Goal: Task Accomplishment & Management: Use online tool/utility

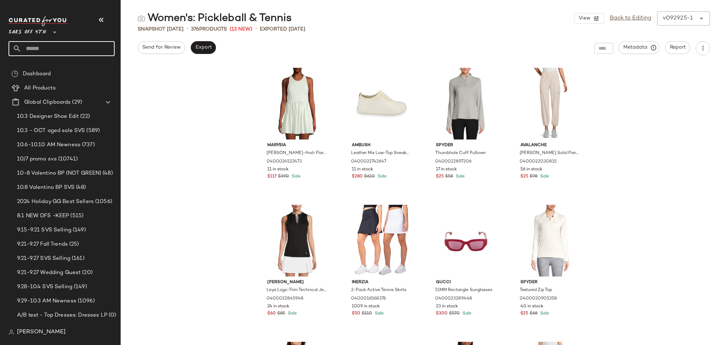
click at [60, 55] on input "text" at bounding box center [67, 48] width 93 height 15
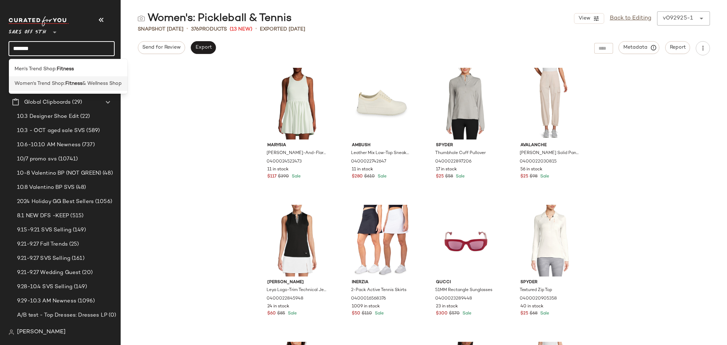
type input "*******"
click at [46, 88] on div "Women's Trend Shop: Fitness & Wellness Shop" at bounding box center [68, 83] width 119 height 15
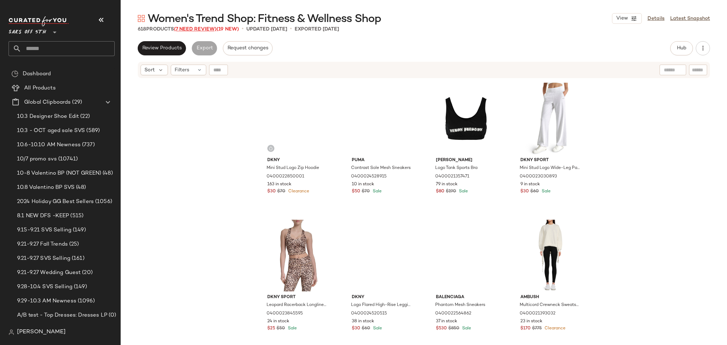
click at [202, 28] on span "(7 Need Review)" at bounding box center [195, 29] width 43 height 5
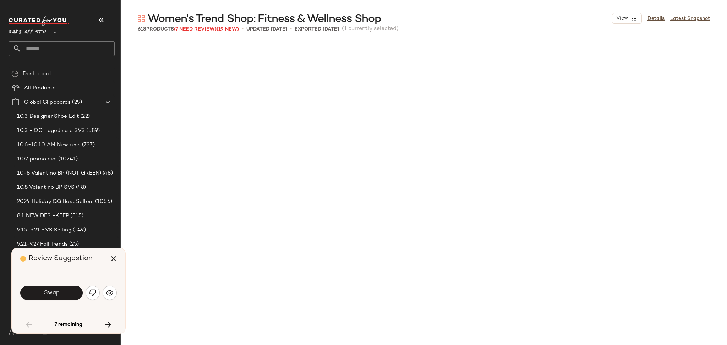
scroll to position [417, 0]
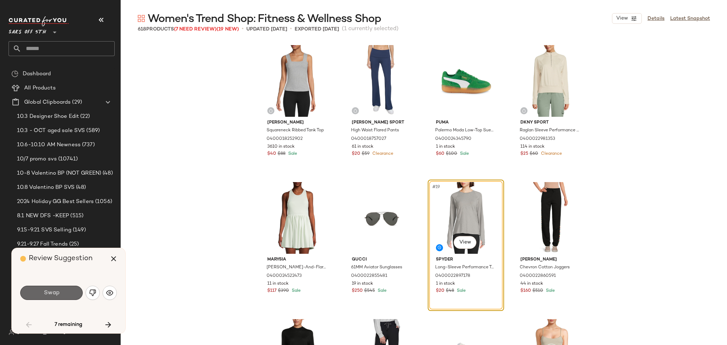
click at [73, 296] on button "Swap" at bounding box center [51, 293] width 63 height 14
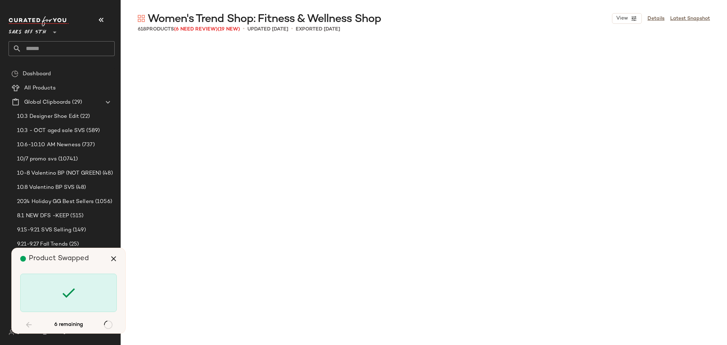
scroll to position [1097, 0]
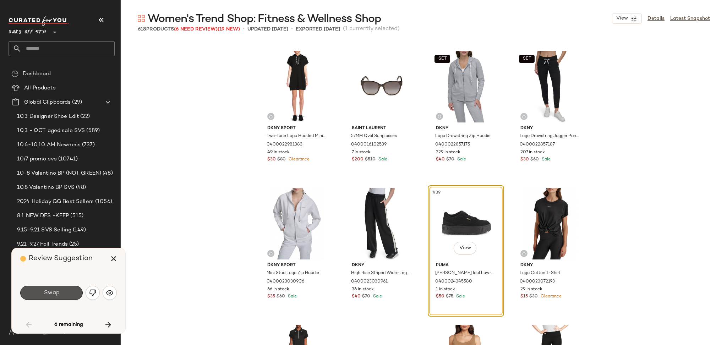
click at [73, 296] on button "Swap" at bounding box center [51, 293] width 63 height 14
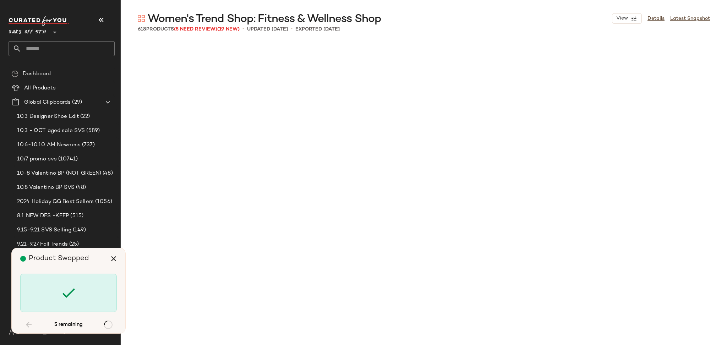
scroll to position [10419, 0]
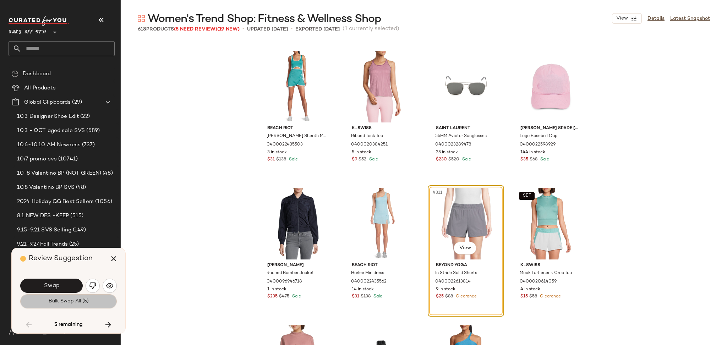
click at [73, 307] on button "Bulk Swap All (5)" at bounding box center [68, 301] width 97 height 14
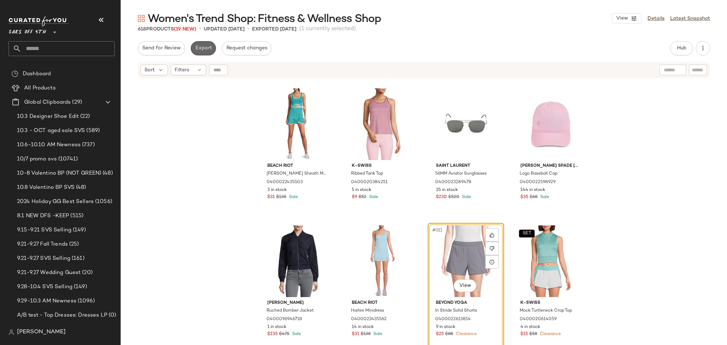
click at [205, 50] on span "Export" at bounding box center [203, 48] width 17 height 6
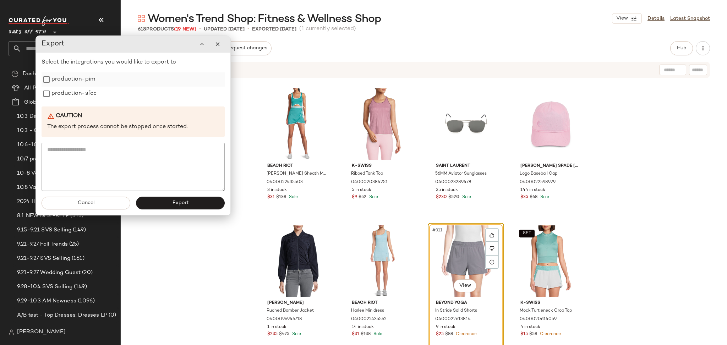
click at [81, 81] on label "production-pim" at bounding box center [73, 79] width 44 height 14
click at [81, 88] on label "production-sfcc" at bounding box center [73, 94] width 45 height 14
click at [167, 213] on div "Cancel Export" at bounding box center [133, 203] width 195 height 24
click at [183, 204] on span "Export" at bounding box center [180, 203] width 17 height 6
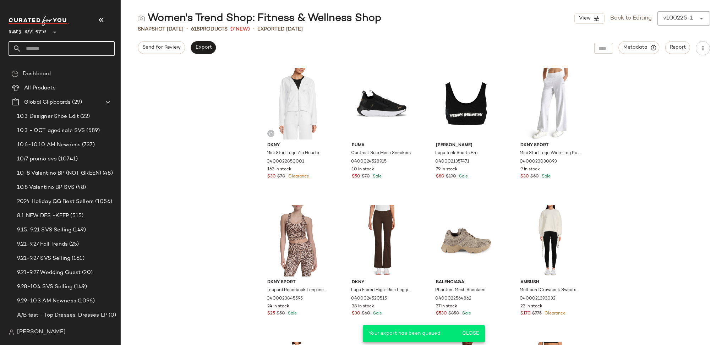
click at [85, 46] on input "text" at bounding box center [67, 48] width 93 height 15
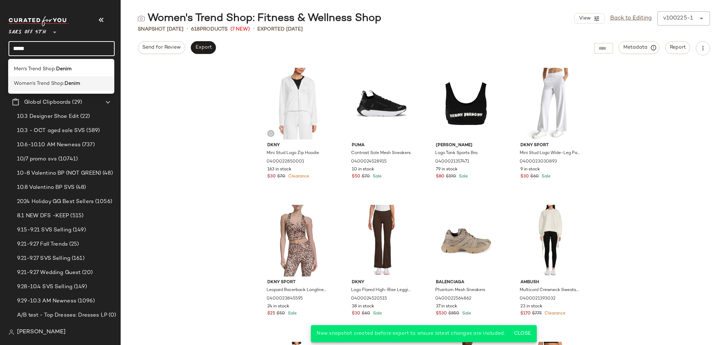
type input "*****"
click at [70, 85] on b "Denim" at bounding box center [73, 83] width 16 height 7
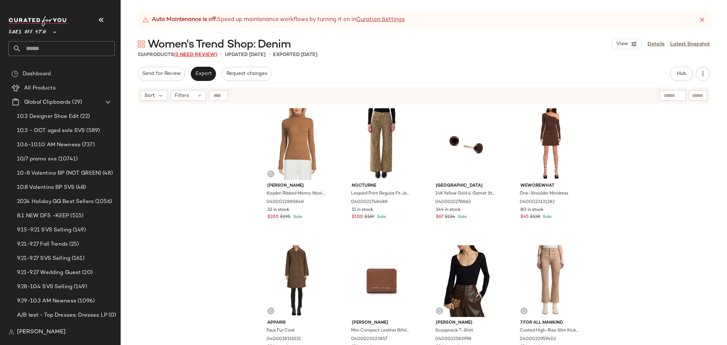
click at [198, 56] on span "(2 Need Review)" at bounding box center [195, 54] width 43 height 5
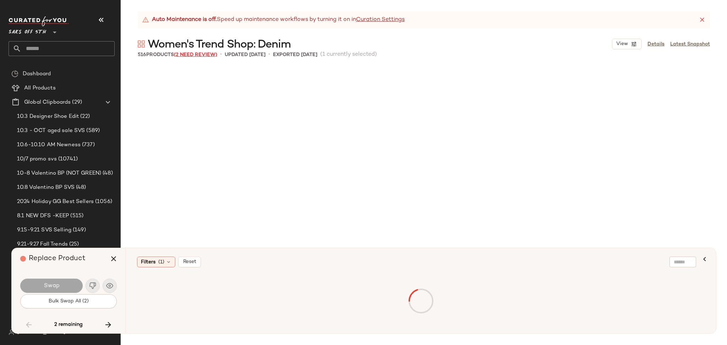
scroll to position [2468, 0]
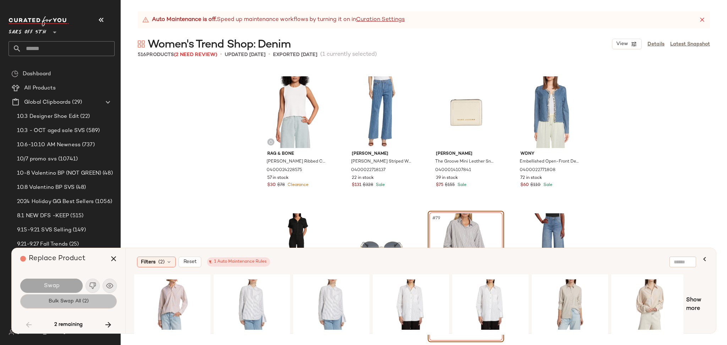
click at [96, 297] on button "Bulk Swap All (2)" at bounding box center [68, 301] width 97 height 14
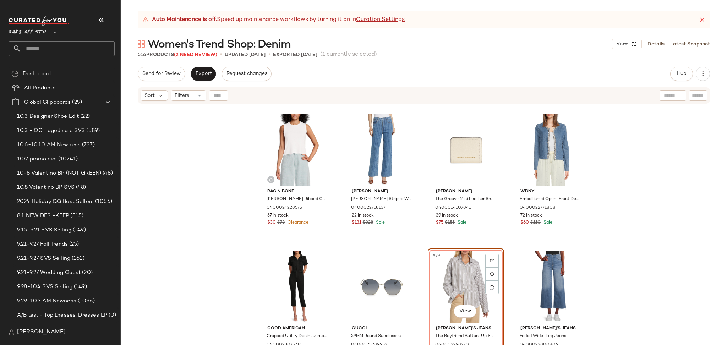
click at [205, 51] on span "Women's Trend Shop: Denim" at bounding box center [219, 45] width 143 height 14
click at [205, 55] on span "(2 Need Review)" at bounding box center [195, 54] width 43 height 5
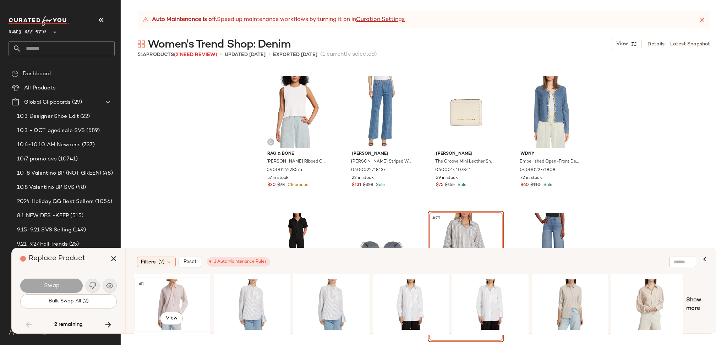
click at [169, 290] on div "#1 View" at bounding box center [172, 305] width 71 height 50
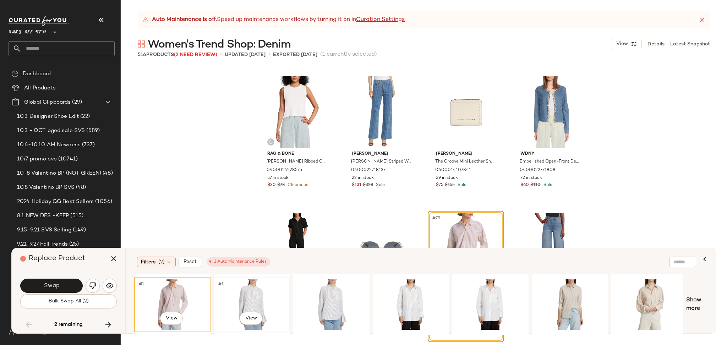
click at [236, 293] on div "#1 View" at bounding box center [251, 305] width 71 height 50
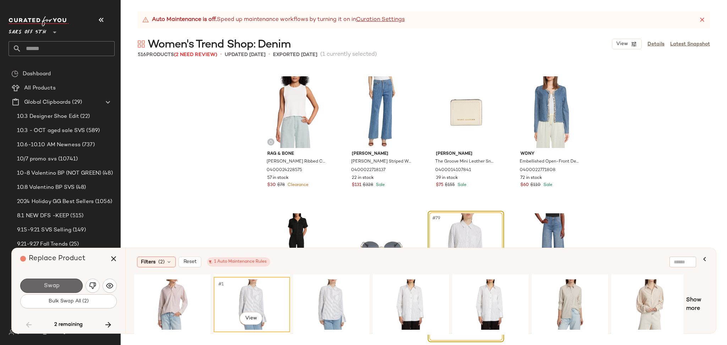
click at [75, 284] on button "Swap" at bounding box center [51, 286] width 63 height 14
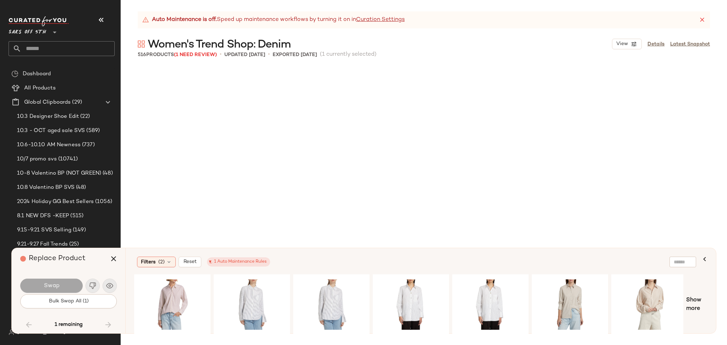
scroll to position [14669, 0]
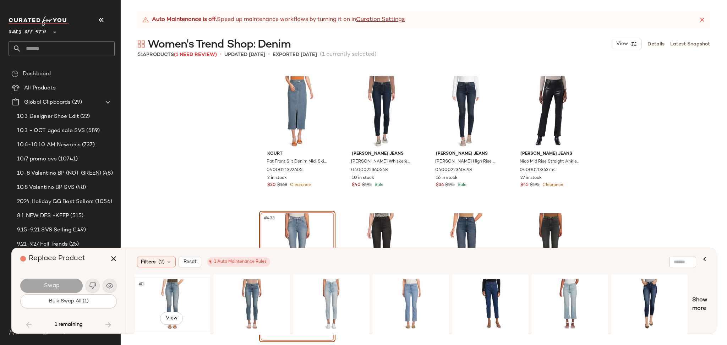
click at [171, 298] on div "#1 View" at bounding box center [172, 305] width 71 height 50
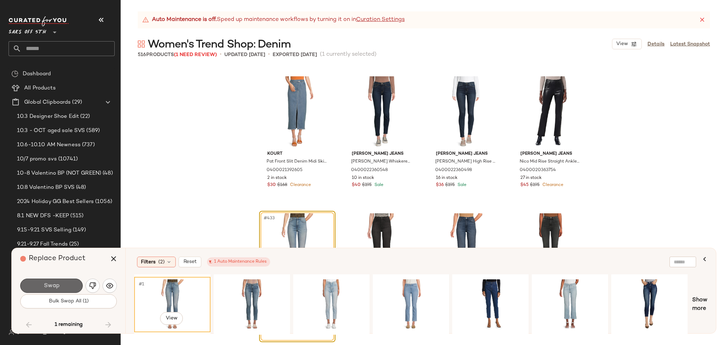
click at [71, 285] on button "Swap" at bounding box center [51, 286] width 63 height 14
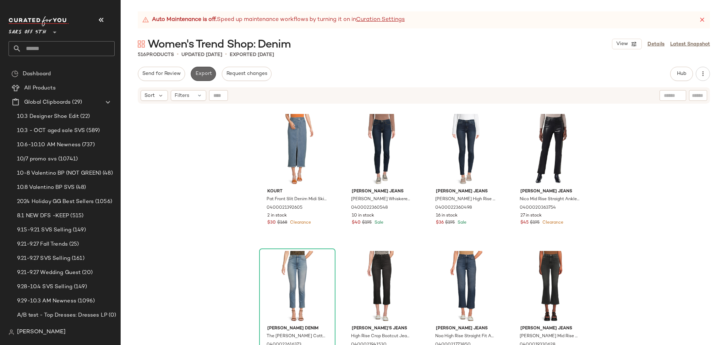
click at [203, 72] on span "Export" at bounding box center [203, 74] width 17 height 6
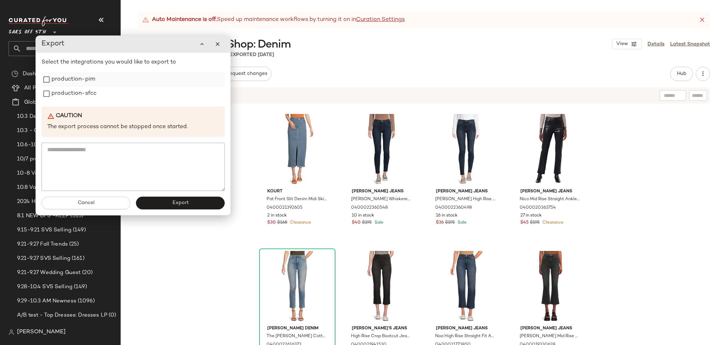
click at [87, 80] on label "production-pim" at bounding box center [73, 79] width 44 height 14
click at [86, 89] on label "production-sfcc" at bounding box center [73, 94] width 45 height 14
click at [174, 200] on span "Export" at bounding box center [180, 203] width 17 height 6
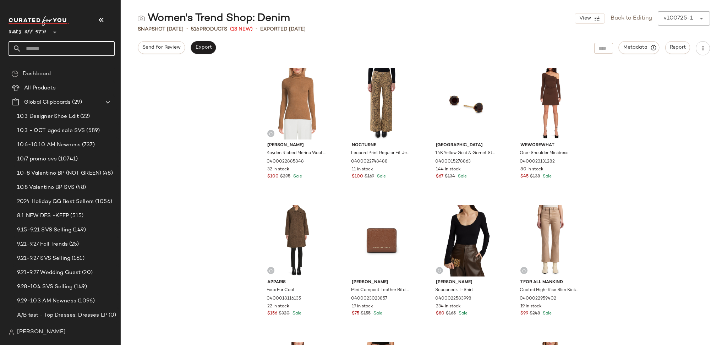
click at [53, 49] on input "text" at bounding box center [67, 48] width 93 height 15
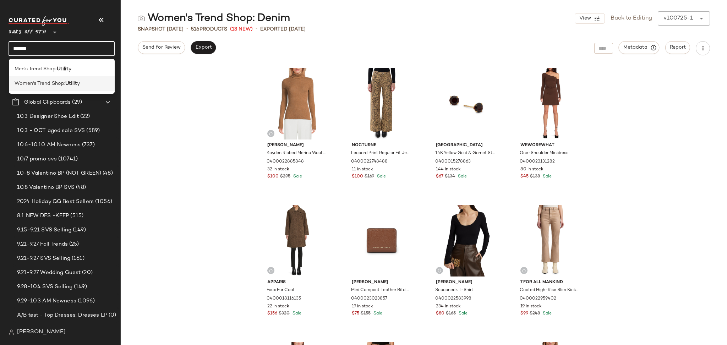
type input "******"
click at [59, 88] on div "Women's Trend Shop: Utilit y" at bounding box center [62, 83] width 106 height 15
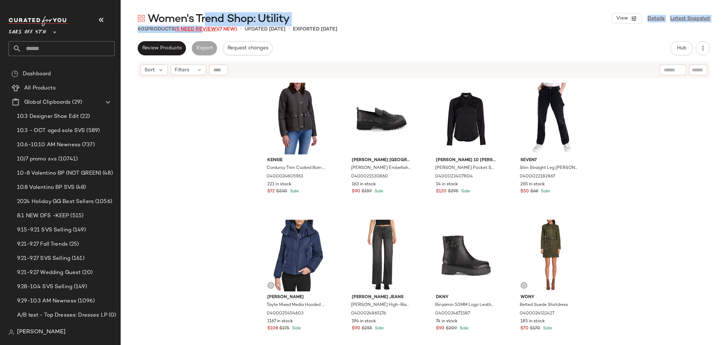
drag, startPoint x: 204, startPoint y: 26, endPoint x: 204, endPoint y: 30, distance: 4.3
click at [204, 30] on div "Women's Trend Shop: Utility View Details Latest Snapshot 601 Products (5 Need R…" at bounding box center [424, 178] width 607 height 334
click at [204, 30] on span "(5 Need Review)" at bounding box center [196, 29] width 43 height 5
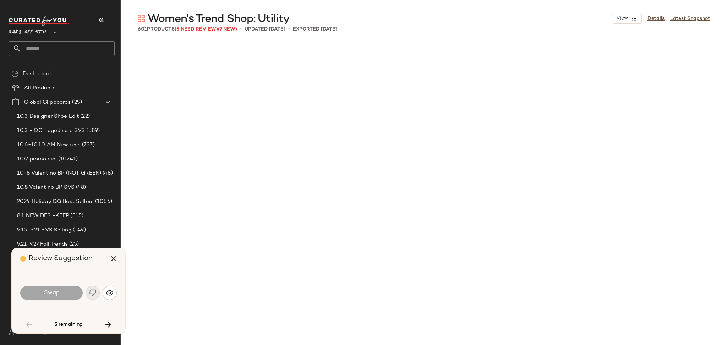
scroll to position [1782, 0]
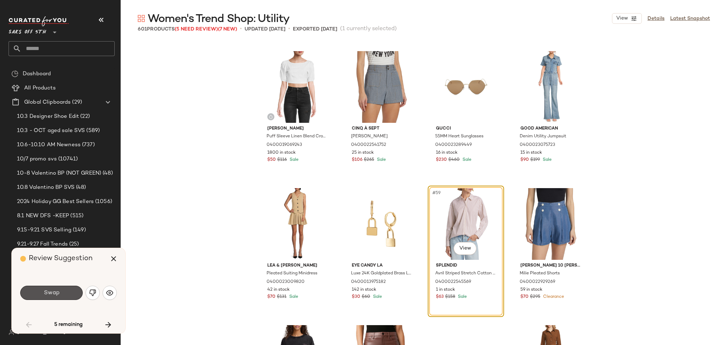
click at [59, 295] on span "Swap" at bounding box center [51, 293] width 16 height 7
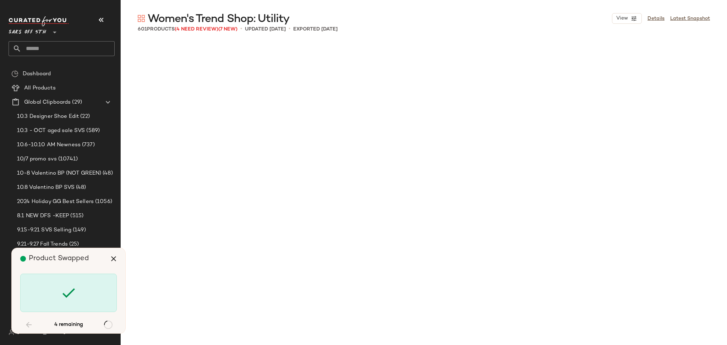
scroll to position [6306, 0]
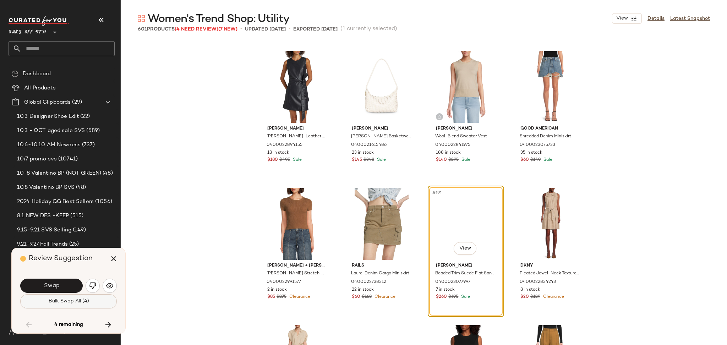
click at [81, 302] on span "Bulk Swap All (4)" at bounding box center [68, 302] width 41 height 6
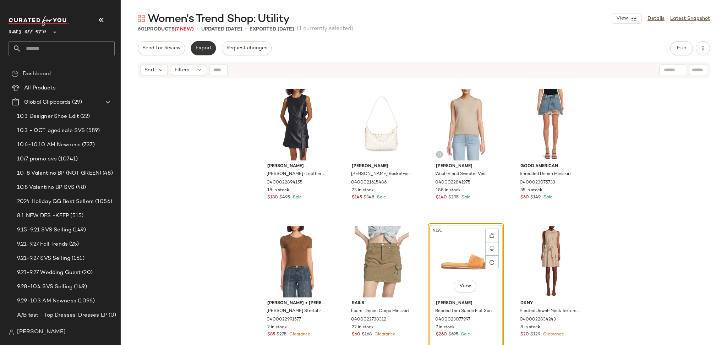
click at [198, 47] on span "Export" at bounding box center [203, 48] width 17 height 6
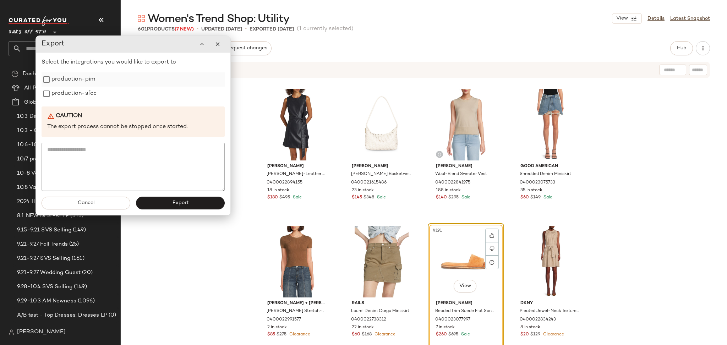
click at [82, 82] on label "production-pim" at bounding box center [73, 79] width 44 height 14
click at [85, 95] on label "production-sfcc" at bounding box center [73, 94] width 45 height 14
click at [197, 202] on button "Export" at bounding box center [180, 203] width 89 height 13
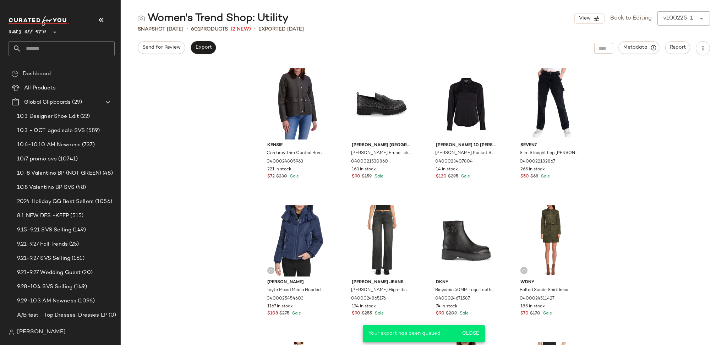
click at [55, 51] on input "text" at bounding box center [67, 48] width 93 height 15
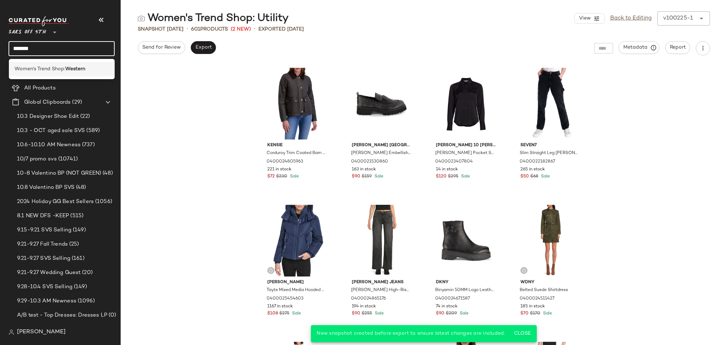
type input "*******"
click at [55, 66] on span "Women's Trend Shop:" at bounding box center [40, 68] width 51 height 7
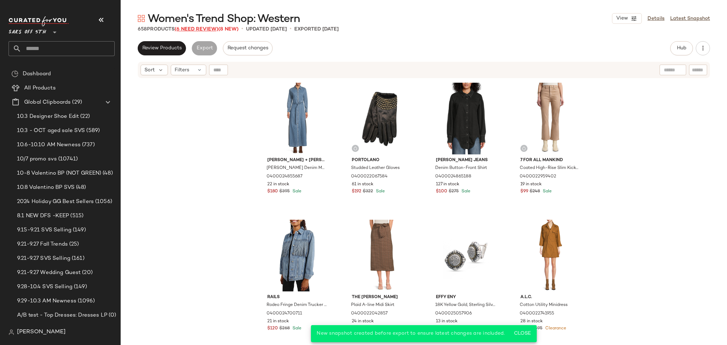
click at [201, 30] on span "(6 Need Review)" at bounding box center [197, 29] width 44 height 5
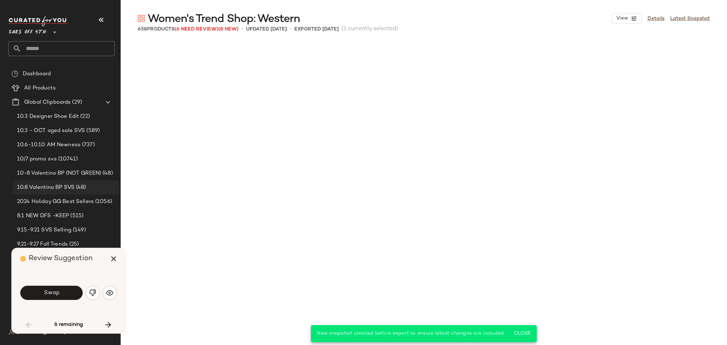
scroll to position [280, 0]
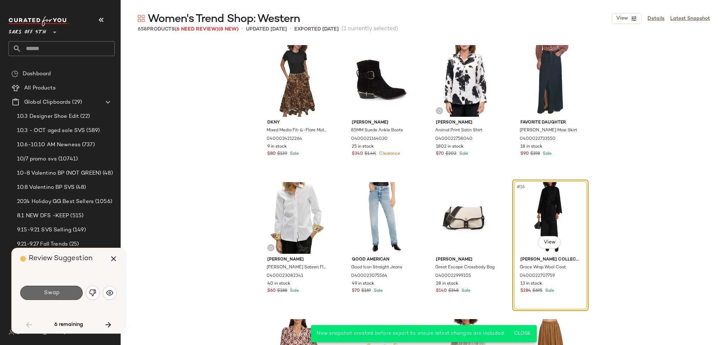
click at [65, 293] on button "Swap" at bounding box center [51, 293] width 63 height 14
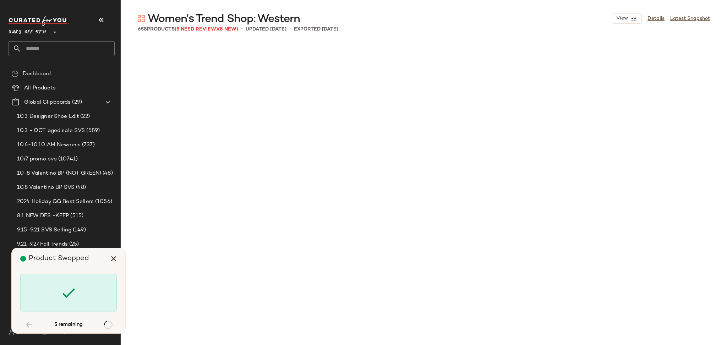
scroll to position [6306, 0]
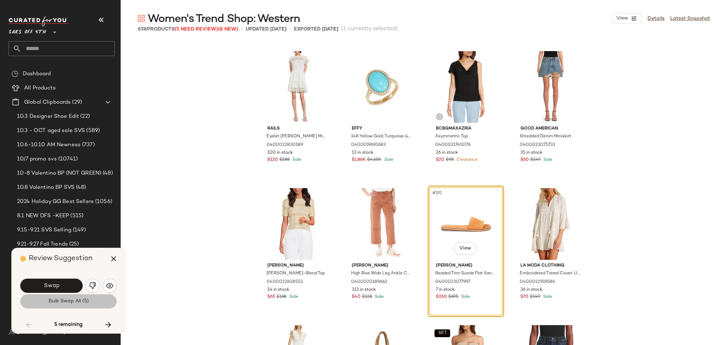
click at [80, 302] on span "Bulk Swap All (5)" at bounding box center [68, 302] width 40 height 6
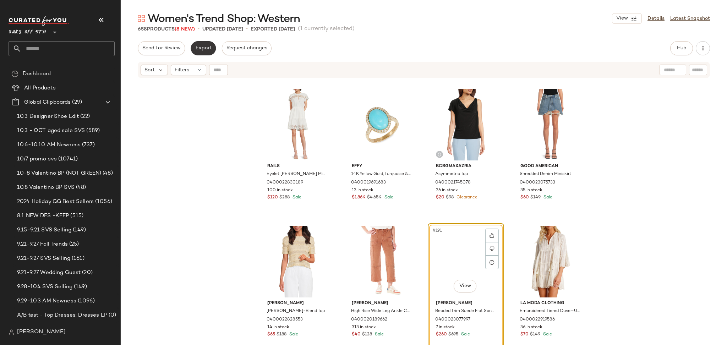
click at [198, 44] on button "Export" at bounding box center [203, 48] width 25 height 14
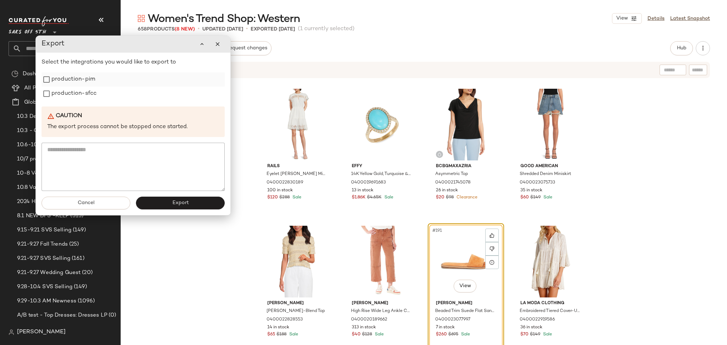
click at [86, 79] on label "production-pim" at bounding box center [73, 79] width 44 height 14
click at [80, 93] on label "production-sfcc" at bounding box center [73, 94] width 45 height 14
click at [167, 206] on button "Export" at bounding box center [180, 203] width 89 height 13
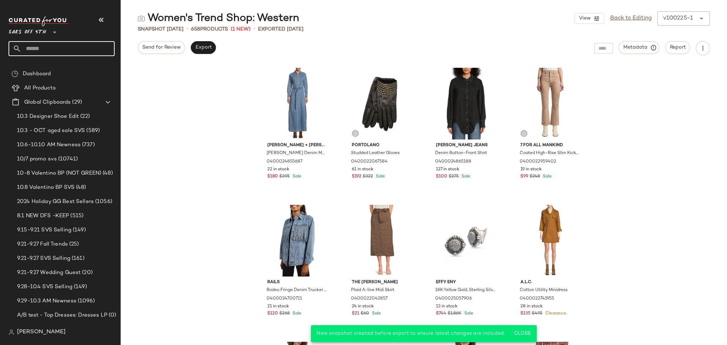
click at [43, 47] on input "text" at bounding box center [67, 48] width 93 height 15
type input "****"
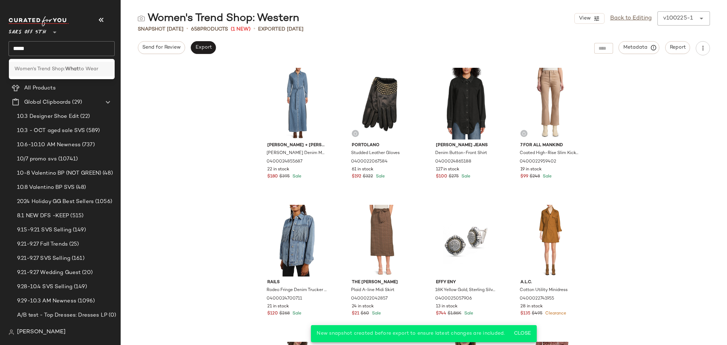
click at [45, 67] on span "Women's Trend Shop:" at bounding box center [40, 68] width 51 height 7
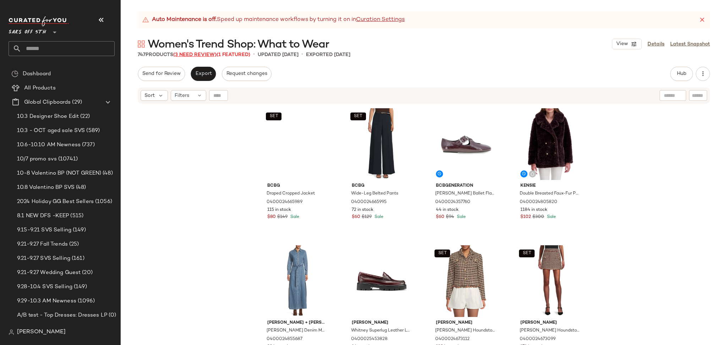
click at [193, 54] on span "(3 Need Review)" at bounding box center [194, 54] width 43 height 5
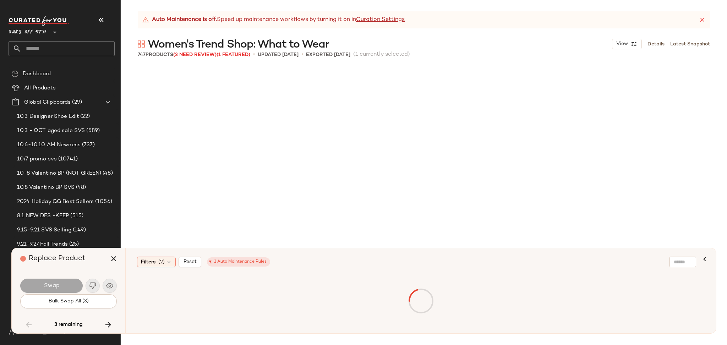
scroll to position [18644, 0]
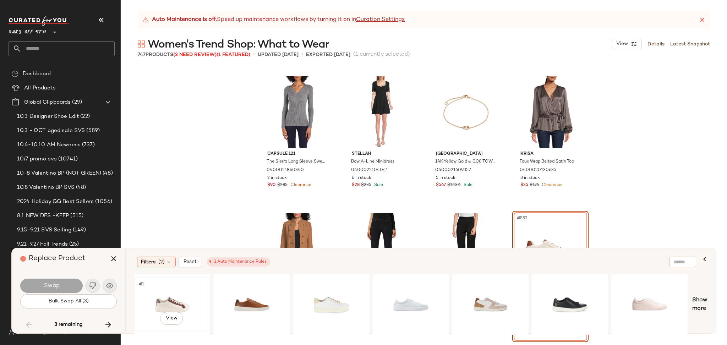
click at [152, 293] on div "#1 View" at bounding box center [172, 305] width 71 height 50
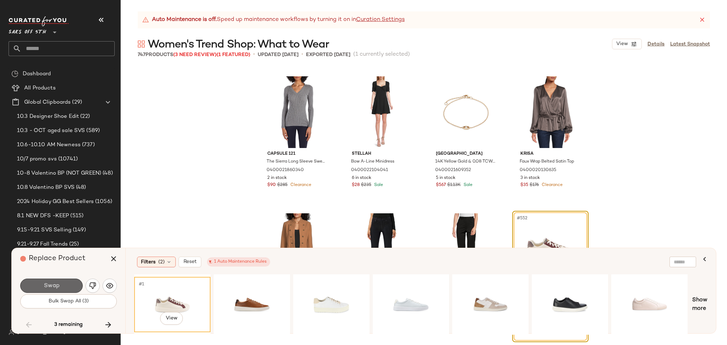
click at [67, 281] on button "Swap" at bounding box center [51, 286] width 63 height 14
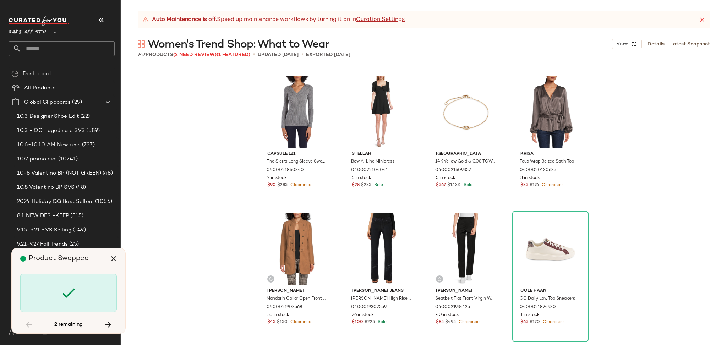
scroll to position [19193, 0]
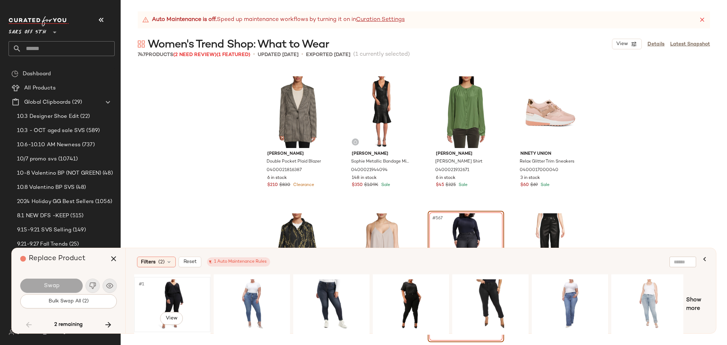
click at [175, 291] on div "#1 View" at bounding box center [172, 305] width 71 height 50
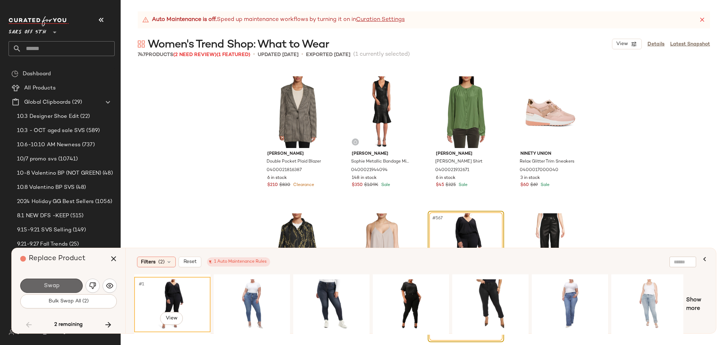
click at [46, 287] on span "Swap" at bounding box center [51, 286] width 16 height 7
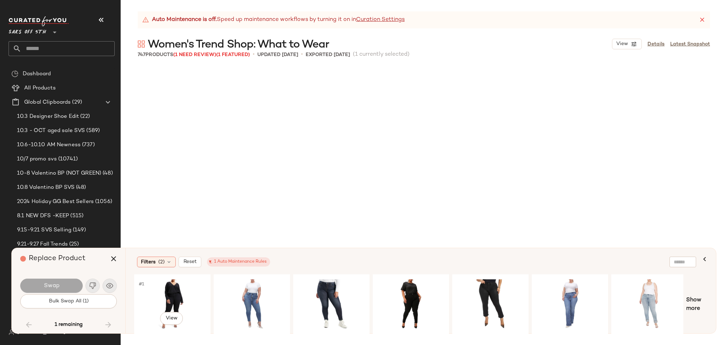
scroll to position [21386, 0]
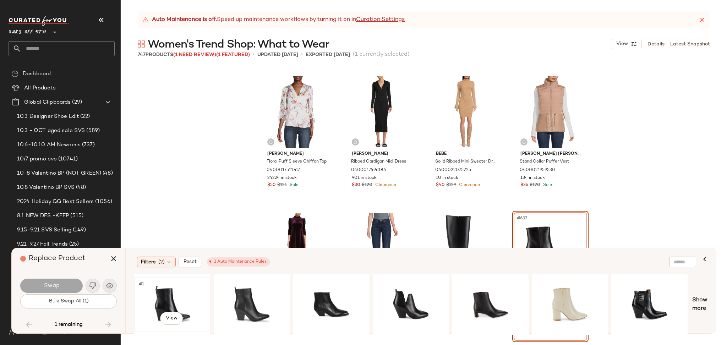
click at [169, 293] on div "#1 View" at bounding box center [172, 305] width 71 height 50
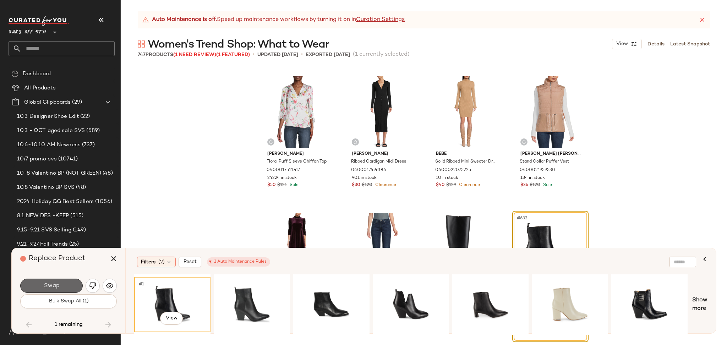
click at [75, 288] on button "Swap" at bounding box center [51, 286] width 63 height 14
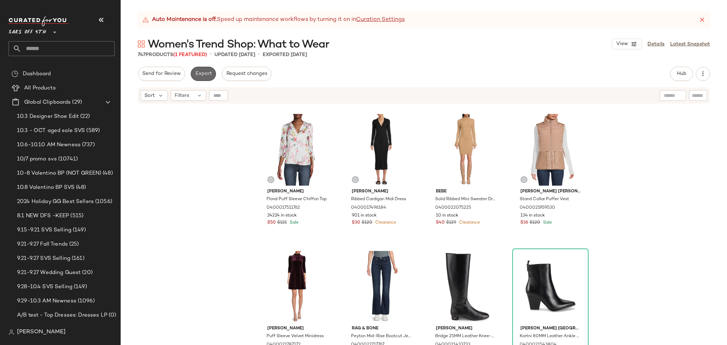
click at [197, 75] on span "Export" at bounding box center [203, 74] width 17 height 6
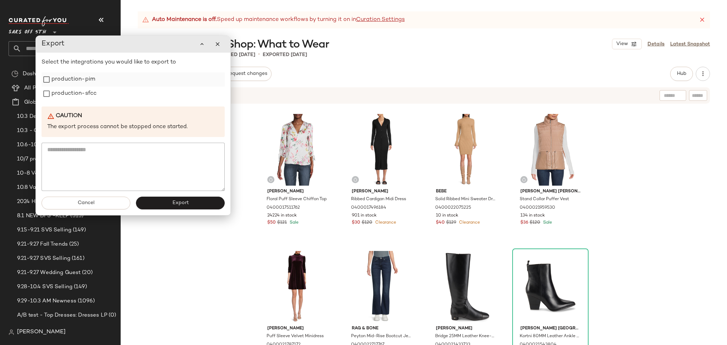
click at [70, 77] on label "production-pim" at bounding box center [73, 79] width 44 height 14
click at [67, 95] on label "production-sfcc" at bounding box center [73, 94] width 45 height 14
click at [194, 204] on button "Export" at bounding box center [180, 203] width 89 height 13
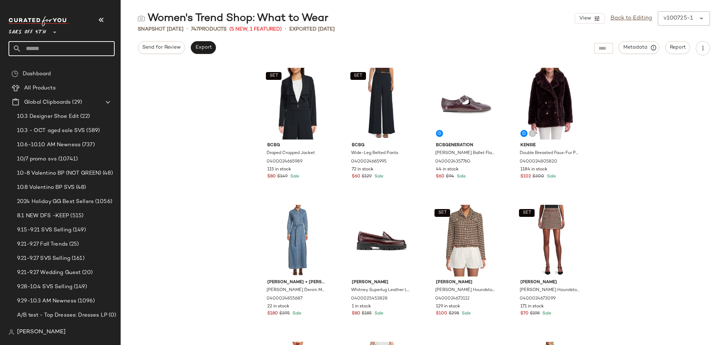
click at [56, 49] on input "text" at bounding box center [67, 48] width 93 height 15
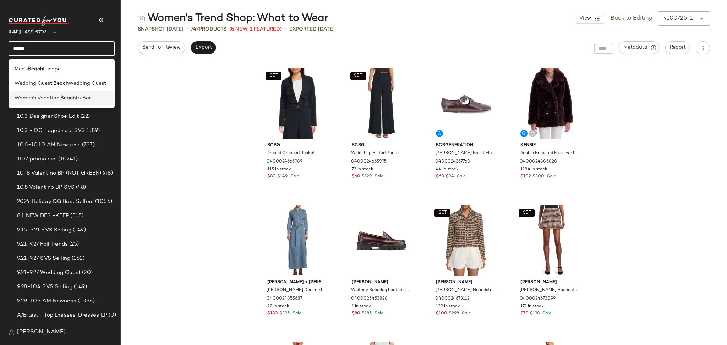
type input "*****"
click at [69, 99] on b "Beach" at bounding box center [67, 97] width 15 height 7
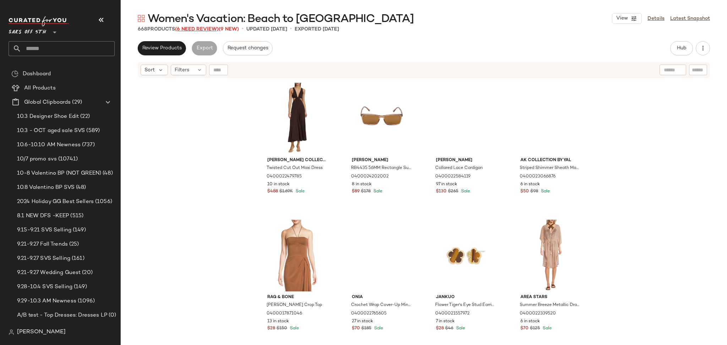
click at [204, 27] on span "(6 Need Review)" at bounding box center [197, 29] width 44 height 5
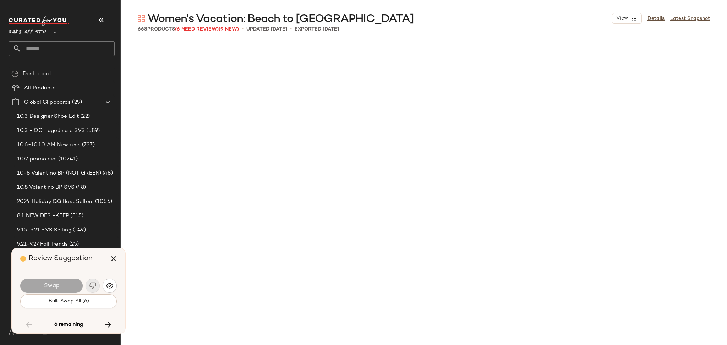
scroll to position [10419, 0]
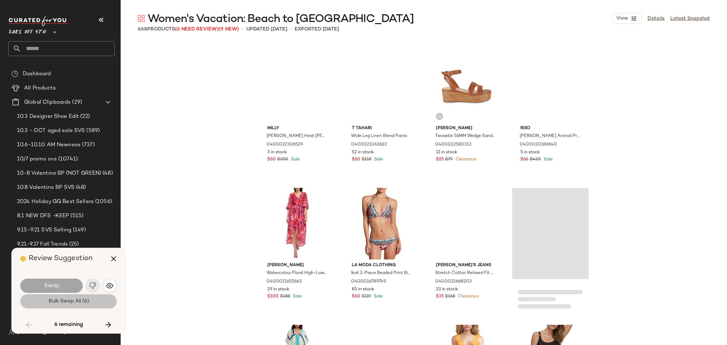
click at [76, 307] on button "Bulk Swap All (6)" at bounding box center [68, 301] width 97 height 14
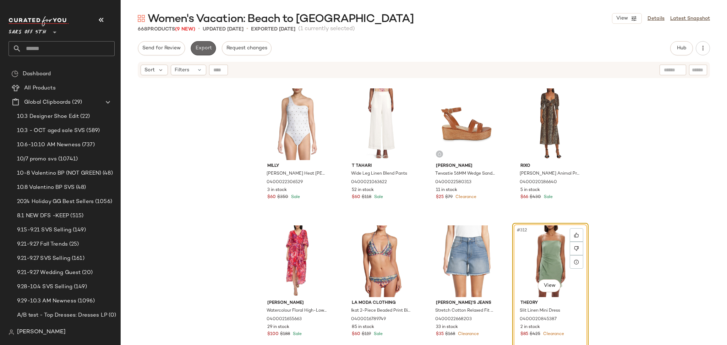
click at [203, 49] on span "Export" at bounding box center [203, 48] width 17 height 6
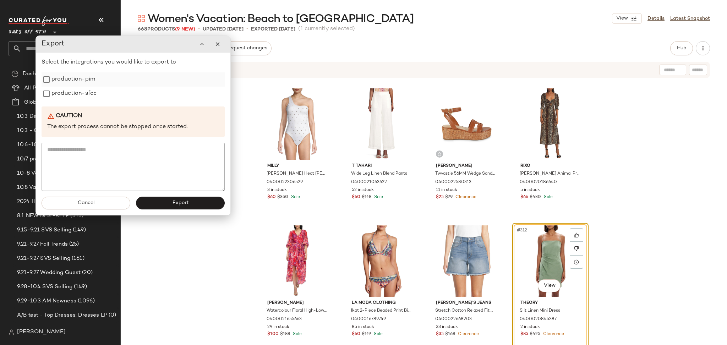
click at [80, 82] on label "production-pim" at bounding box center [73, 79] width 44 height 14
click at [80, 100] on label "production-sfcc" at bounding box center [73, 94] width 45 height 14
click at [167, 204] on button "Export" at bounding box center [180, 203] width 89 height 13
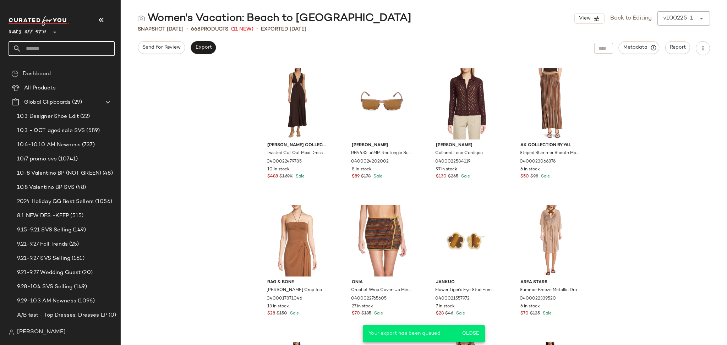
click at [70, 45] on input "text" at bounding box center [67, 48] width 93 height 15
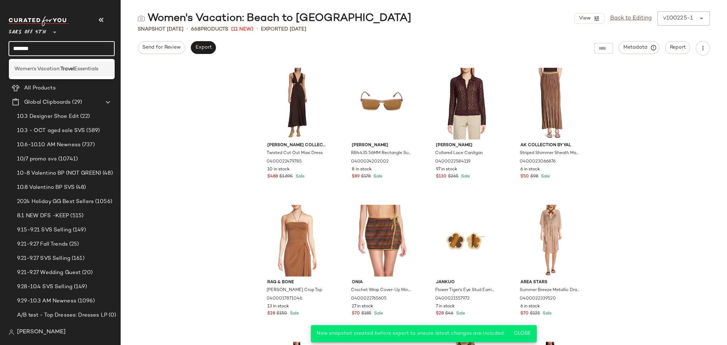
type input "******"
click at [71, 66] on b "Travel" at bounding box center [67, 68] width 14 height 7
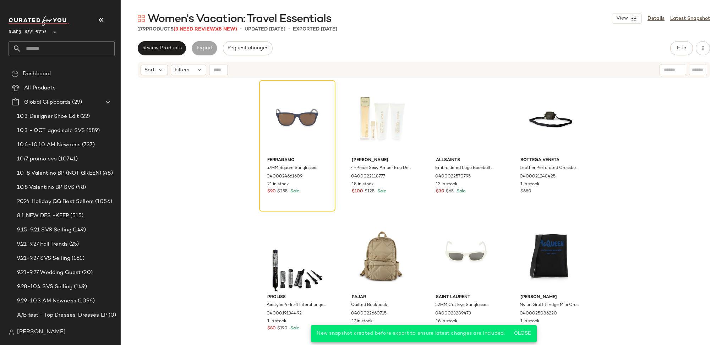
click at [202, 29] on span "(3 Need Review)" at bounding box center [195, 29] width 43 height 5
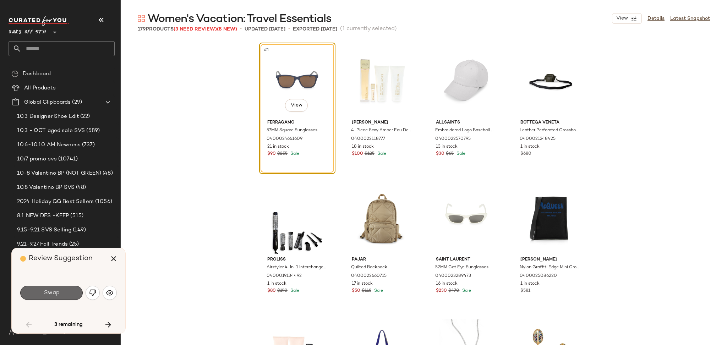
click at [60, 297] on button "Swap" at bounding box center [51, 293] width 63 height 14
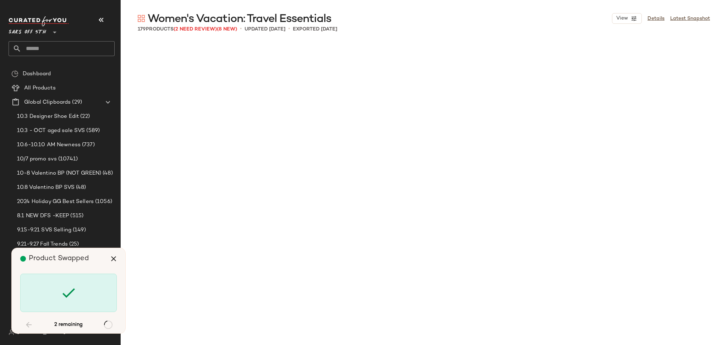
scroll to position [1919, 0]
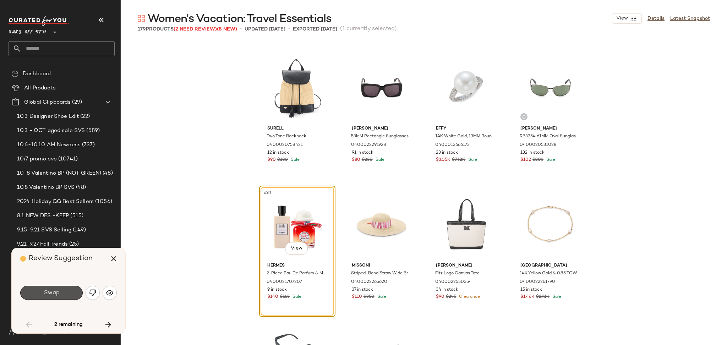
click at [60, 297] on button "Swap" at bounding box center [51, 293] width 63 height 14
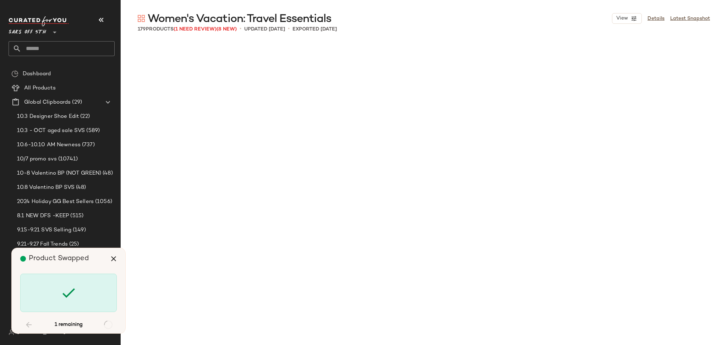
scroll to position [3839, 0]
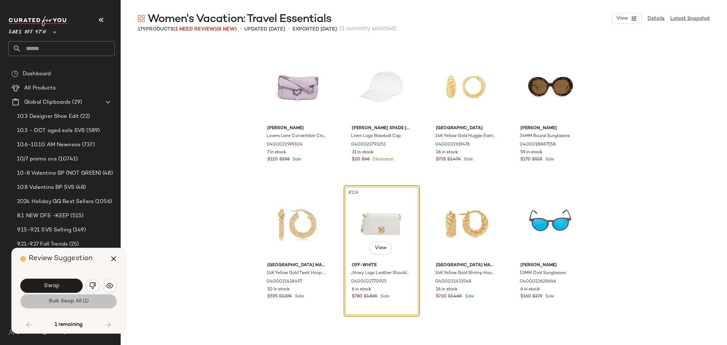
click at [62, 304] on span "Bulk Swap All (1)" at bounding box center [68, 302] width 40 height 6
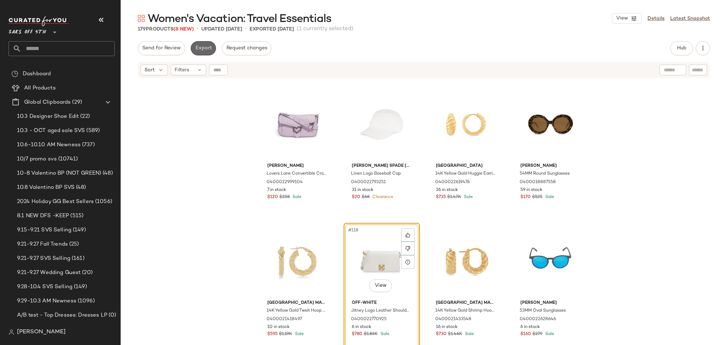
click at [205, 53] on button "Export" at bounding box center [203, 48] width 25 height 14
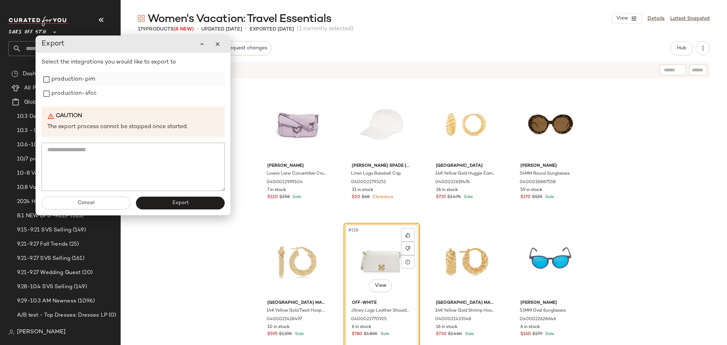
click at [72, 81] on label "production-pim" at bounding box center [73, 79] width 44 height 14
click at [71, 88] on label "production-sfcc" at bounding box center [73, 94] width 45 height 14
click at [184, 201] on span "Export" at bounding box center [180, 203] width 17 height 6
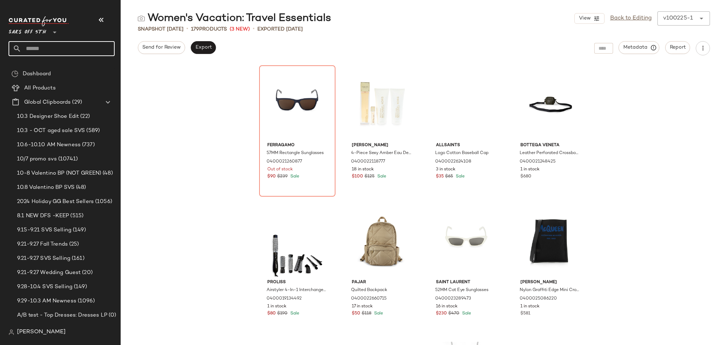
click at [52, 54] on input "text" at bounding box center [67, 48] width 93 height 15
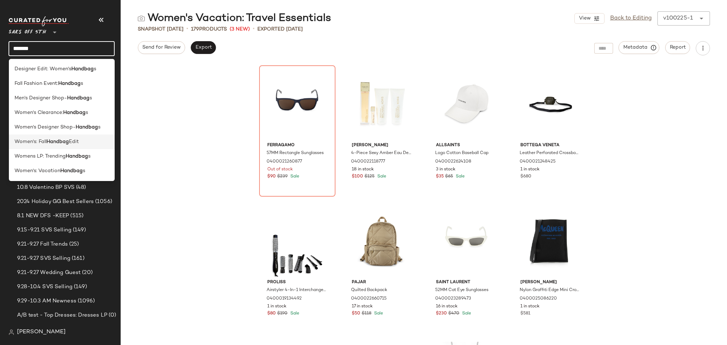
type input "*******"
click at [93, 143] on div "Women's: Fall Handbag Edit" at bounding box center [62, 141] width 95 height 7
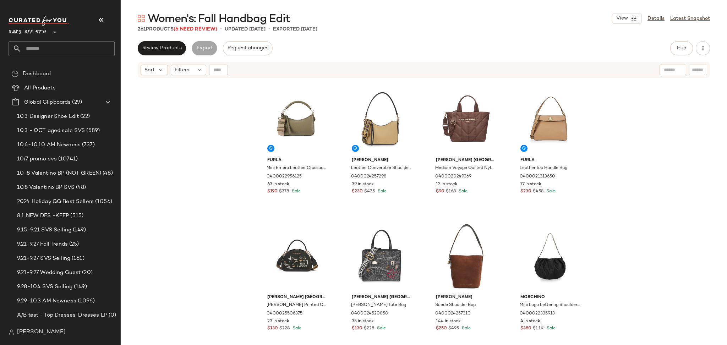
click at [203, 29] on span "(6 Need Review)" at bounding box center [196, 29] width 44 height 5
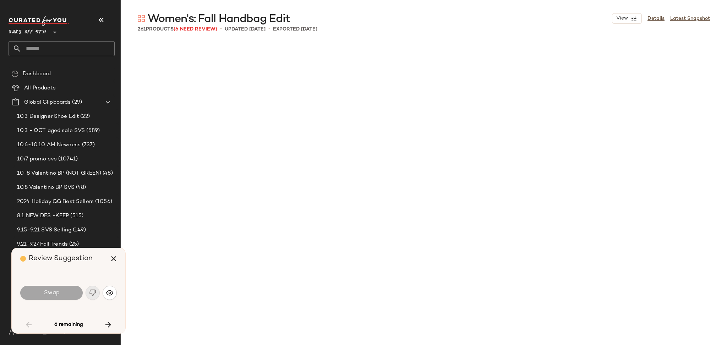
scroll to position [1508, 0]
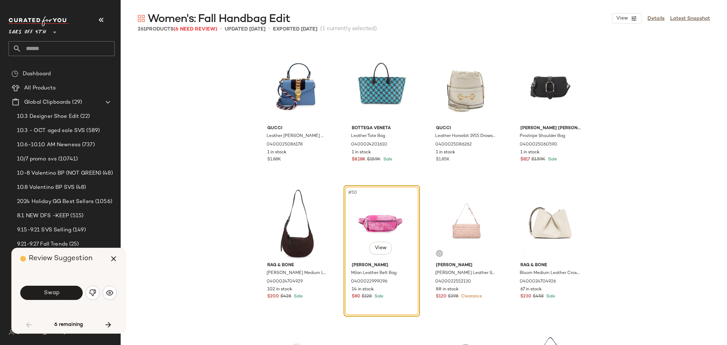
click at [370, 219] on div "#50 View" at bounding box center [381, 224] width 71 height 72
click at [93, 293] on img "button" at bounding box center [92, 292] width 7 height 7
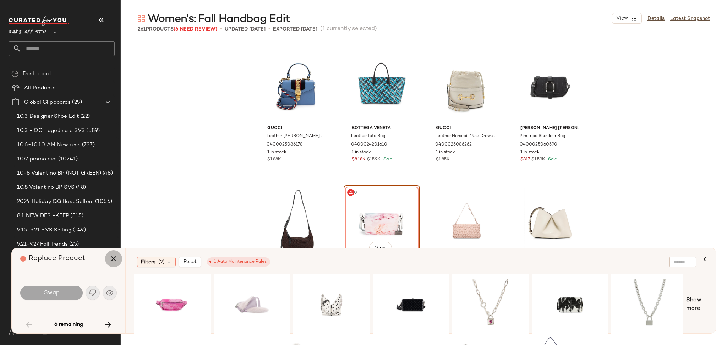
click at [111, 261] on icon "button" at bounding box center [113, 259] width 9 height 9
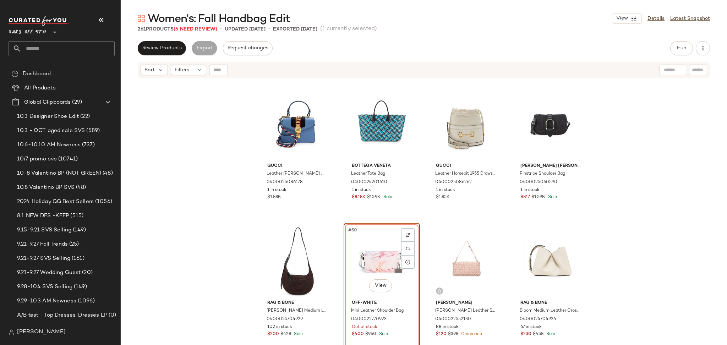
click at [373, 244] on div "#50 View" at bounding box center [381, 262] width 71 height 72
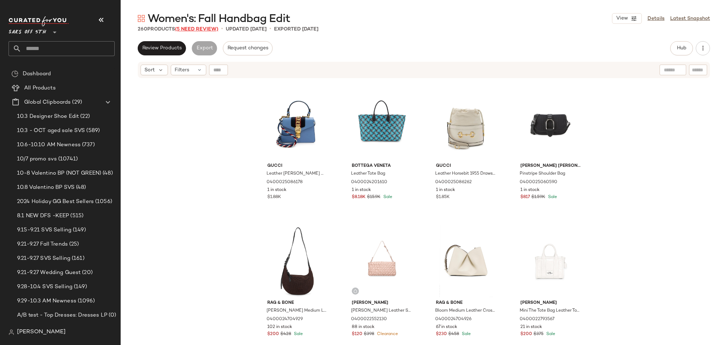
click at [191, 28] on span "(5 Need Review)" at bounding box center [196, 29] width 43 height 5
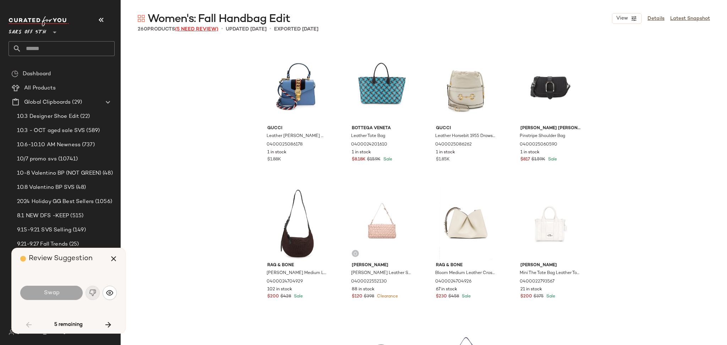
scroll to position [2056, 0]
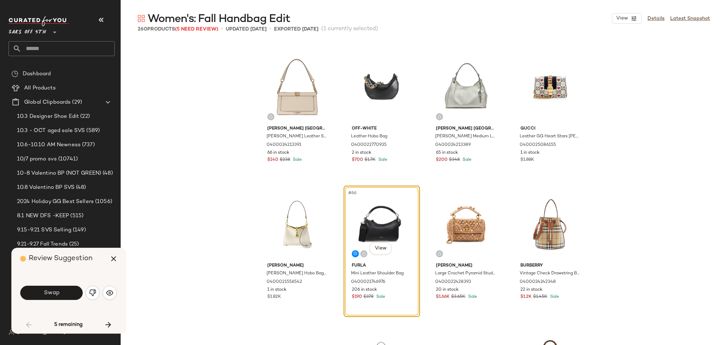
click at [71, 285] on div "Swap" at bounding box center [68, 292] width 97 height 17
click at [72, 291] on button "Swap" at bounding box center [51, 293] width 63 height 14
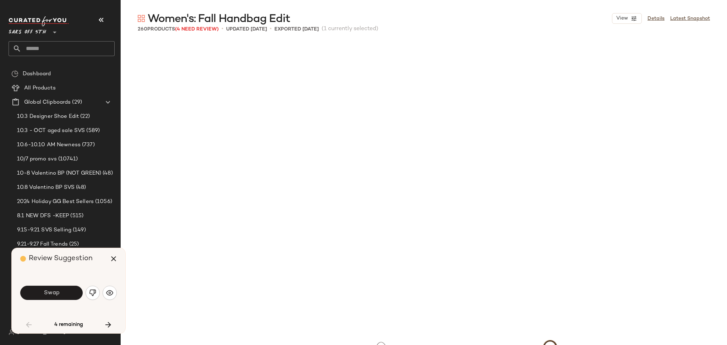
scroll to position [2331, 0]
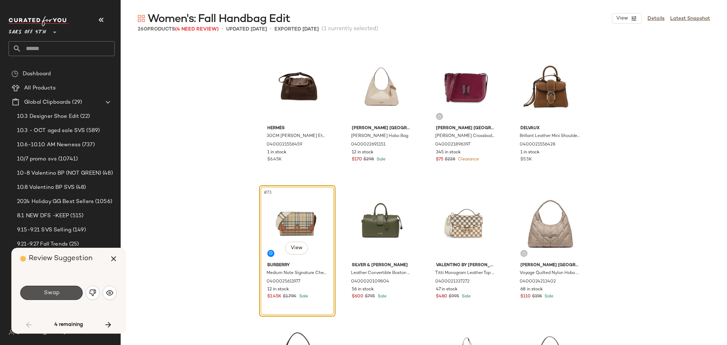
click at [72, 291] on button "Swap" at bounding box center [51, 293] width 63 height 14
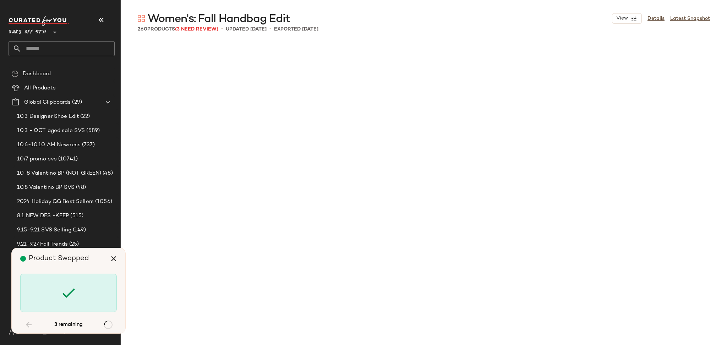
scroll to position [3975, 0]
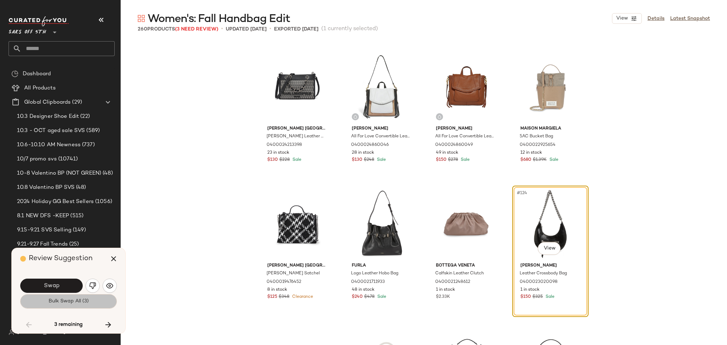
click at [72, 306] on button "Bulk Swap All (3)" at bounding box center [68, 301] width 97 height 14
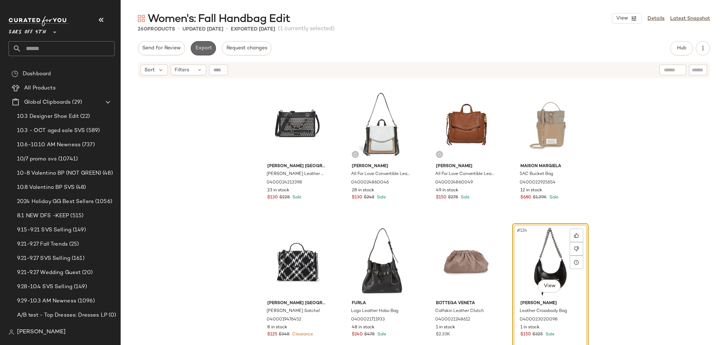
click at [212, 48] on button "Export" at bounding box center [203, 48] width 25 height 14
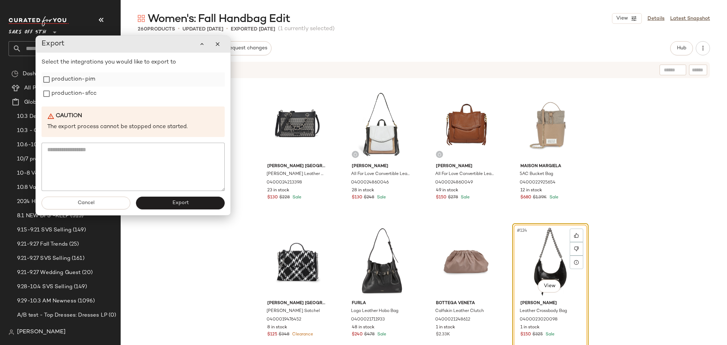
click at [75, 80] on label "production-pim" at bounding box center [73, 79] width 44 height 14
click at [83, 99] on label "production-sfcc" at bounding box center [73, 94] width 45 height 14
click at [160, 199] on button "Export" at bounding box center [180, 203] width 89 height 13
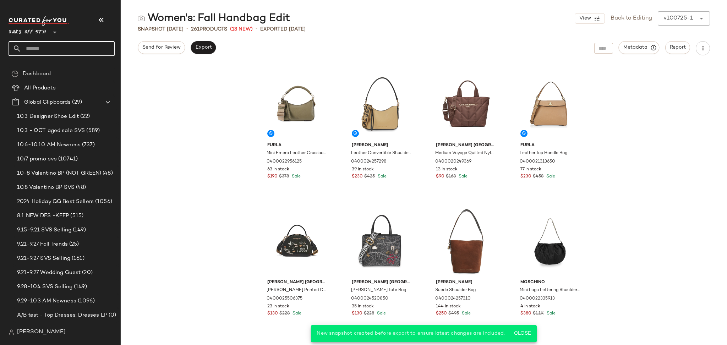
click at [89, 50] on input "text" at bounding box center [67, 48] width 93 height 15
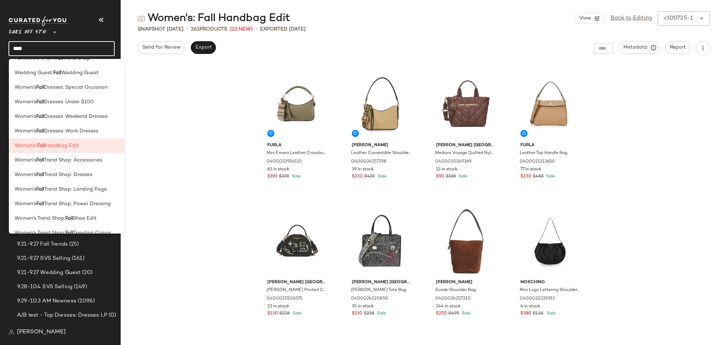
scroll to position [297, 0]
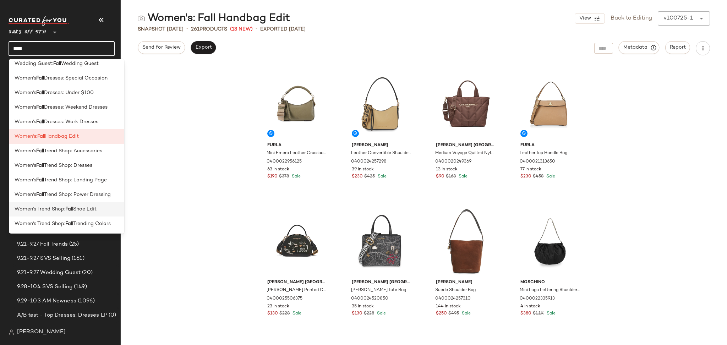
type input "****"
click at [88, 212] on span "Shoe Edit" at bounding box center [84, 209] width 23 height 7
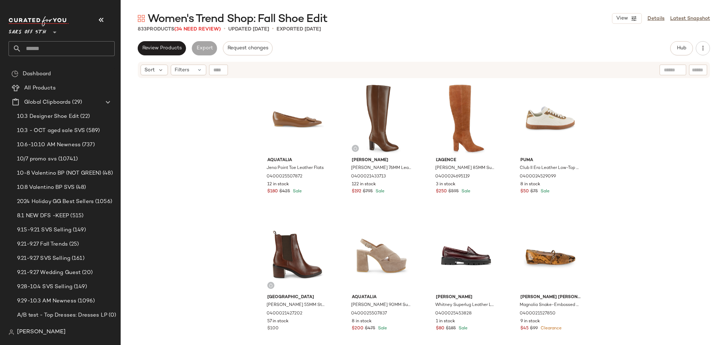
click at [207, 26] on span "Women's Trend Shop: Fall Shoe Edit" at bounding box center [238, 19] width 180 height 14
click at [206, 30] on span "(34 Need Review)" at bounding box center [197, 29] width 47 height 5
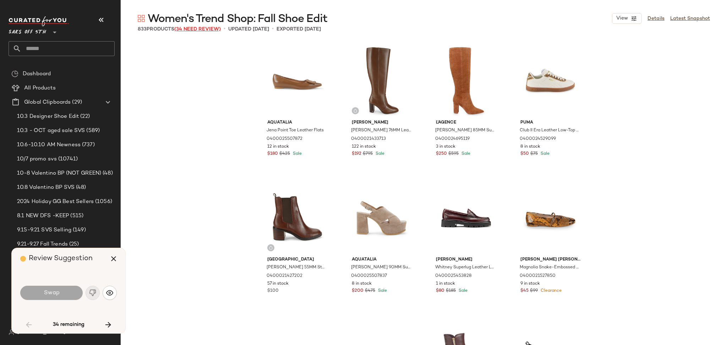
scroll to position [959, 0]
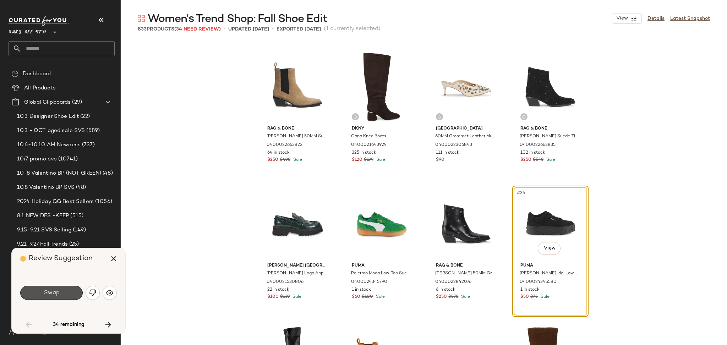
click at [61, 295] on button "Swap" at bounding box center [51, 293] width 63 height 14
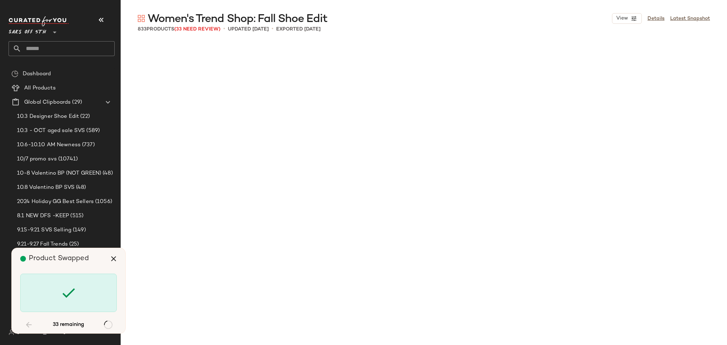
scroll to position [2742, 0]
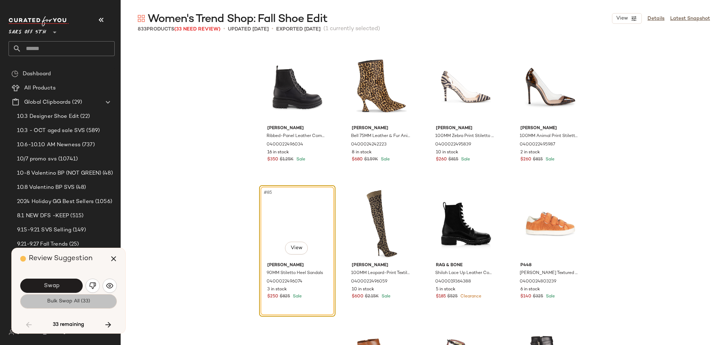
click at [61, 304] on span "Bulk Swap All (33)" at bounding box center [68, 302] width 43 height 6
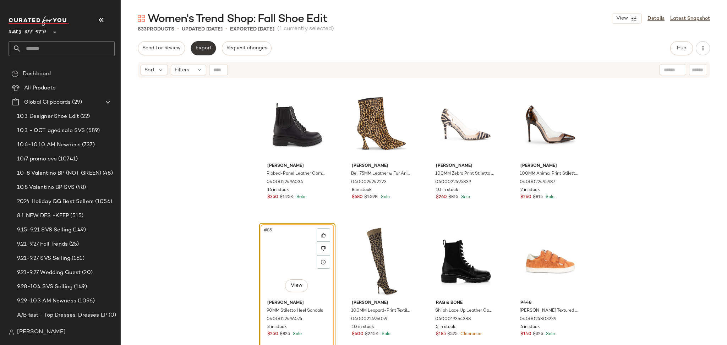
click at [204, 50] on span "Export" at bounding box center [203, 48] width 17 height 6
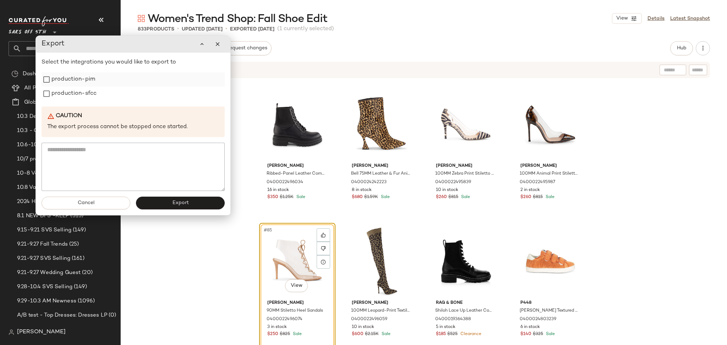
click at [81, 81] on label "production-pim" at bounding box center [73, 79] width 44 height 14
click at [82, 93] on label "production-sfcc" at bounding box center [73, 94] width 45 height 14
click at [178, 202] on span "Export" at bounding box center [180, 203] width 17 height 6
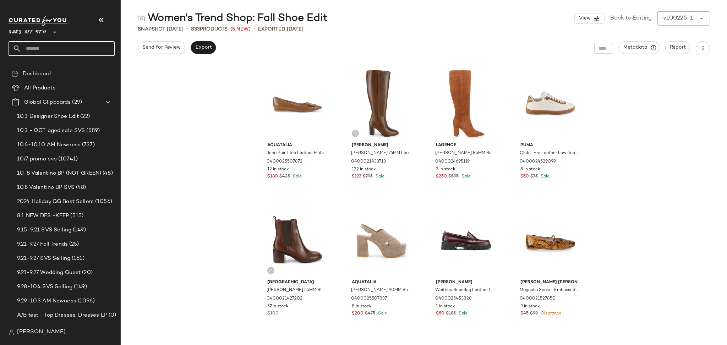
click at [69, 49] on input "text" at bounding box center [67, 48] width 93 height 15
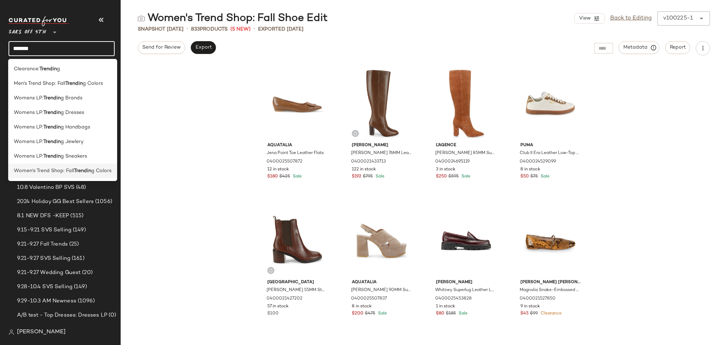
type input "*******"
click at [83, 171] on b "Trendin" at bounding box center [82, 170] width 17 height 7
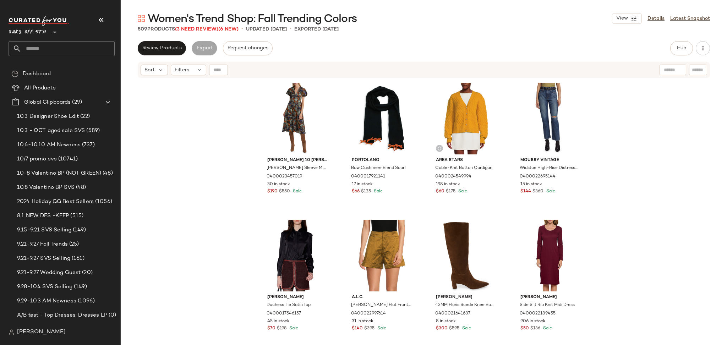
click at [205, 29] on span "(3 Need Review)" at bounding box center [196, 29] width 43 height 5
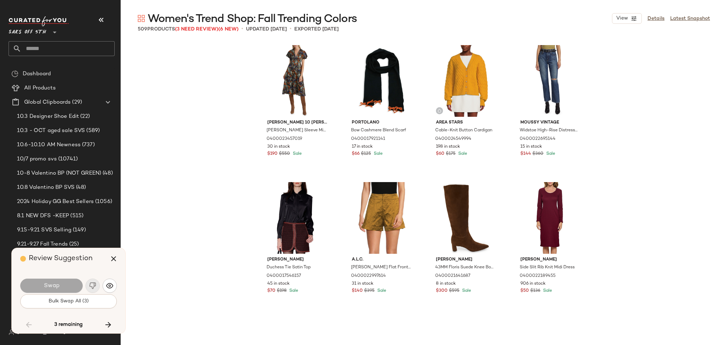
scroll to position [4249, 0]
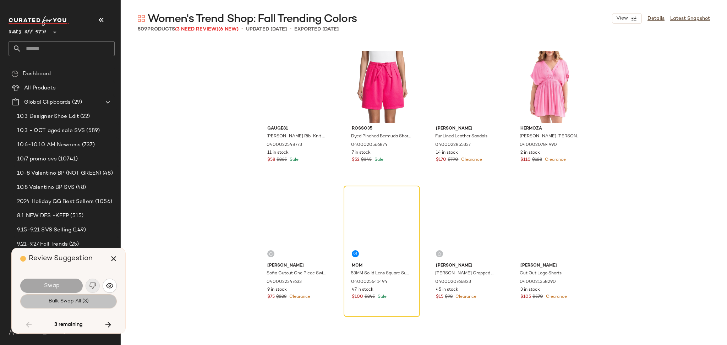
click at [70, 305] on button "Bulk Swap All (3)" at bounding box center [68, 301] width 97 height 14
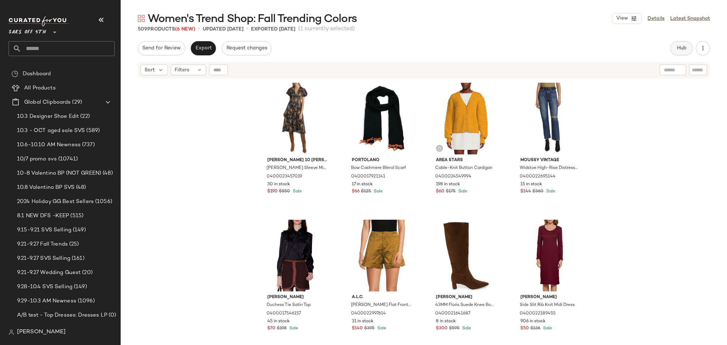
click at [680, 48] on span "Hub" at bounding box center [682, 48] width 10 height 6
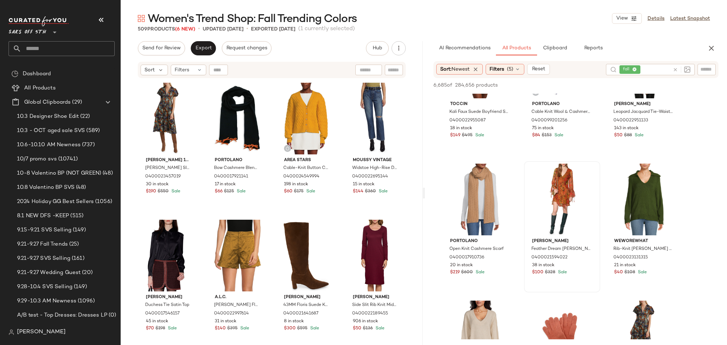
scroll to position [756, 0]
click at [563, 190] on div "#20 View" at bounding box center [562, 199] width 71 height 72
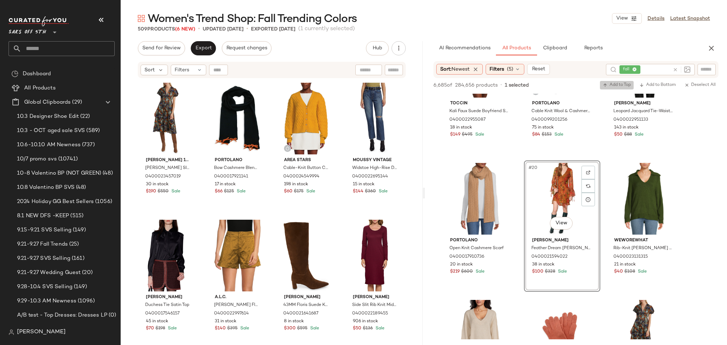
click at [614, 84] on span "Add to Top" at bounding box center [617, 85] width 28 height 5
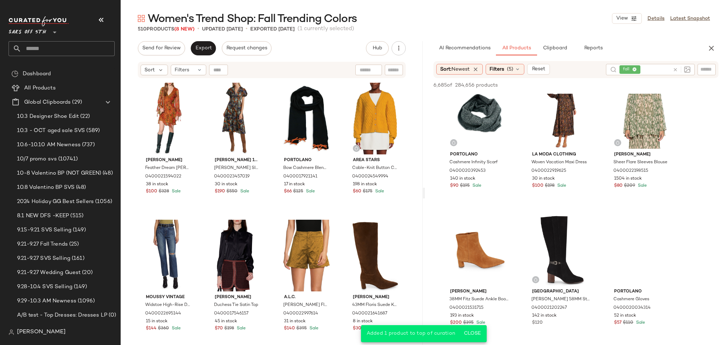
scroll to position [1390, 0]
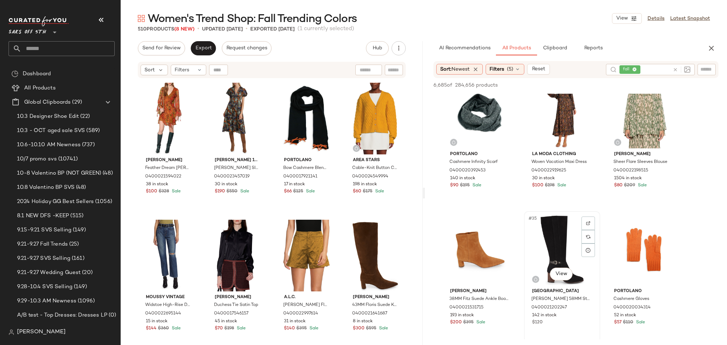
click at [553, 251] on div "#35 View" at bounding box center [562, 250] width 71 height 72
click at [615, 85] on span "Add to Top" at bounding box center [617, 85] width 28 height 5
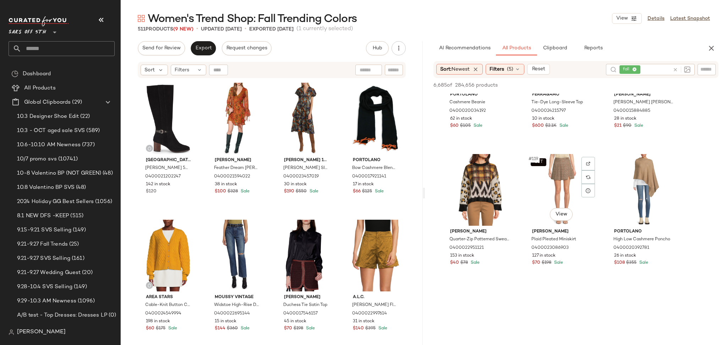
scroll to position [5289, 0]
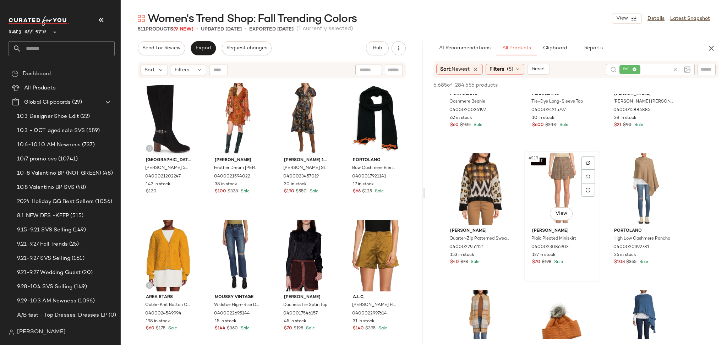
click at [541, 165] on div "SET #119 View" at bounding box center [562, 189] width 71 height 72
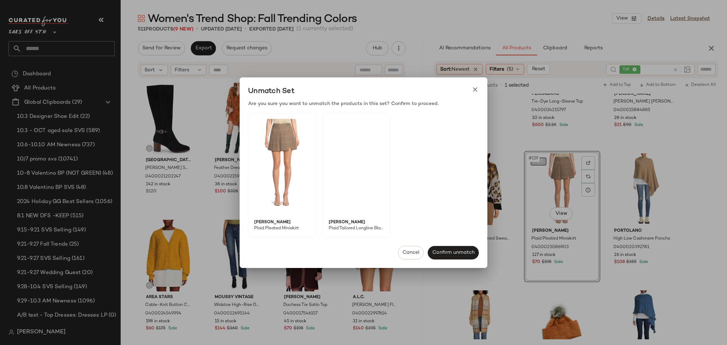
click at [542, 160] on body "Saks OFF 5TH ** Dashboard All Products Global Clipboards (29) 10.3 Designer Sho…" at bounding box center [363, 172] width 727 height 345
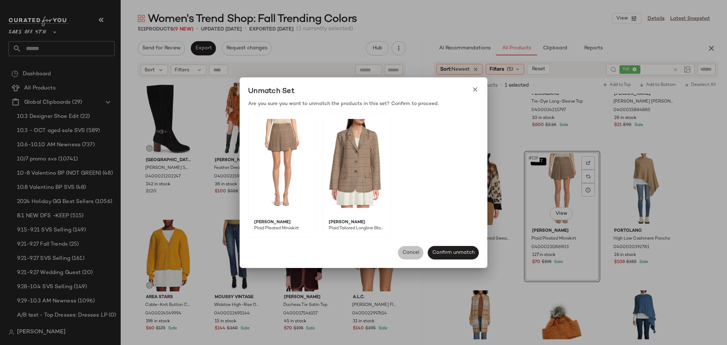
click at [405, 254] on span "Cancel" at bounding box center [410, 253] width 17 height 6
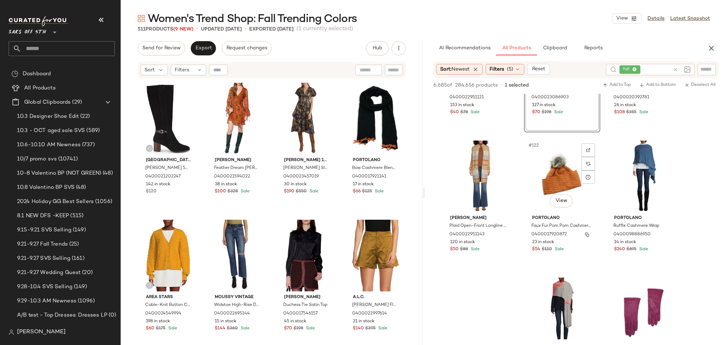
scroll to position [5436, 0]
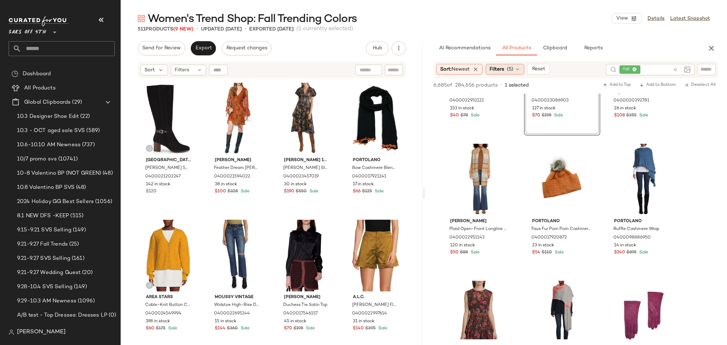
click at [503, 68] on span "Filters" at bounding box center [497, 69] width 15 height 7
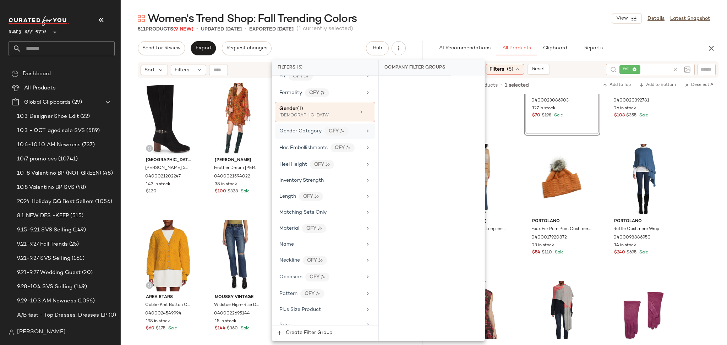
scroll to position [219, 0]
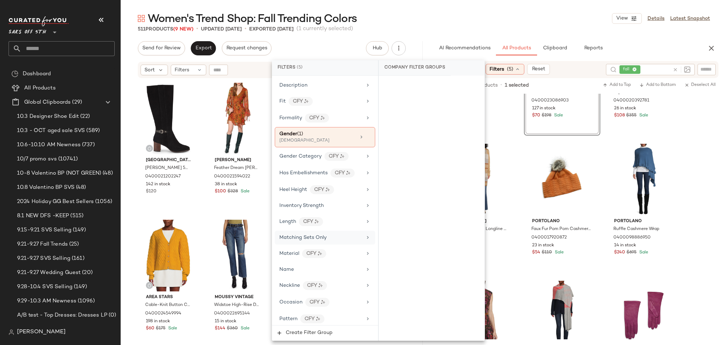
click at [332, 239] on div "Matching Sets Only" at bounding box center [321, 237] width 83 height 7
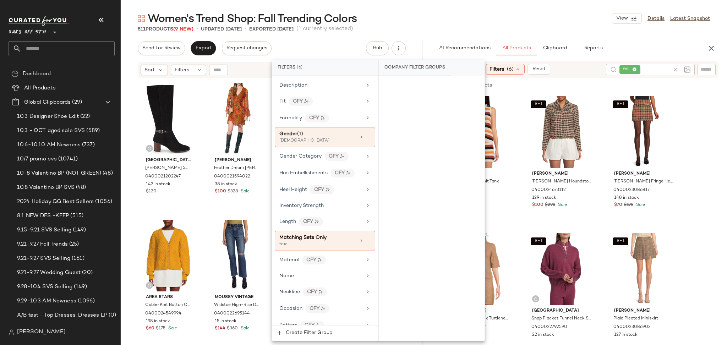
click at [538, 20] on div "Women's Trend Shop: Fall Trending Colors View Details Latest Snapshot" at bounding box center [424, 18] width 607 height 14
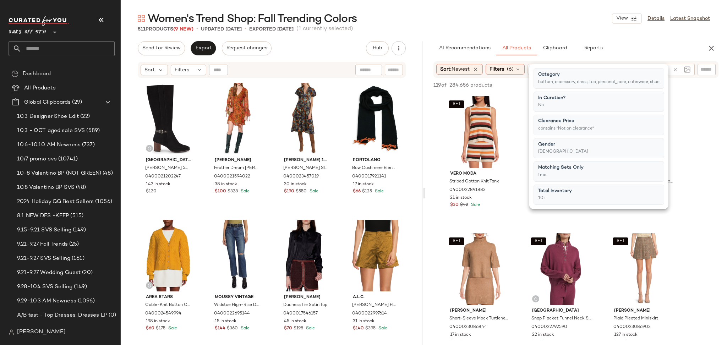
click at [538, 20] on div "Women's Trend Shop: Fall Trending Colors View Details Latest Snapshot" at bounding box center [424, 18] width 607 height 14
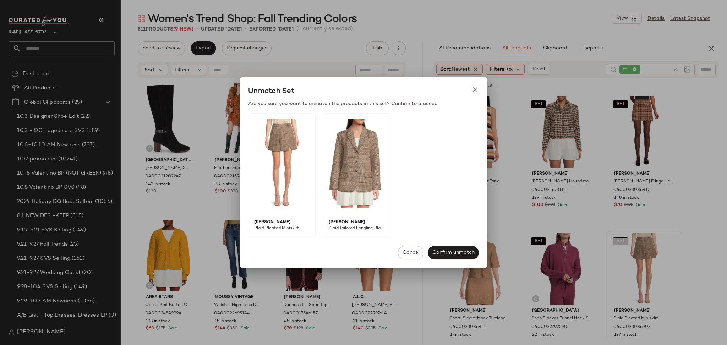
click at [624, 242] on body "Saks OFF 5TH ** Dashboard All Products Global Clipboards (29) 10.3 Designer Sho…" at bounding box center [363, 172] width 727 height 345
click at [408, 251] on span "Cancel" at bounding box center [410, 253] width 17 height 6
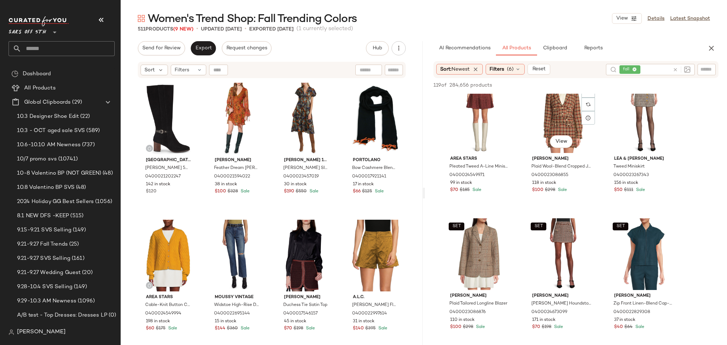
scroll to position [427, 0]
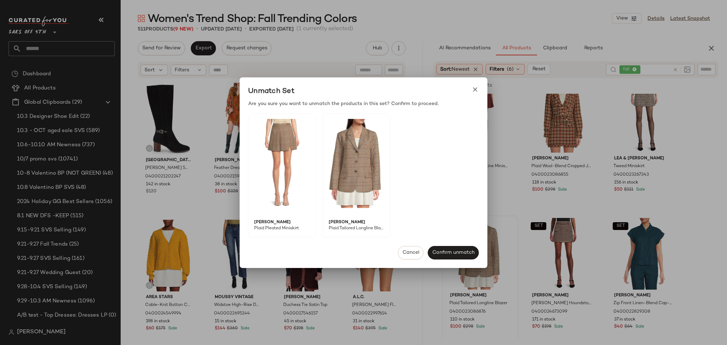
click at [457, 223] on body "Saks OFF 5TH ** Dashboard All Products Global Clipboards (29) 10.3 Designer Sho…" at bounding box center [363, 172] width 727 height 345
click at [412, 256] on span "Cancel" at bounding box center [410, 253] width 17 height 6
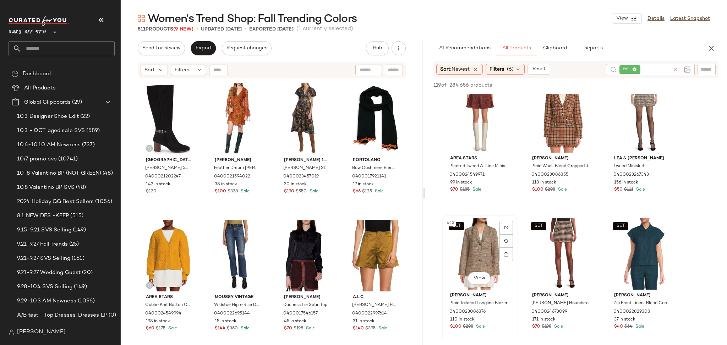
click at [486, 240] on div "SET #13 View" at bounding box center [480, 254] width 71 height 72
click at [620, 88] on button "Add to Top" at bounding box center [617, 85] width 34 height 9
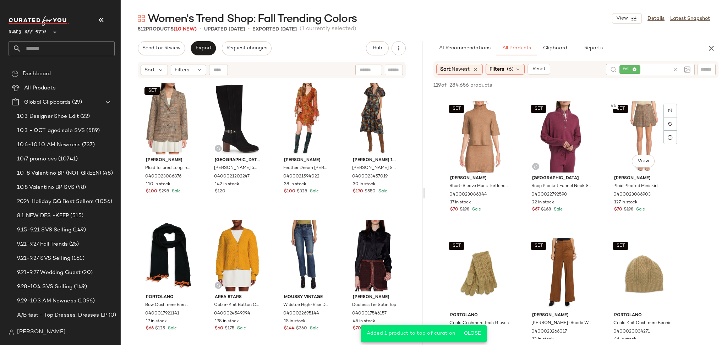
scroll to position [61, 0]
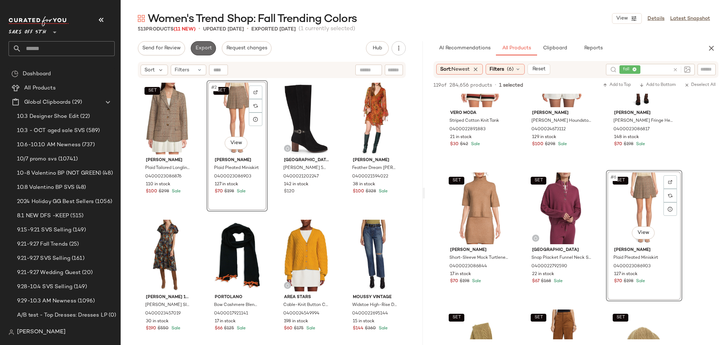
click at [199, 50] on span "Export" at bounding box center [203, 48] width 17 height 6
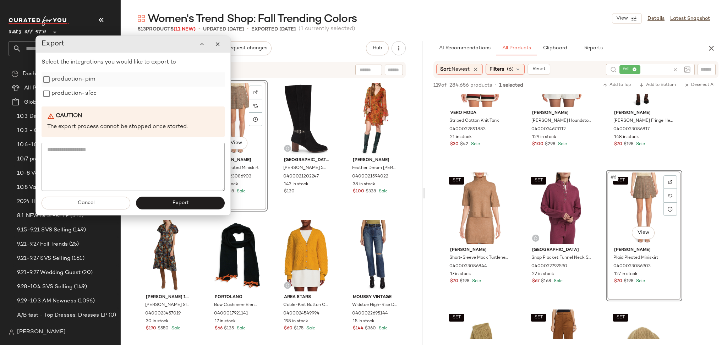
click at [89, 79] on label "production-pim" at bounding box center [73, 79] width 44 height 14
click at [89, 97] on label "production-sfcc" at bounding box center [73, 94] width 45 height 14
click at [161, 209] on button "Export" at bounding box center [180, 203] width 89 height 13
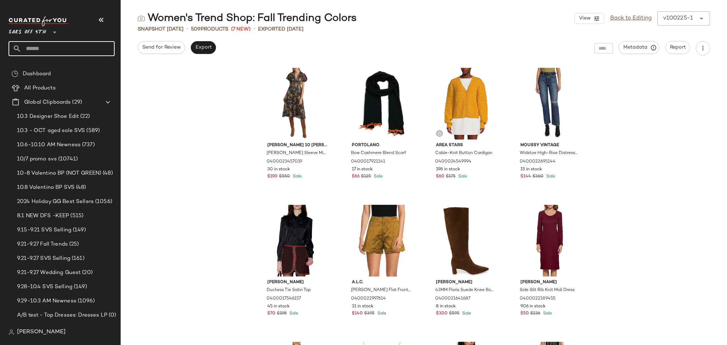
click at [63, 52] on input "text" at bounding box center [67, 48] width 93 height 15
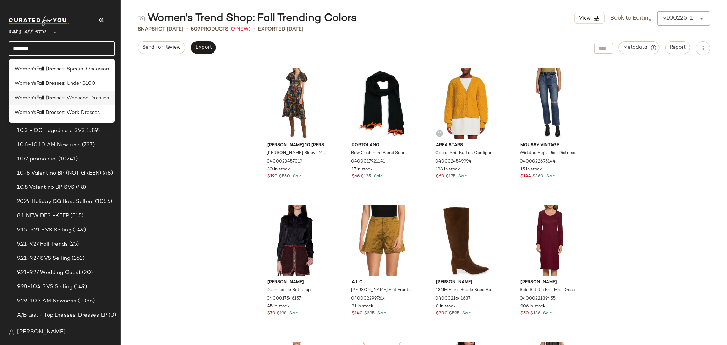
type input "*******"
click at [72, 100] on span "esses: Weekend Dresses" at bounding box center [80, 97] width 58 height 7
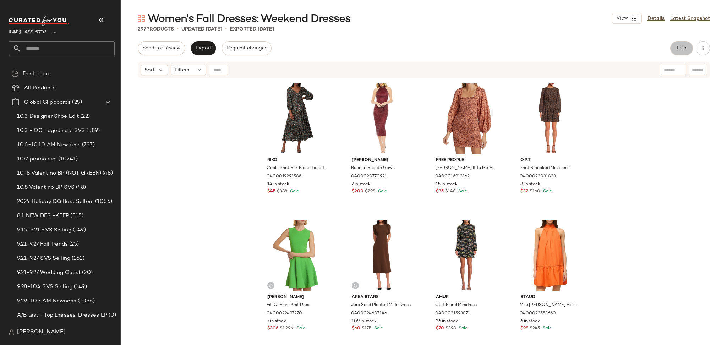
click at [684, 47] on span "Hub" at bounding box center [682, 48] width 10 height 6
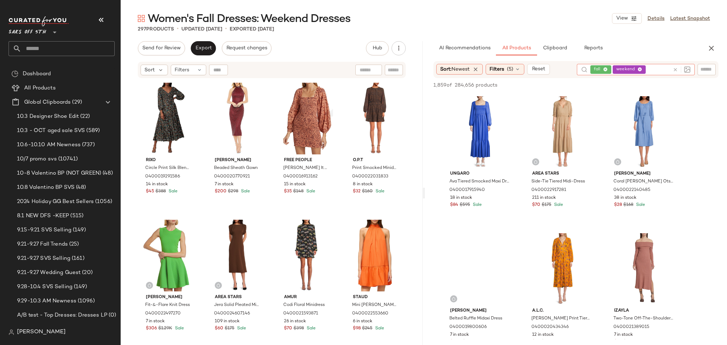
click at [673, 68] on icon at bounding box center [675, 69] width 5 height 5
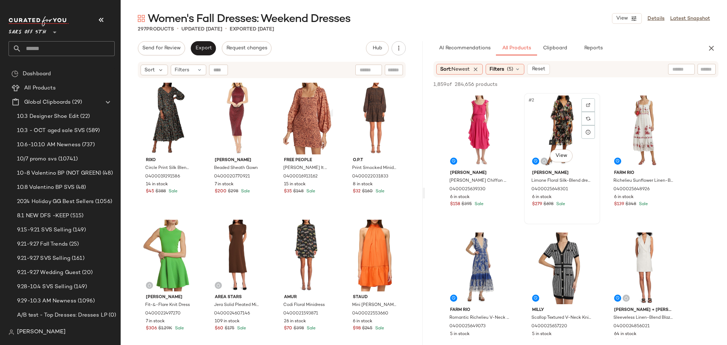
click at [555, 112] on div "#2 View" at bounding box center [562, 132] width 71 height 72
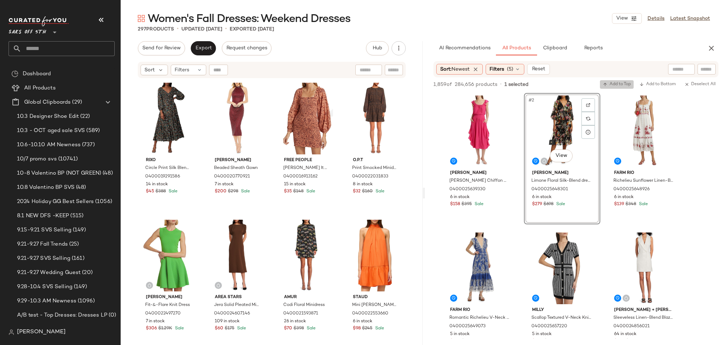
click at [612, 83] on span "Add to Top" at bounding box center [617, 84] width 28 height 5
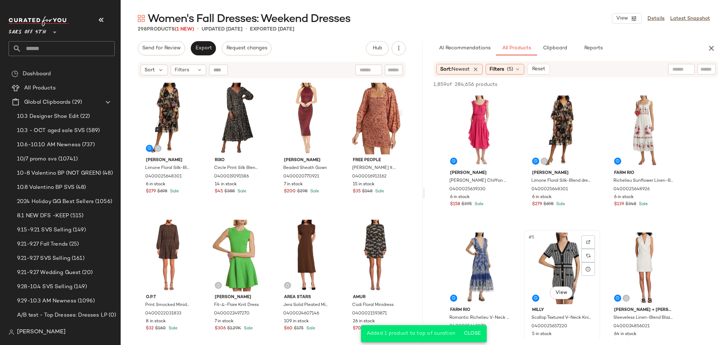
click at [561, 246] on div "#5 View" at bounding box center [562, 269] width 71 height 72
click at [614, 83] on span "Add to Top" at bounding box center [617, 84] width 28 height 5
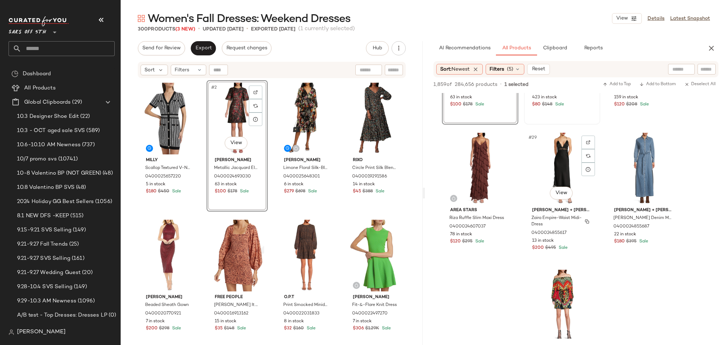
scroll to position [1199, 0]
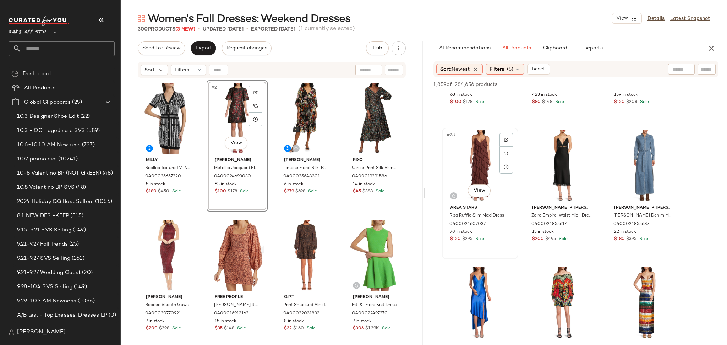
click at [471, 159] on div "#28 View" at bounding box center [480, 166] width 71 height 72
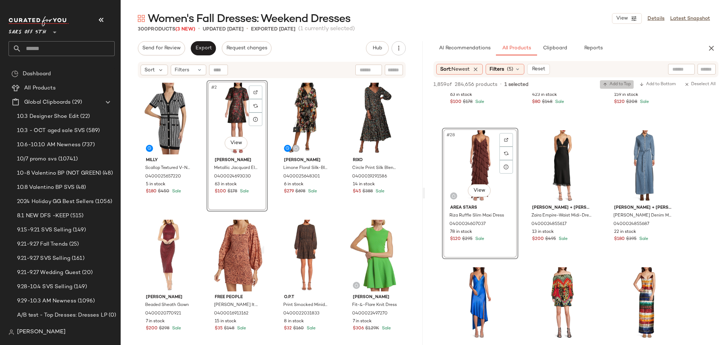
click at [607, 87] on button "Add to Top" at bounding box center [617, 84] width 34 height 9
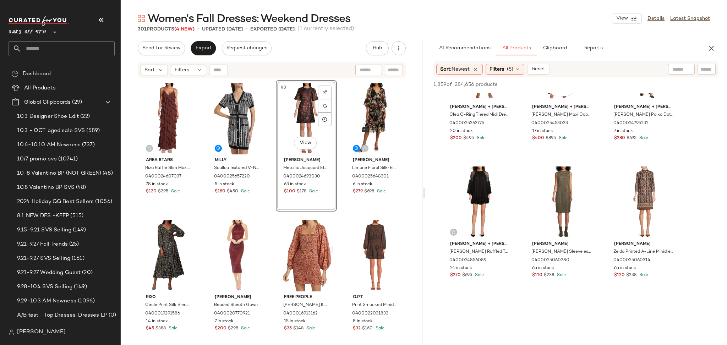
scroll to position [1986, 0]
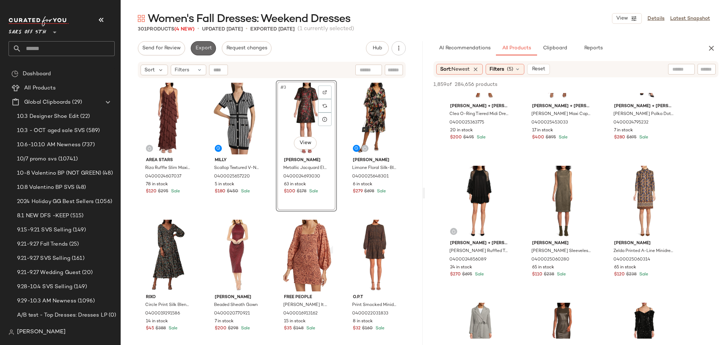
click at [202, 47] on span "Export" at bounding box center [203, 48] width 17 height 6
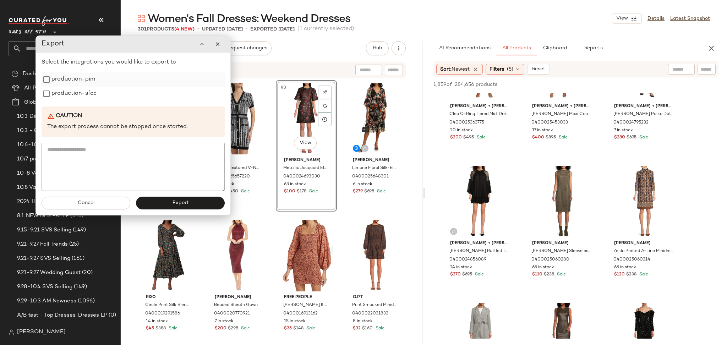
click at [64, 83] on label "production-pim" at bounding box center [73, 79] width 44 height 14
click at [71, 94] on label "production-sfcc" at bounding box center [73, 94] width 45 height 14
click at [191, 204] on button "Export" at bounding box center [180, 203] width 89 height 13
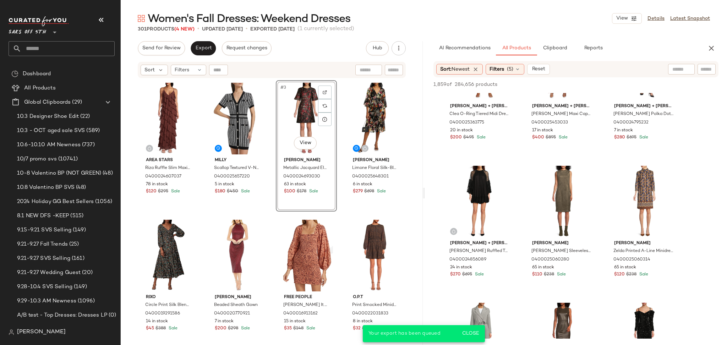
scroll to position [2946, 0]
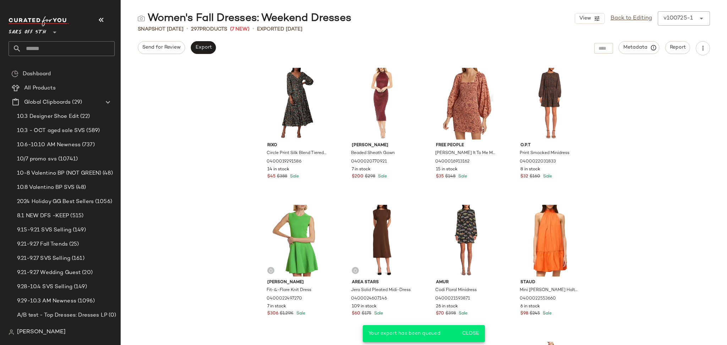
click at [86, 47] on input "text" at bounding box center [67, 48] width 93 height 15
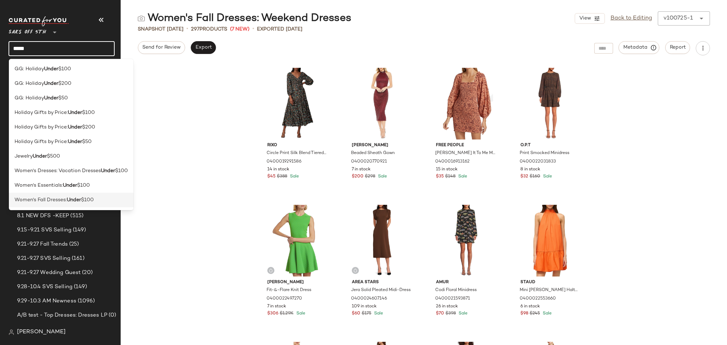
type input "*****"
click at [93, 199] on span "$100" at bounding box center [87, 199] width 13 height 7
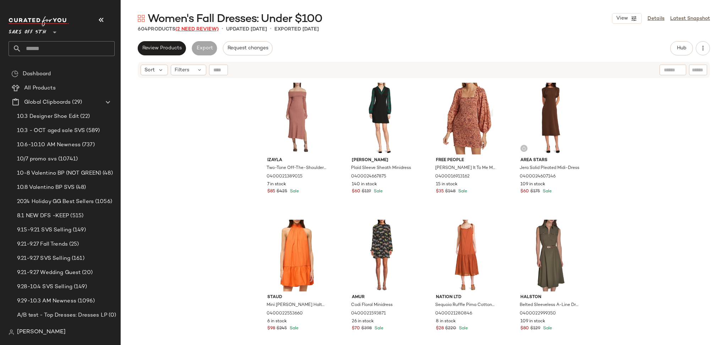
click at [212, 28] on span "(2 Need Review)" at bounding box center [196, 29] width 43 height 5
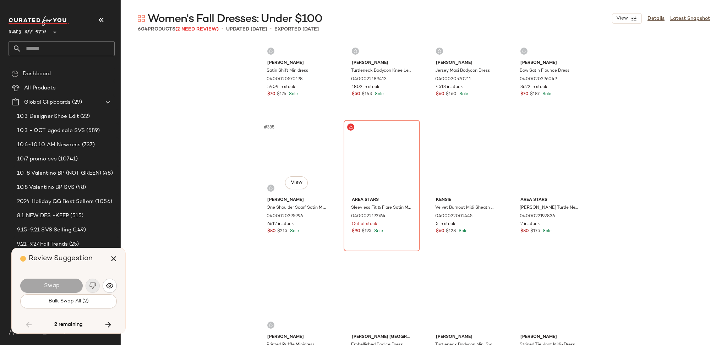
scroll to position [13100, 0]
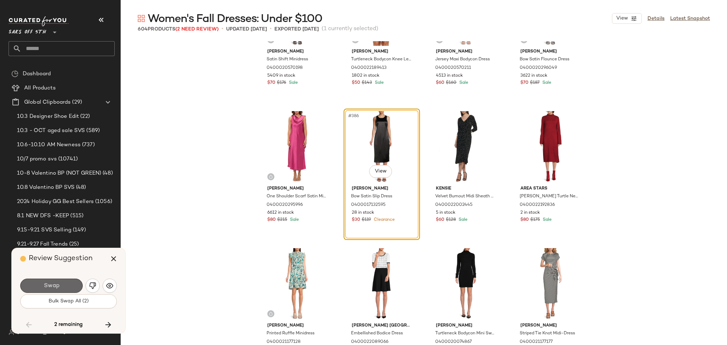
click at [72, 281] on button "Swap" at bounding box center [51, 286] width 63 height 14
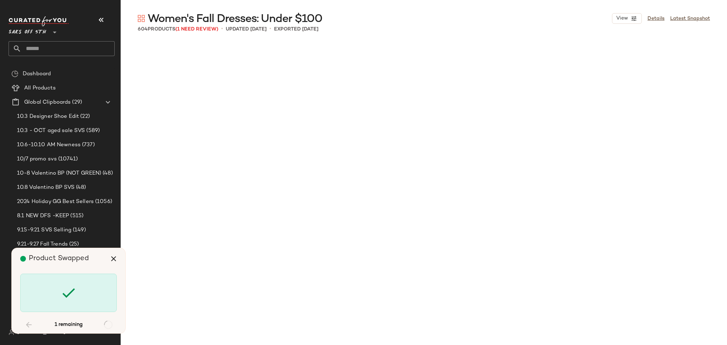
scroll to position [20015, 0]
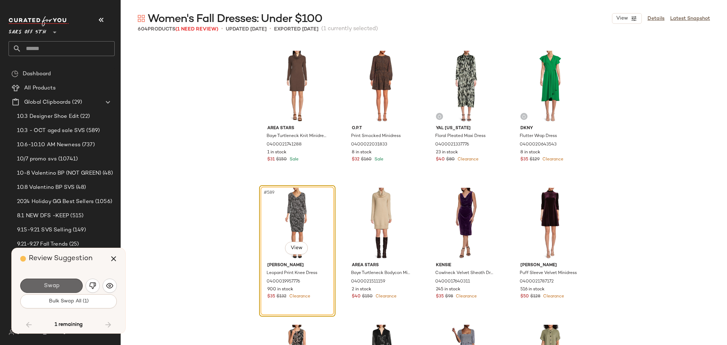
click at [62, 287] on button "Swap" at bounding box center [51, 286] width 63 height 14
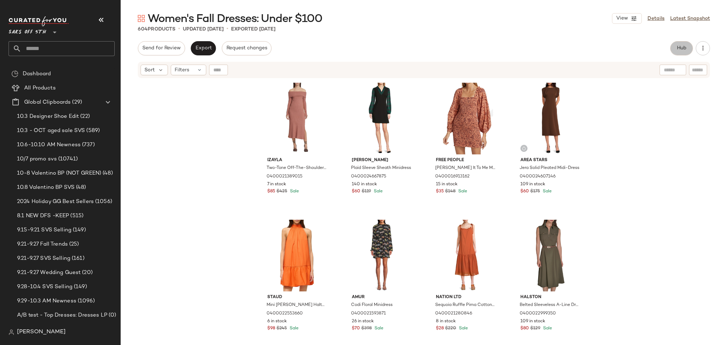
click at [674, 48] on button "Hub" at bounding box center [682, 48] width 23 height 14
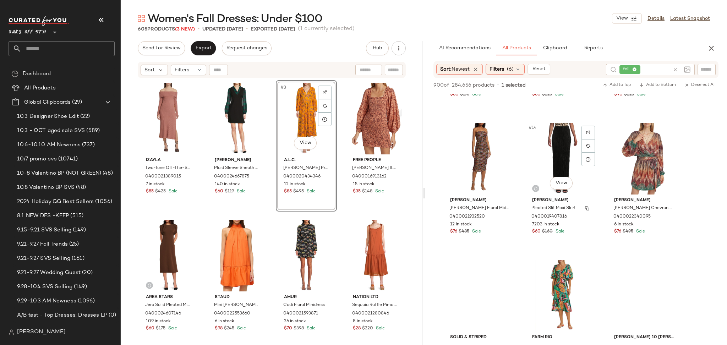
scroll to position [521, 0]
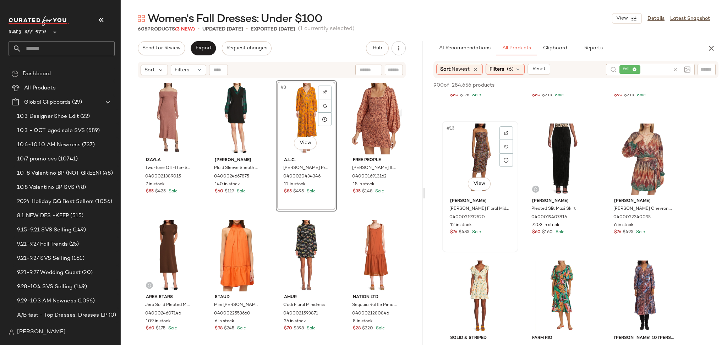
click at [473, 154] on div "#13 View" at bounding box center [480, 160] width 71 height 72
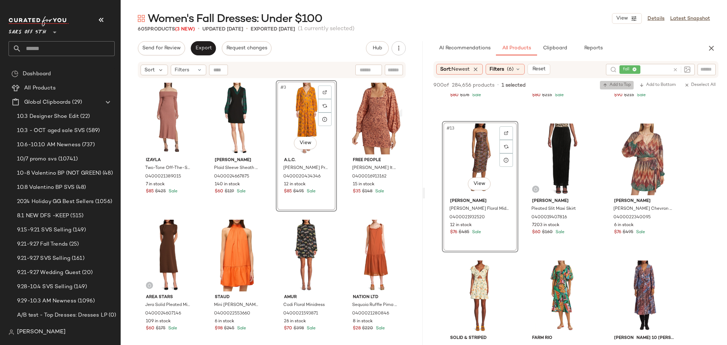
click at [617, 85] on span "Add to Top" at bounding box center [617, 85] width 28 height 5
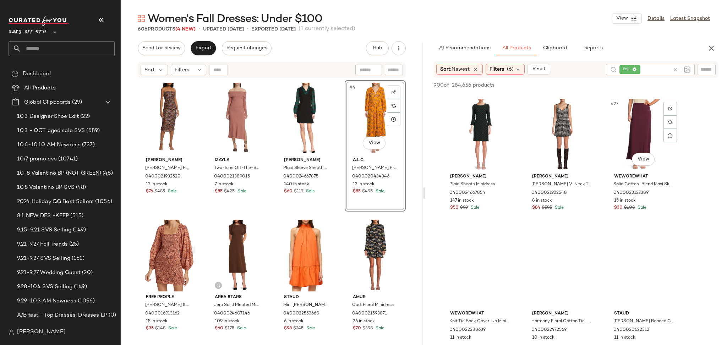
scroll to position [1095, 0]
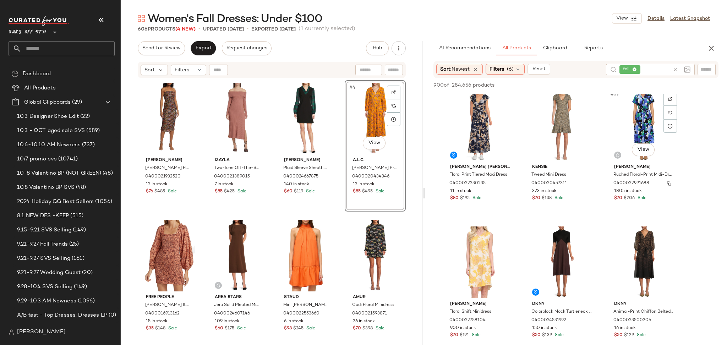
click at [624, 187] on div "0400022991688" at bounding box center [643, 184] width 61 height 8
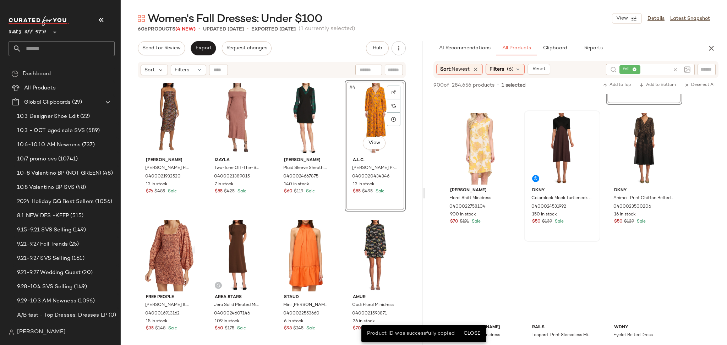
scroll to position [1776, 0]
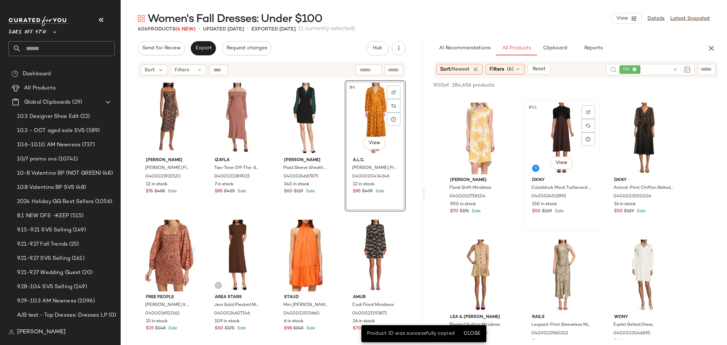
click at [549, 130] on div "#41 View" at bounding box center [562, 139] width 71 height 72
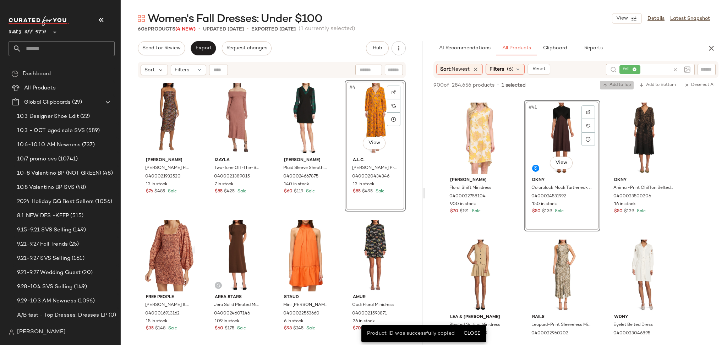
click at [621, 87] on span "Add to Top" at bounding box center [617, 85] width 28 height 5
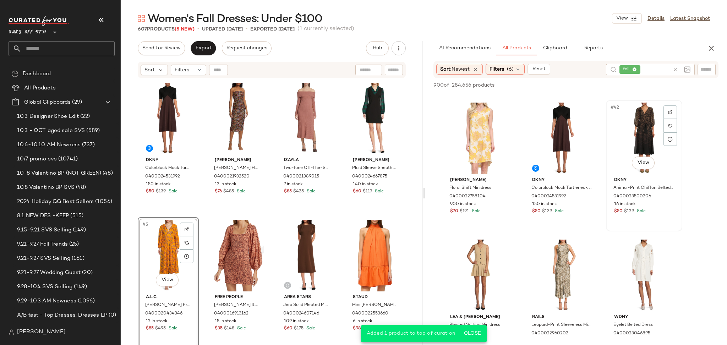
click at [642, 131] on div "#42 View" at bounding box center [644, 139] width 71 height 72
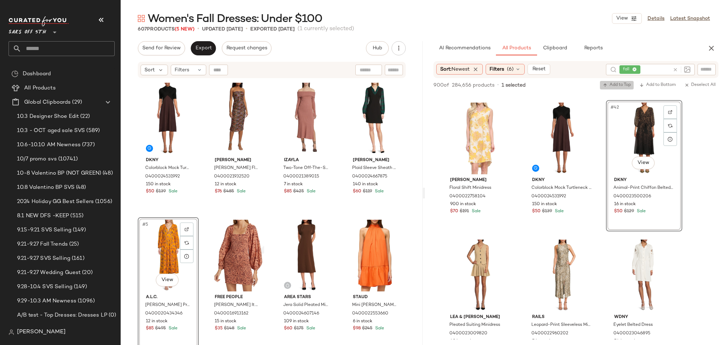
click at [617, 84] on span "Add to Top" at bounding box center [617, 85] width 28 height 5
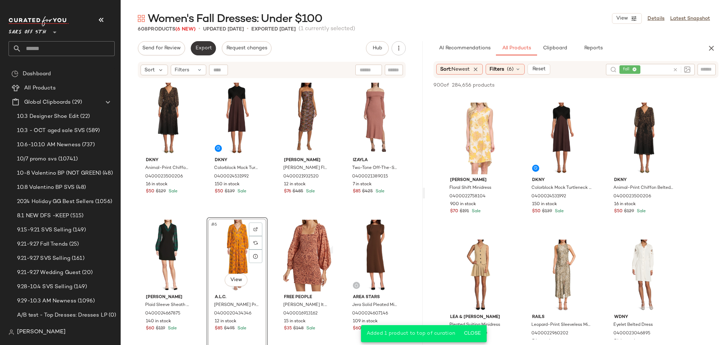
click at [195, 47] on span "Export" at bounding box center [203, 48] width 17 height 6
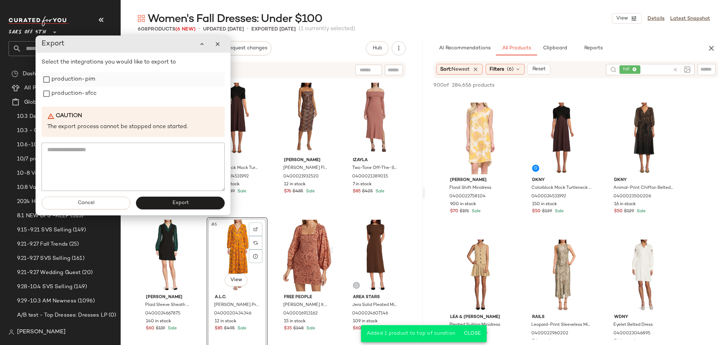
click at [71, 82] on label "production-pim" at bounding box center [73, 79] width 44 height 14
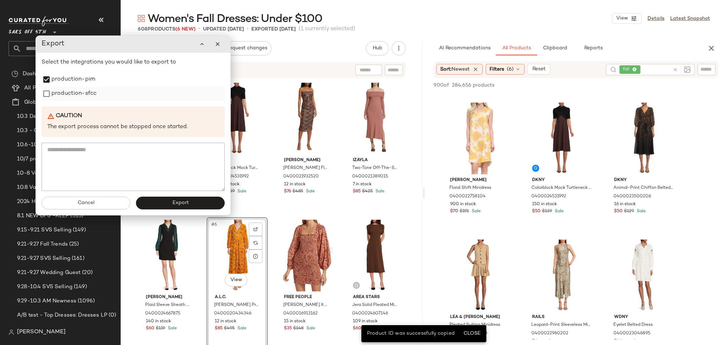
click at [75, 97] on label "production-sfcc" at bounding box center [73, 94] width 45 height 14
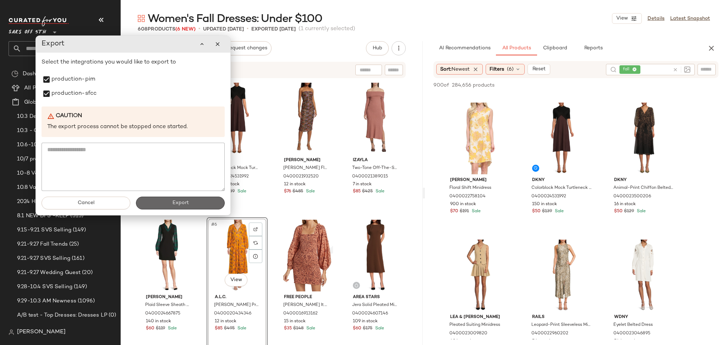
click at [177, 201] on span "Export" at bounding box center [180, 203] width 17 height 6
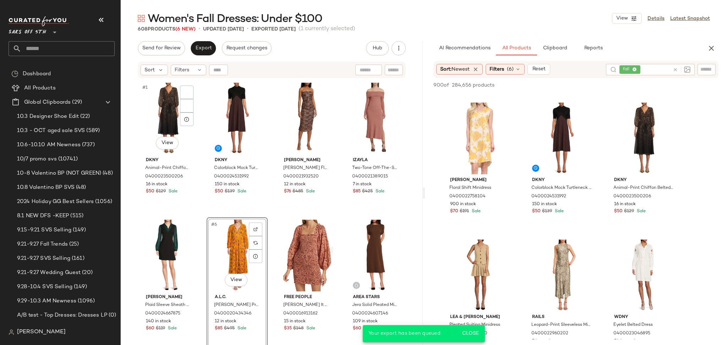
scroll to position [2598, 0]
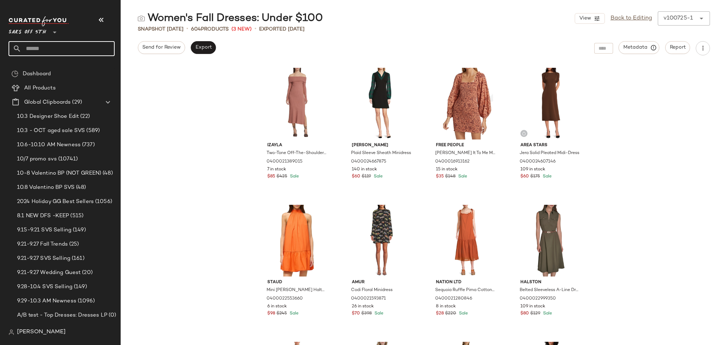
click at [70, 50] on input "text" at bounding box center [67, 48] width 93 height 15
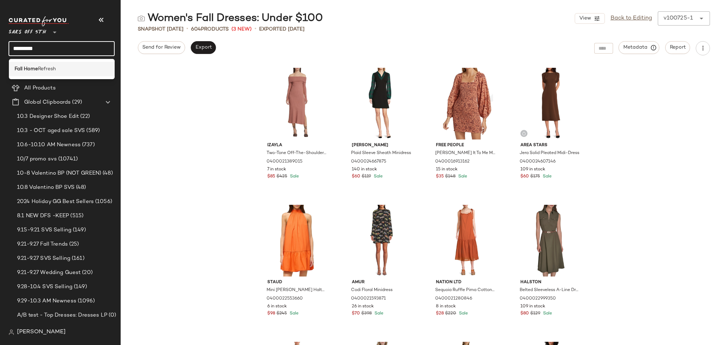
type input "*********"
click at [54, 66] on span "Refresh" at bounding box center [47, 68] width 18 height 7
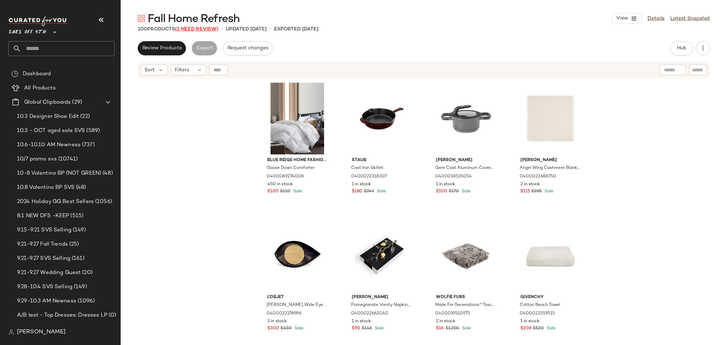
click at [200, 27] on span "(2 Need Review)" at bounding box center [196, 29] width 43 height 5
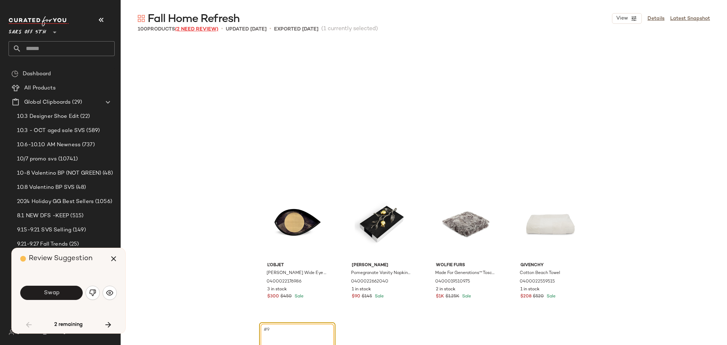
scroll to position [143, 0]
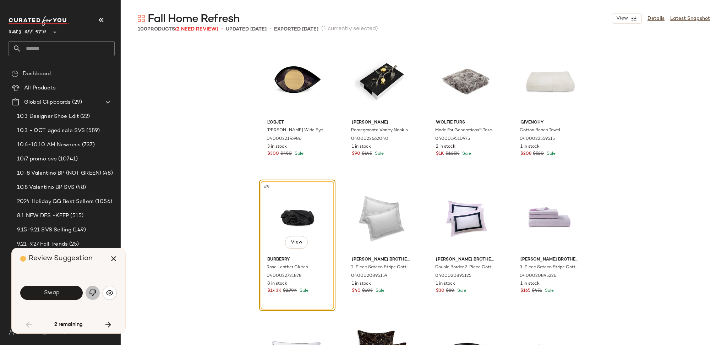
click at [94, 292] on img "button" at bounding box center [92, 292] width 7 height 7
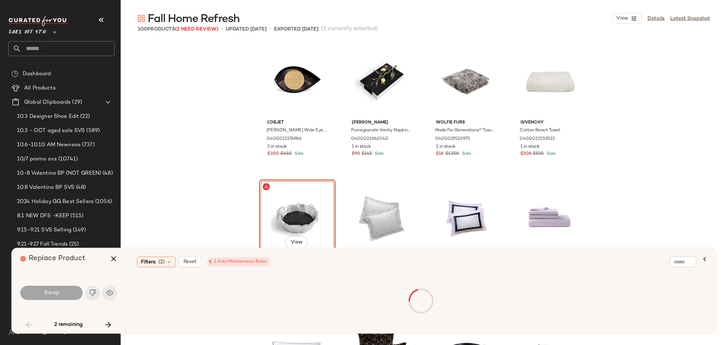
click at [304, 201] on div "#9 View" at bounding box center [297, 218] width 71 height 72
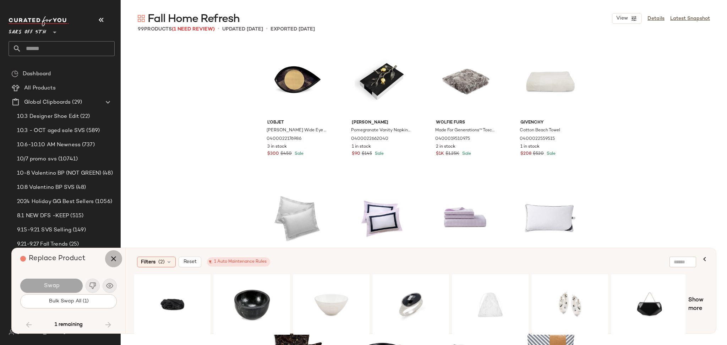
click at [111, 265] on button "button" at bounding box center [113, 258] width 17 height 17
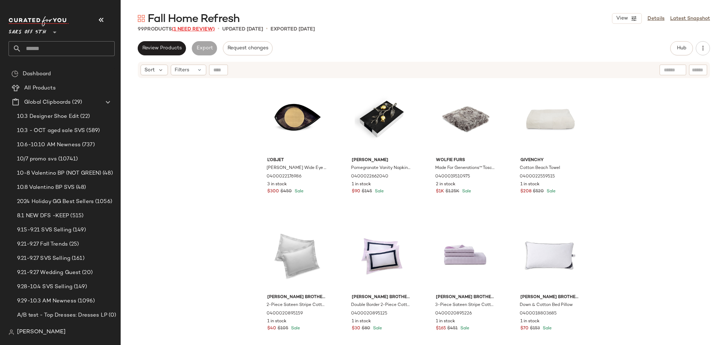
click at [202, 31] on span "(1 Need Review)" at bounding box center [193, 29] width 43 height 5
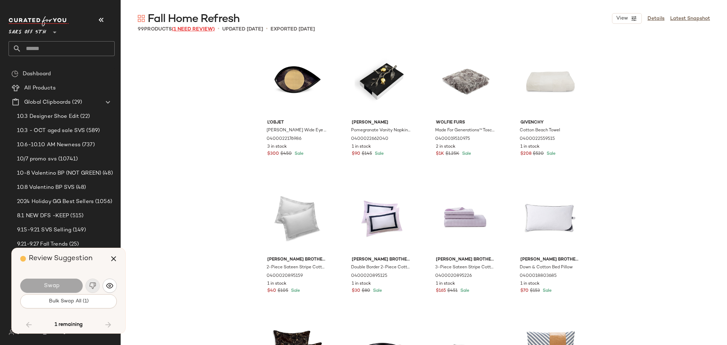
scroll to position [3016, 0]
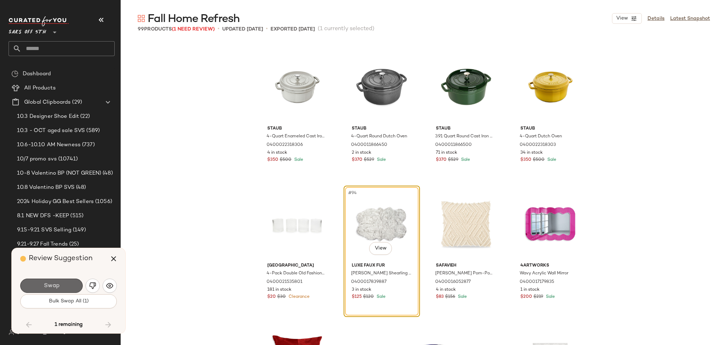
click at [64, 284] on button "Swap" at bounding box center [51, 286] width 63 height 14
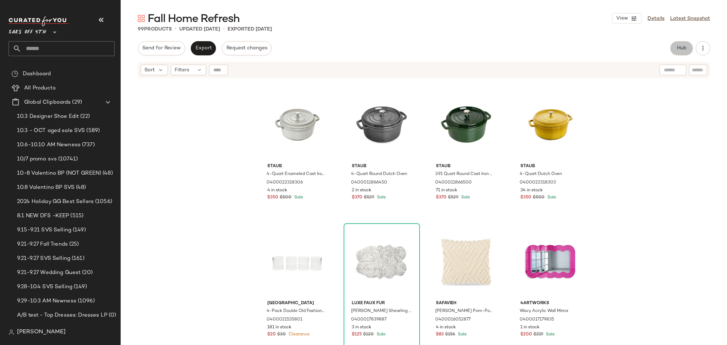
click at [677, 45] on span "Hub" at bounding box center [682, 48] width 10 height 6
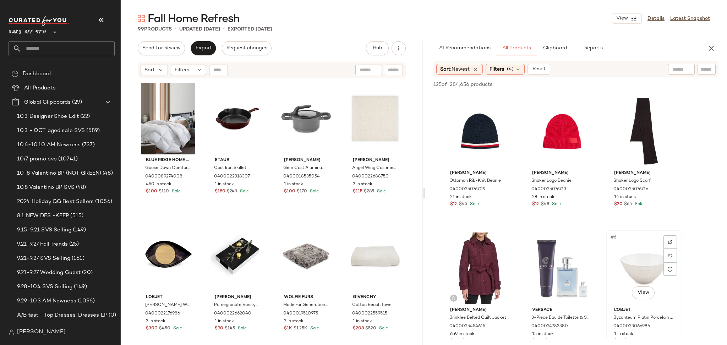
click at [647, 260] on div "#6 View" at bounding box center [644, 269] width 71 height 72
click at [620, 85] on span "Add to Top" at bounding box center [617, 84] width 28 height 5
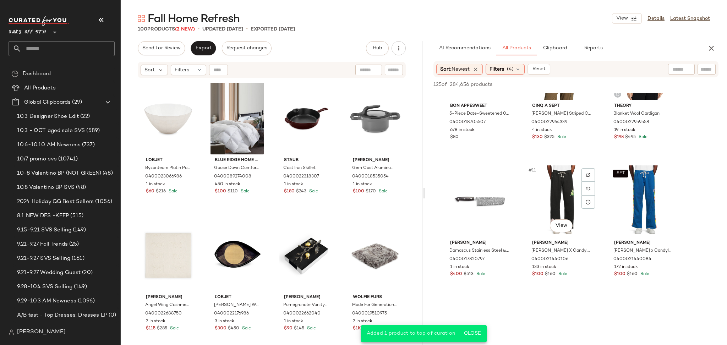
scroll to position [342, 0]
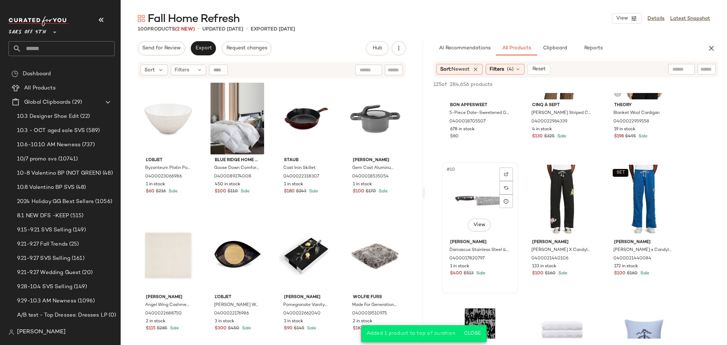
click at [459, 199] on div "#10 View" at bounding box center [480, 201] width 71 height 72
click at [614, 85] on span "Add to Top" at bounding box center [617, 84] width 28 height 5
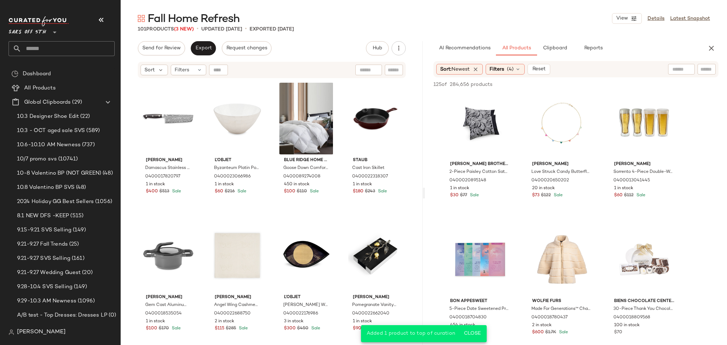
scroll to position [832, 0]
click at [631, 128] on div "#21 View" at bounding box center [644, 122] width 71 height 72
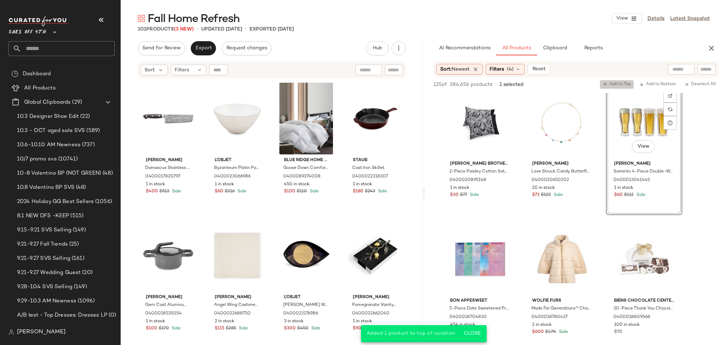
click at [621, 83] on span "Add to Top" at bounding box center [617, 84] width 28 height 5
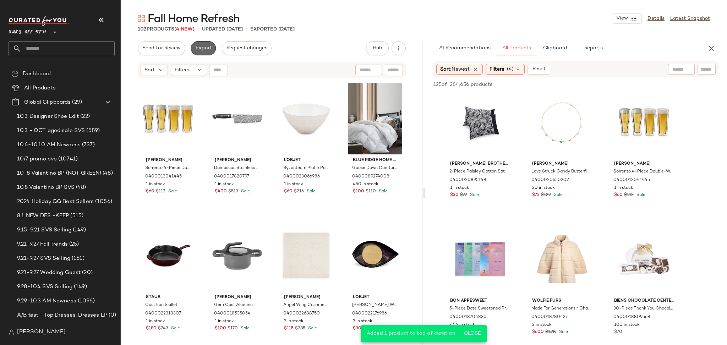
click at [202, 47] on span "Export" at bounding box center [203, 48] width 17 height 6
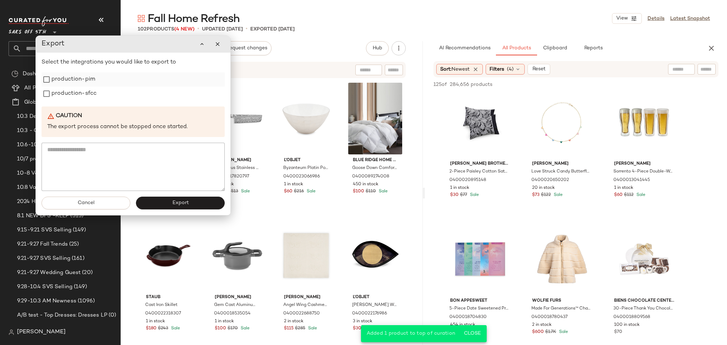
click at [78, 82] on label "production-pim" at bounding box center [73, 79] width 44 height 14
click at [75, 98] on label "production-sfcc" at bounding box center [73, 94] width 45 height 14
click at [187, 207] on button "Export" at bounding box center [180, 203] width 89 height 13
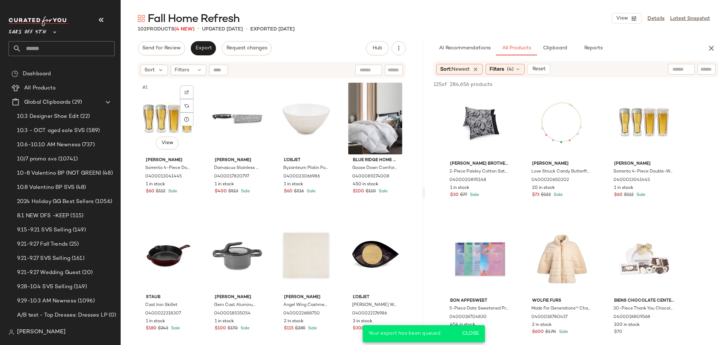
scroll to position [1243, 0]
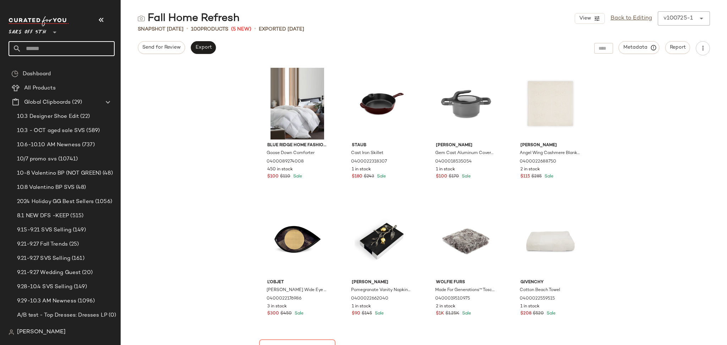
click at [59, 47] on input "text" at bounding box center [67, 48] width 93 height 15
type input "****"
click at [62, 69] on span "Chic: Fall Trend Shop (Shoes)" at bounding box center [61, 68] width 69 height 7
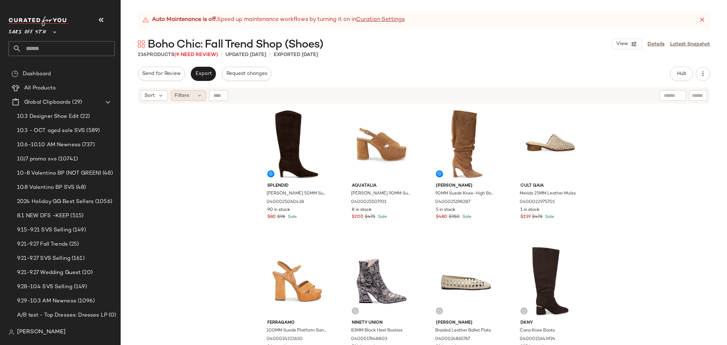
click at [186, 96] on span "Filters" at bounding box center [182, 95] width 15 height 7
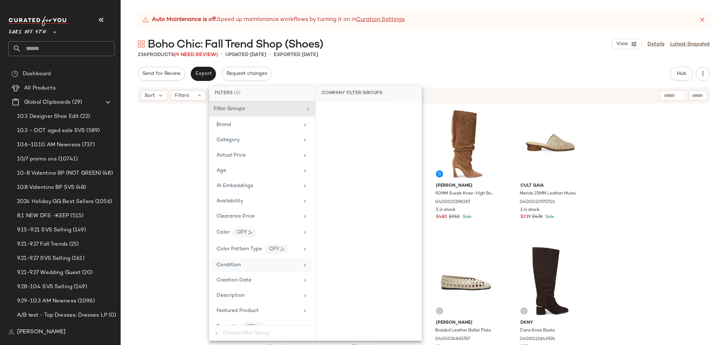
scroll to position [317, 0]
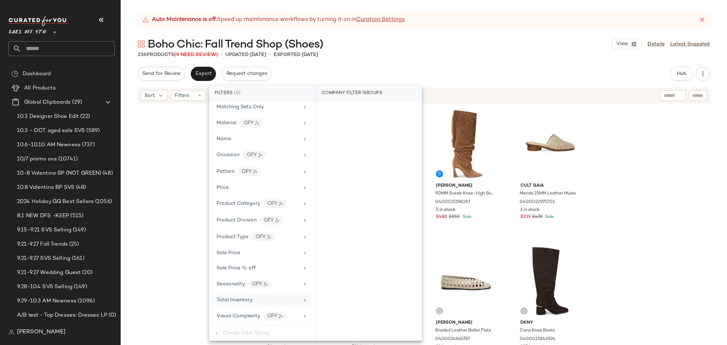
click at [259, 300] on div "Total Inventory" at bounding box center [258, 300] width 83 height 7
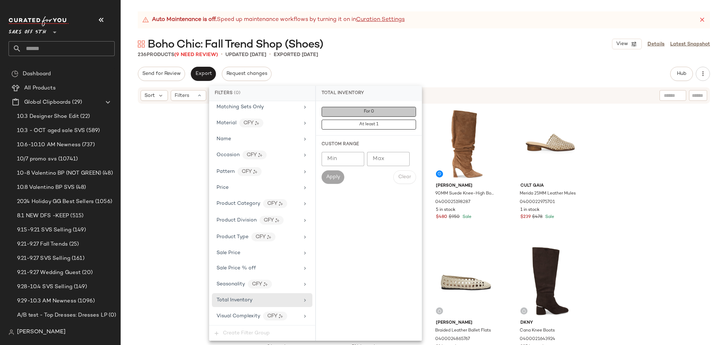
click at [350, 107] on button "For 0" at bounding box center [369, 112] width 94 height 10
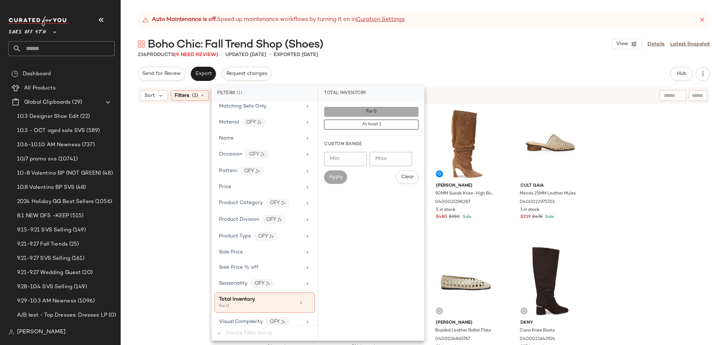
click at [350, 107] on button "For 0" at bounding box center [371, 112] width 94 height 10
click at [408, 70] on div "Send for Review Export Request changes Hub Send for Review External Review Inte…" at bounding box center [424, 74] width 573 height 14
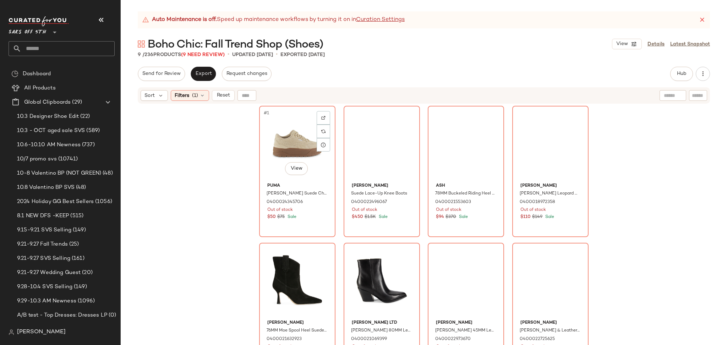
click at [274, 130] on div "#1 View" at bounding box center [297, 144] width 71 height 72
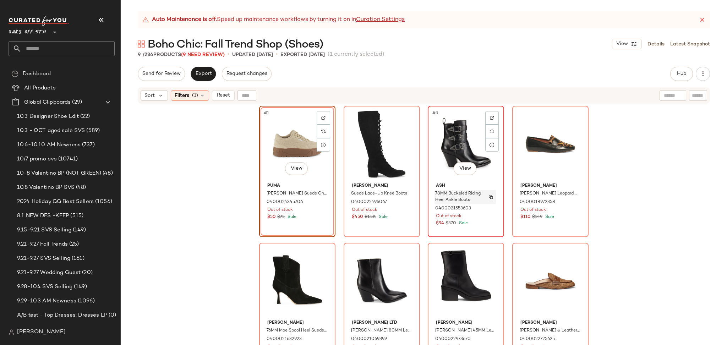
scroll to position [148, 0]
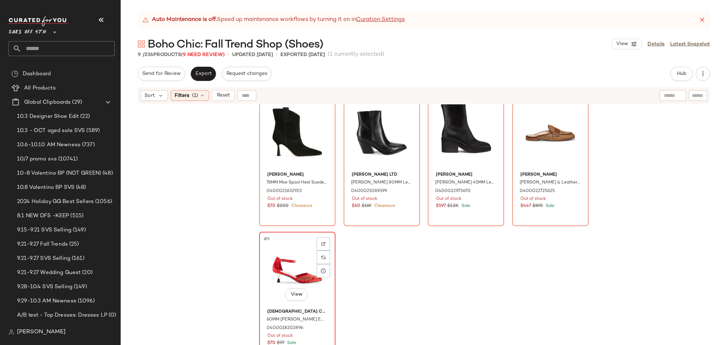
click at [286, 249] on div "#9 View" at bounding box center [297, 270] width 71 height 72
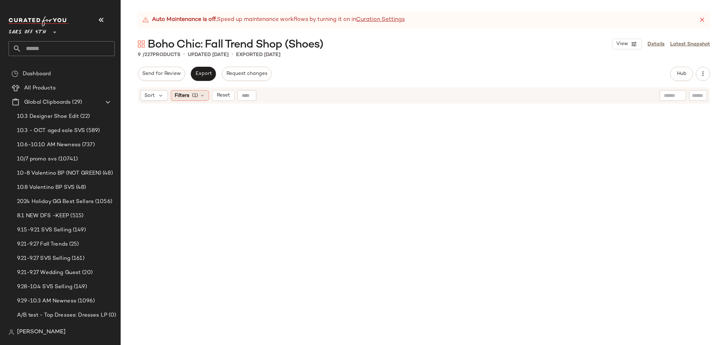
click at [191, 97] on div "Filters (1)" at bounding box center [190, 95] width 38 height 11
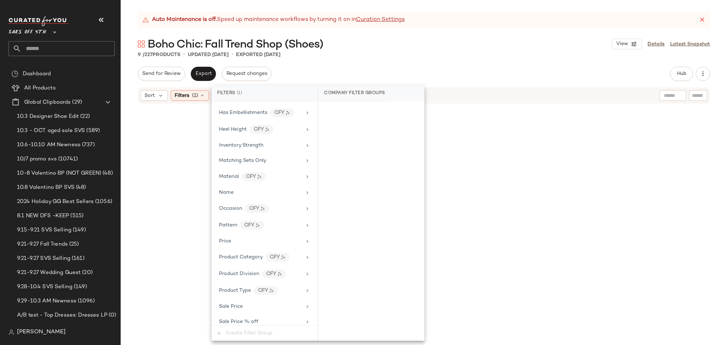
scroll to position [324, 0]
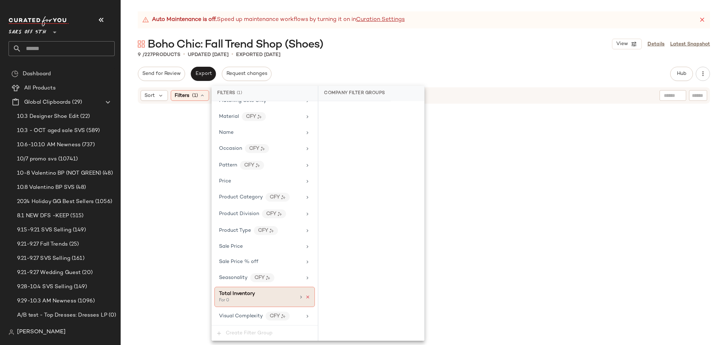
click at [305, 299] on icon at bounding box center [307, 297] width 5 height 5
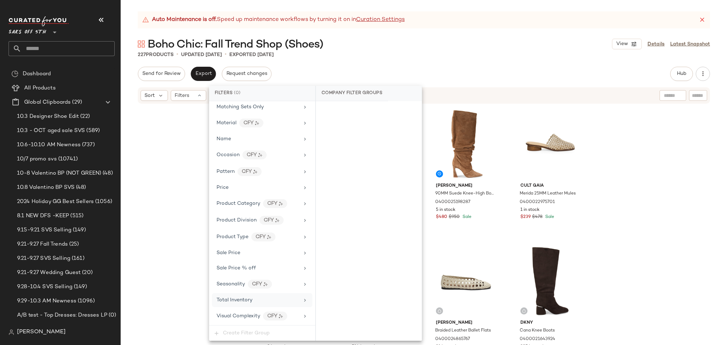
click at [530, 55] on div "227 Products • updated Oct 9th • Exported Oct 7th" at bounding box center [424, 54] width 607 height 7
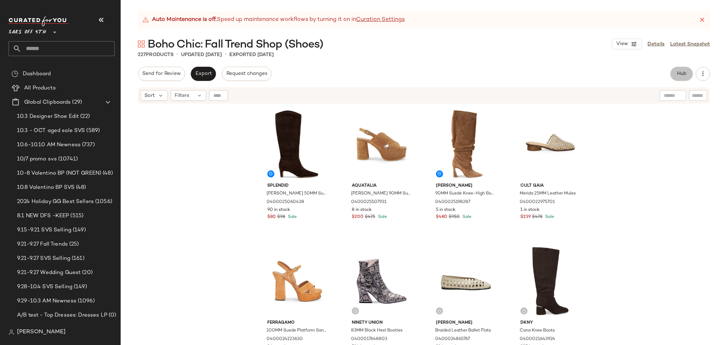
click at [682, 74] on span "Hub" at bounding box center [682, 74] width 10 height 6
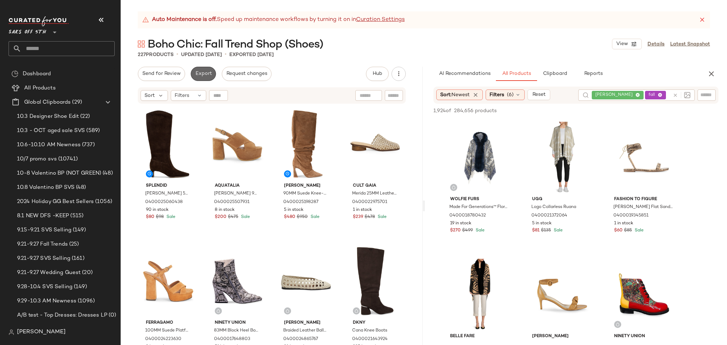
click at [202, 72] on span "Export" at bounding box center [203, 74] width 17 height 6
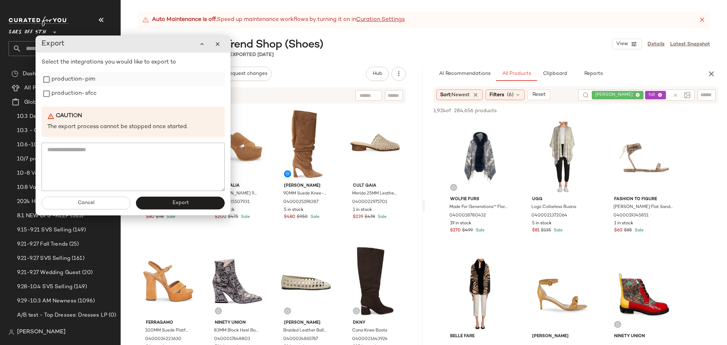
click at [56, 78] on label "production-pim" at bounding box center [73, 79] width 44 height 14
click at [56, 89] on label "production-sfcc" at bounding box center [73, 94] width 45 height 14
click at [196, 197] on button "Export" at bounding box center [180, 203] width 89 height 13
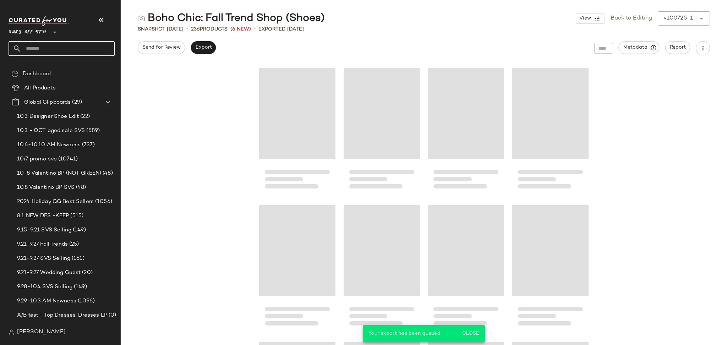
click at [83, 43] on input "text" at bounding box center [67, 48] width 93 height 15
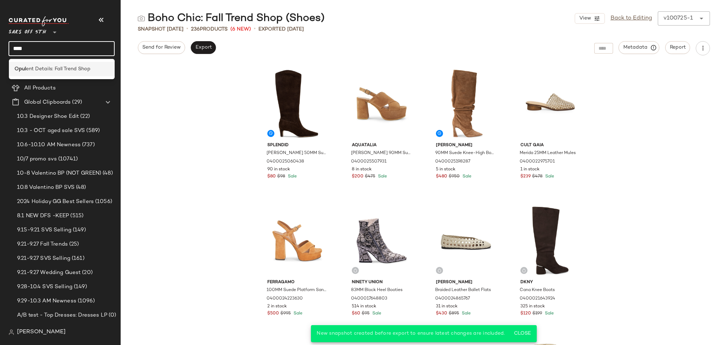
type input "****"
click at [72, 67] on span "ent Details: Fall Trend Shop" at bounding box center [58, 68] width 65 height 7
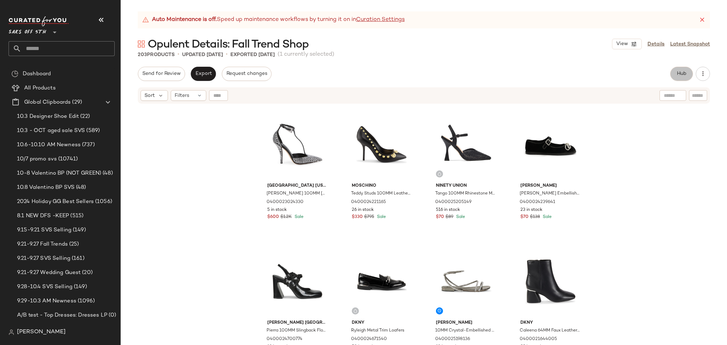
click at [674, 77] on button "Hub" at bounding box center [682, 74] width 23 height 14
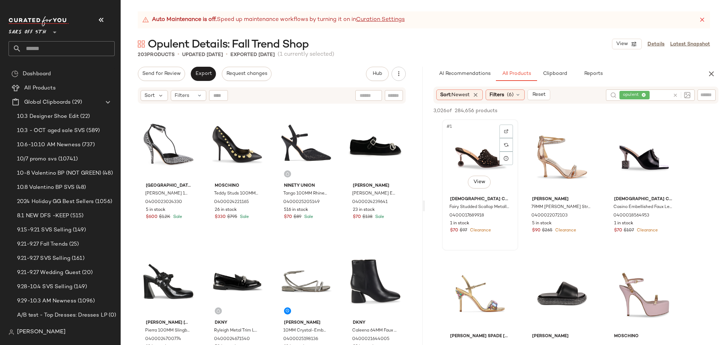
click at [489, 157] on div "#1 View" at bounding box center [480, 158] width 71 height 72
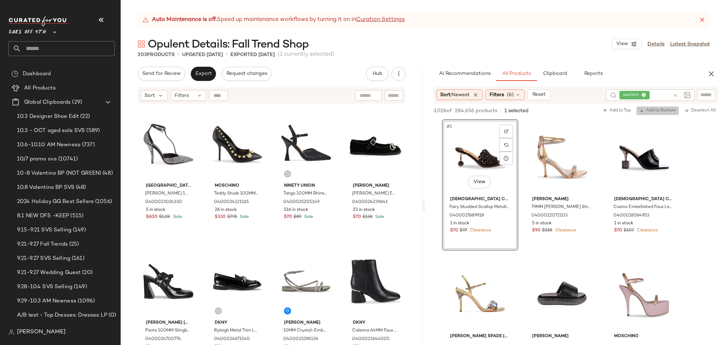
click at [668, 112] on span "Add to Bottom" at bounding box center [658, 110] width 37 height 5
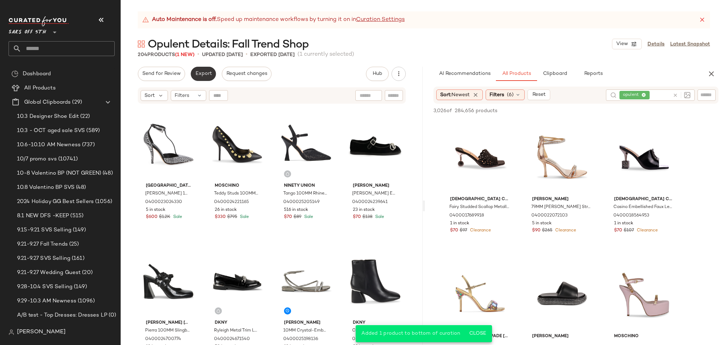
click at [205, 72] on span "Export" at bounding box center [203, 74] width 17 height 6
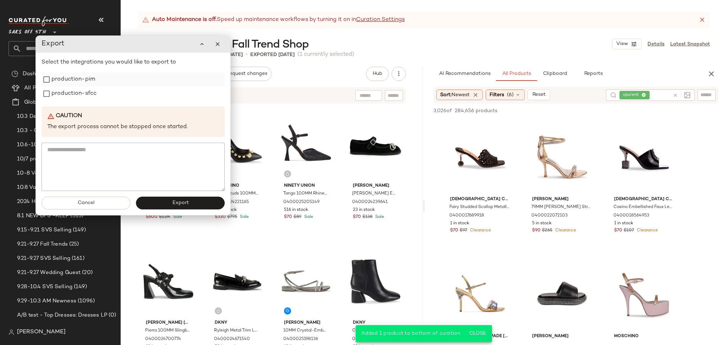
click at [69, 78] on label "production-pim" at bounding box center [73, 79] width 44 height 14
click at [70, 92] on label "production-sfcc" at bounding box center [73, 94] width 45 height 14
click at [195, 207] on button "Export" at bounding box center [180, 203] width 89 height 13
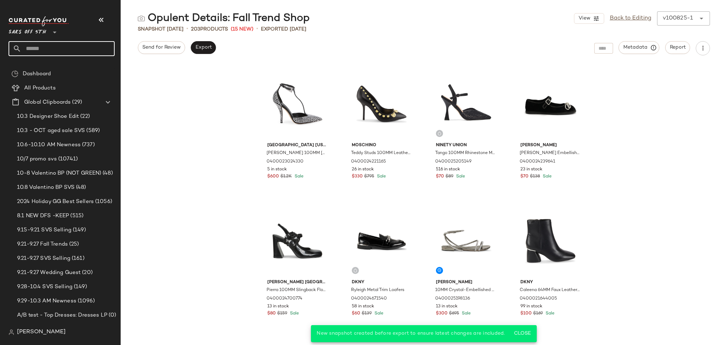
click at [53, 50] on input "text" at bounding box center [67, 48] width 93 height 15
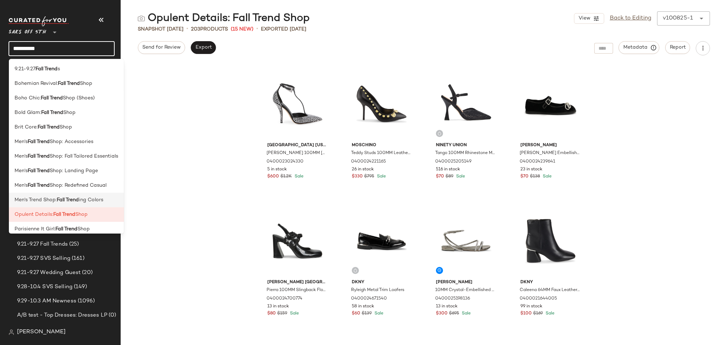
scroll to position [78, 0]
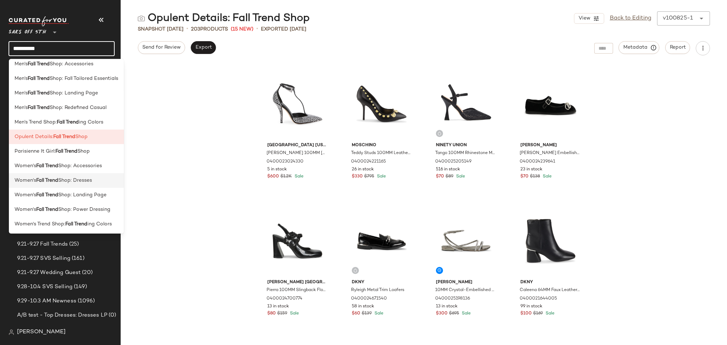
type input "**********"
click at [90, 179] on span "Shop: Dresses" at bounding box center [75, 180] width 34 height 7
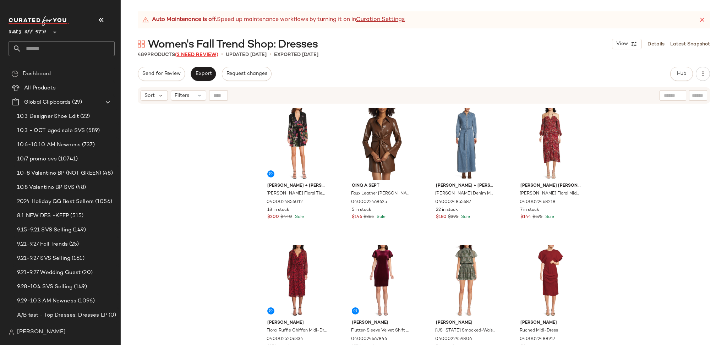
click at [206, 55] on span "(3 Need Review)" at bounding box center [196, 54] width 43 height 5
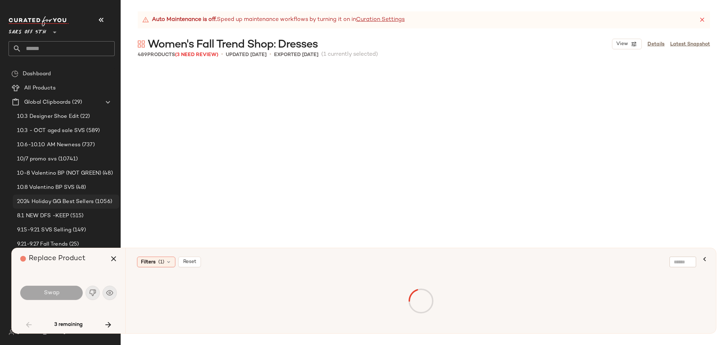
scroll to position [1371, 0]
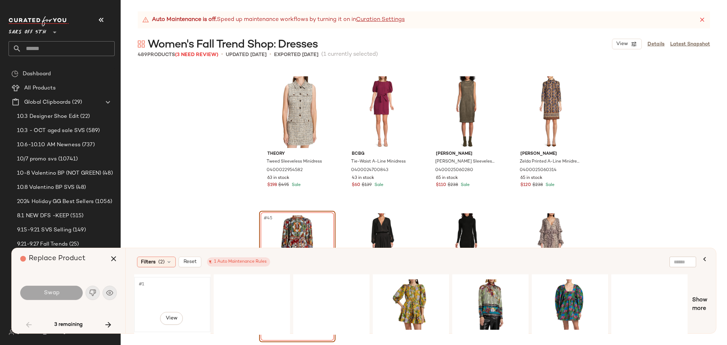
click at [158, 293] on div "#1 View" at bounding box center [172, 305] width 71 height 50
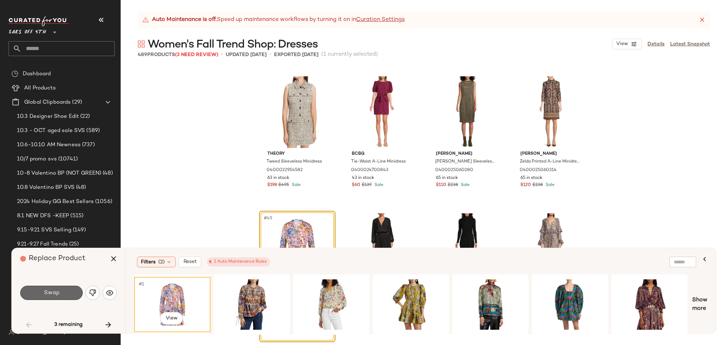
click at [69, 291] on button "Swap" at bounding box center [51, 293] width 63 height 14
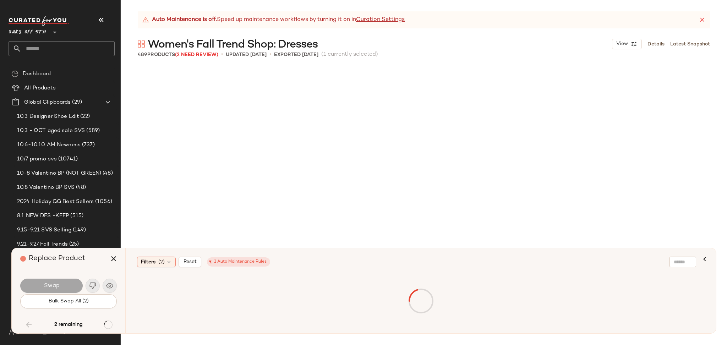
scroll to position [3839, 0]
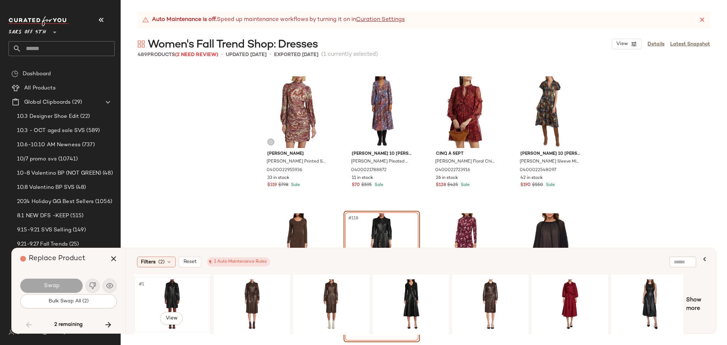
click at [175, 288] on div "#1 View" at bounding box center [172, 305] width 71 height 50
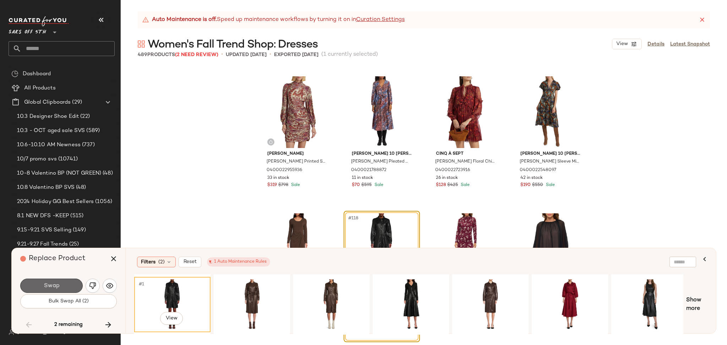
click at [76, 287] on button "Swap" at bounding box center [51, 286] width 63 height 14
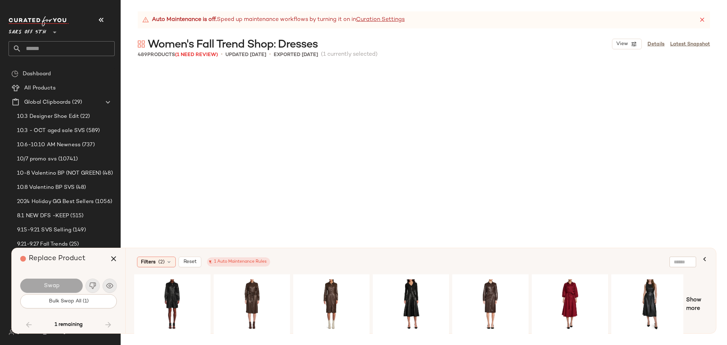
scroll to position [14120, 0]
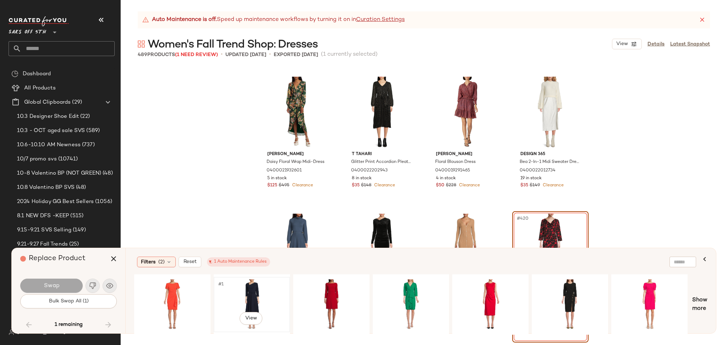
click at [252, 298] on div "#1 View" at bounding box center [251, 305] width 71 height 50
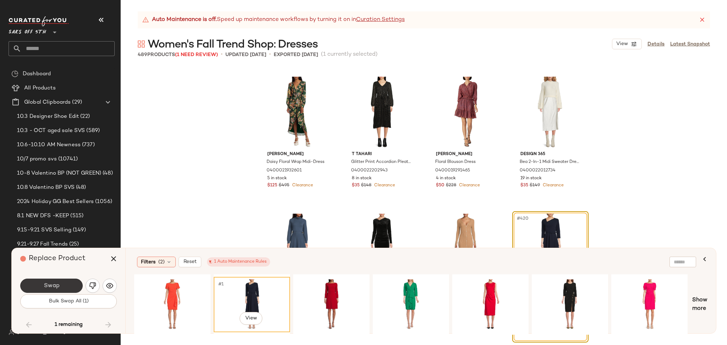
click at [60, 283] on button "Swap" at bounding box center [51, 286] width 63 height 14
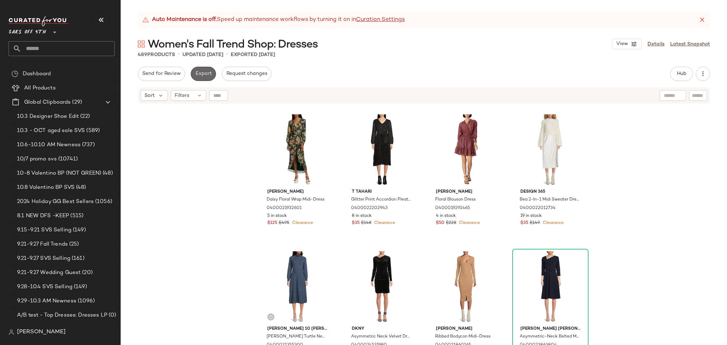
click at [199, 76] on span "Export" at bounding box center [203, 74] width 17 height 6
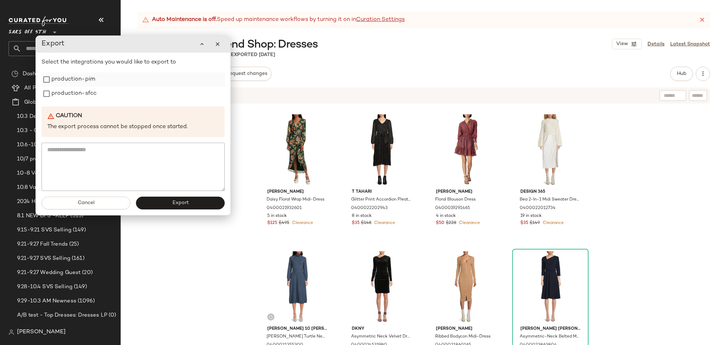
click at [94, 83] on label "production-pim" at bounding box center [73, 79] width 44 height 14
click at [88, 94] on label "production-sfcc" at bounding box center [73, 94] width 45 height 14
click at [186, 205] on span "Export" at bounding box center [180, 203] width 17 height 6
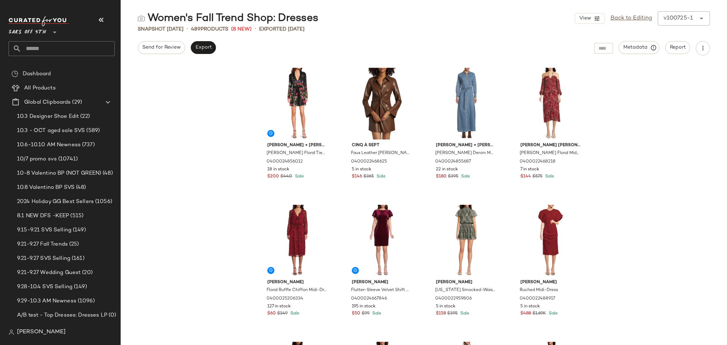
click at [57, 48] on input "text" at bounding box center [67, 48] width 93 height 15
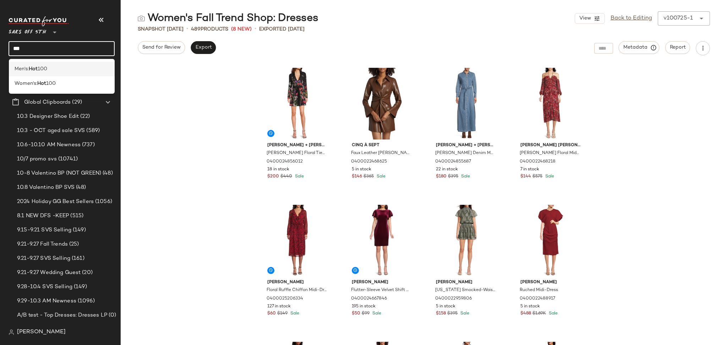
type input "***"
click at [45, 69] on span "100" at bounding box center [43, 68] width 10 height 7
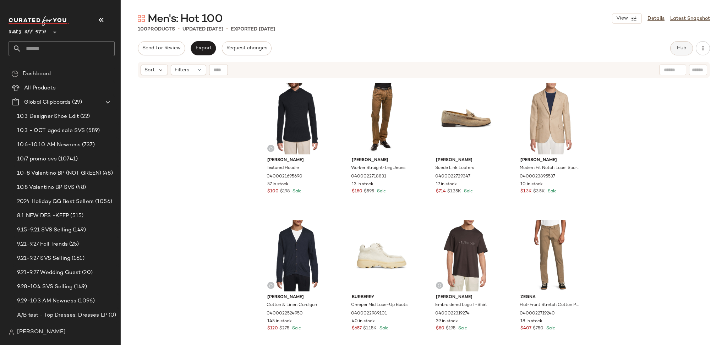
click at [683, 47] on span "Hub" at bounding box center [682, 48] width 10 height 6
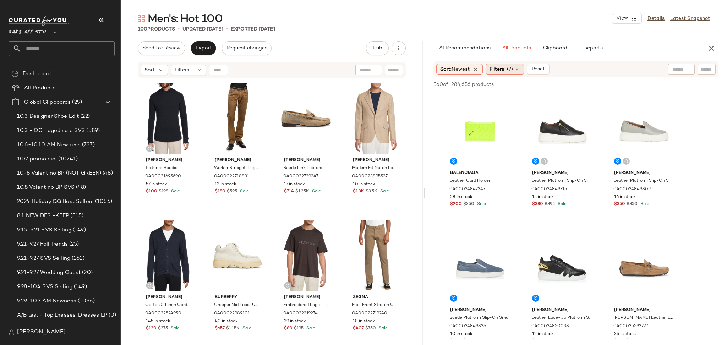
click at [513, 66] on span "(7)" at bounding box center [510, 69] width 6 height 7
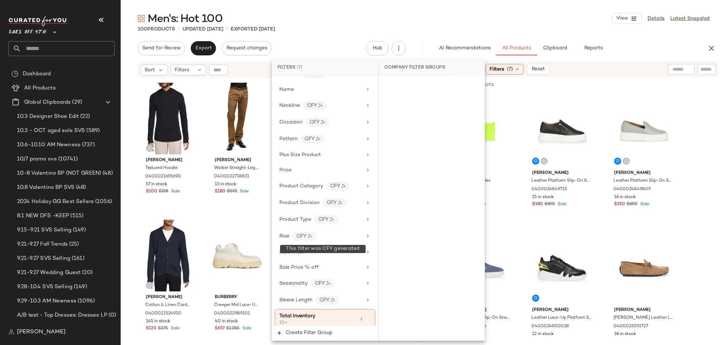
scroll to position [436, 0]
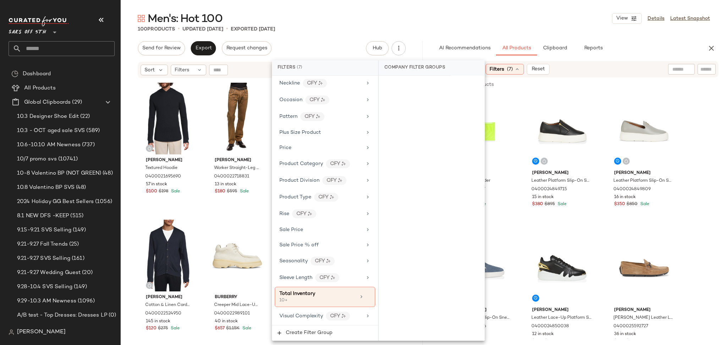
click at [482, 28] on div "100 Products • updated Oct 7th • Exported Oct 2nd" at bounding box center [424, 29] width 607 height 7
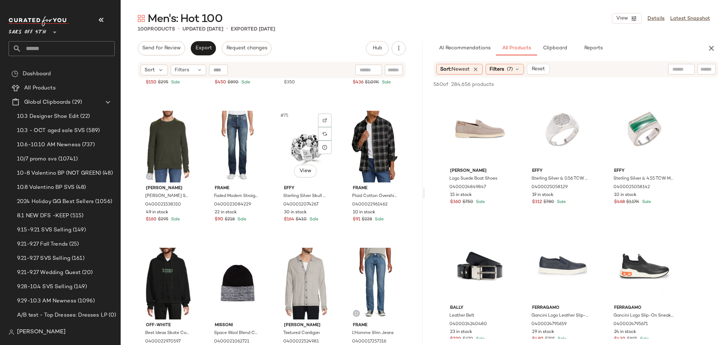
scroll to position [2451, 0]
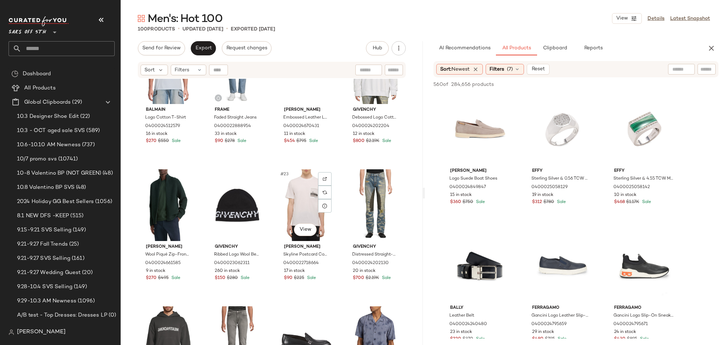
scroll to position [608, 0]
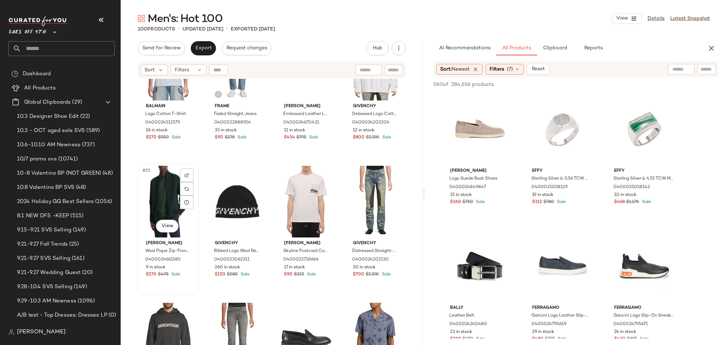
click at [168, 182] on div "#21 View" at bounding box center [168, 202] width 56 height 72
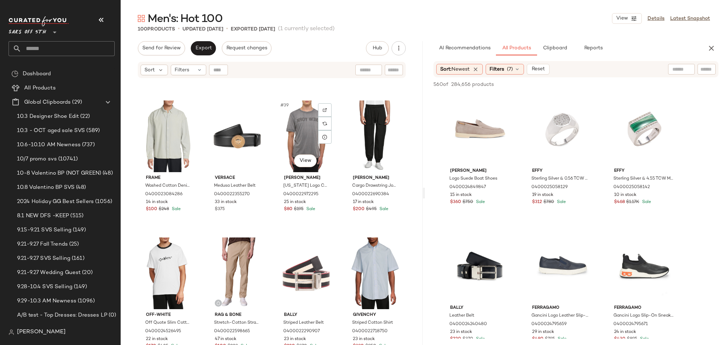
scroll to position [1222, 0]
click at [366, 134] on div "#40 View" at bounding box center [375, 136] width 56 height 72
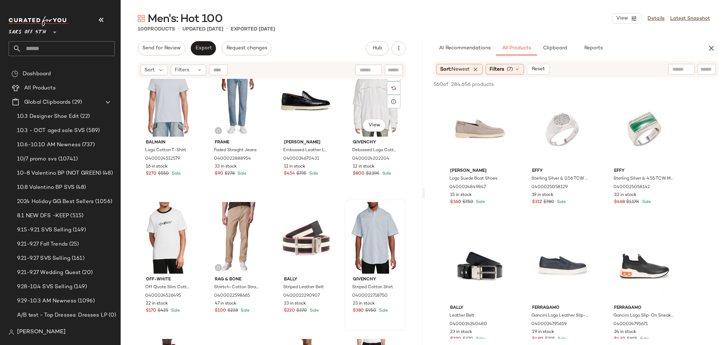
scroll to position [1259, 0]
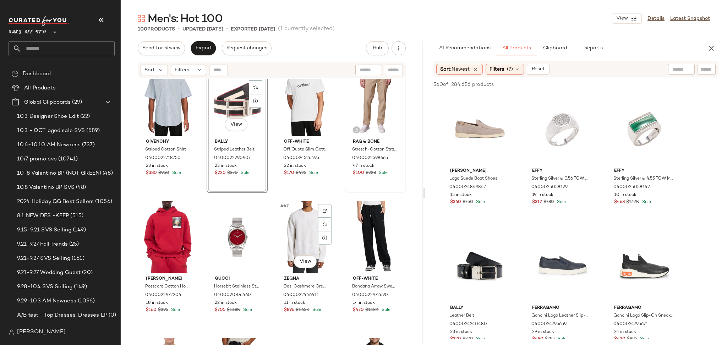
scroll to position [1401, 0]
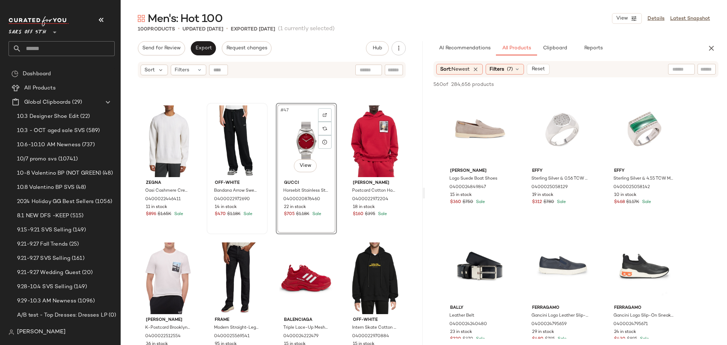
scroll to position [1492, 0]
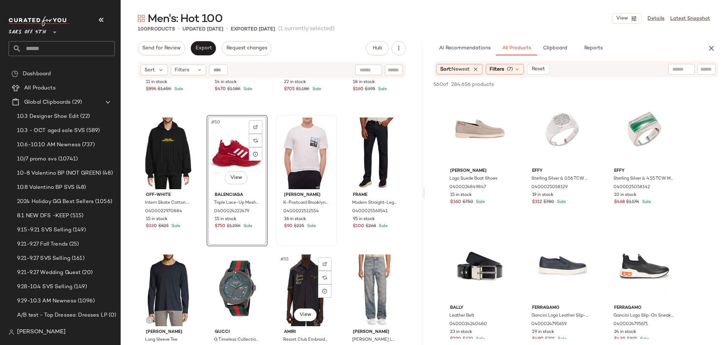
scroll to position [1632, 0]
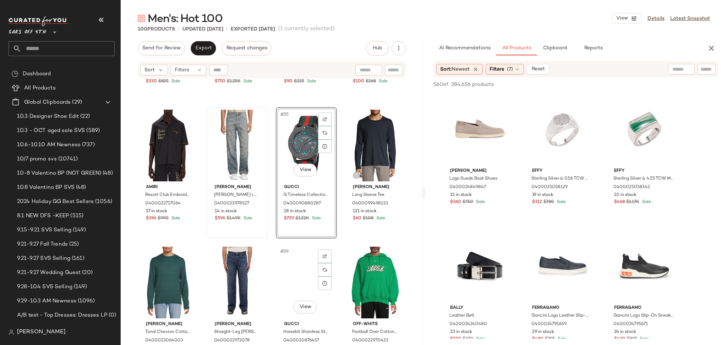
scroll to position [1767, 0]
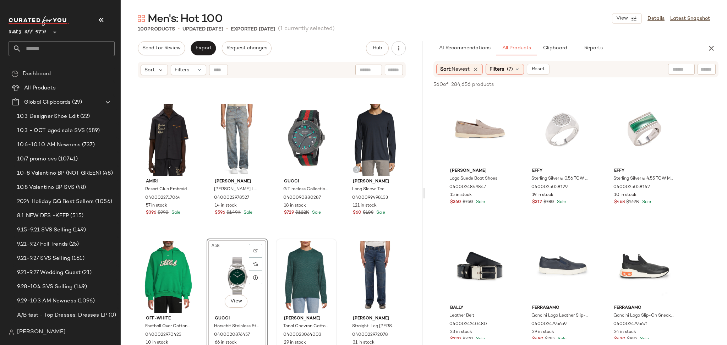
click at [217, 283] on div "#58 View" at bounding box center [237, 277] width 56 height 72
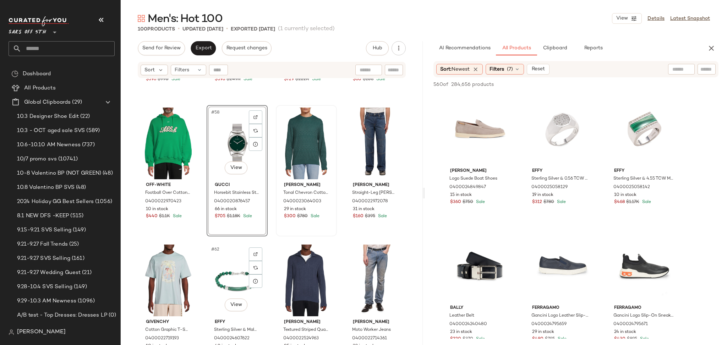
scroll to position [1909, 0]
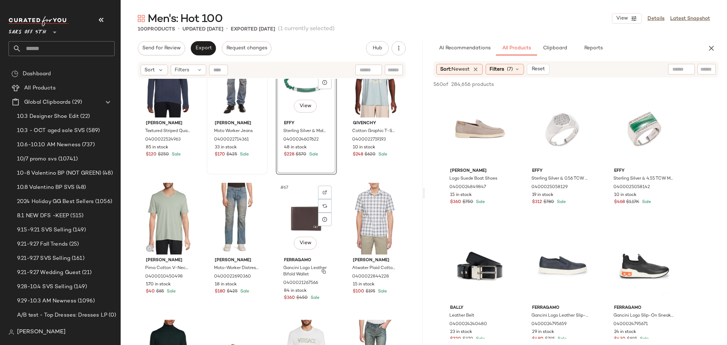
scroll to position [2104, 0]
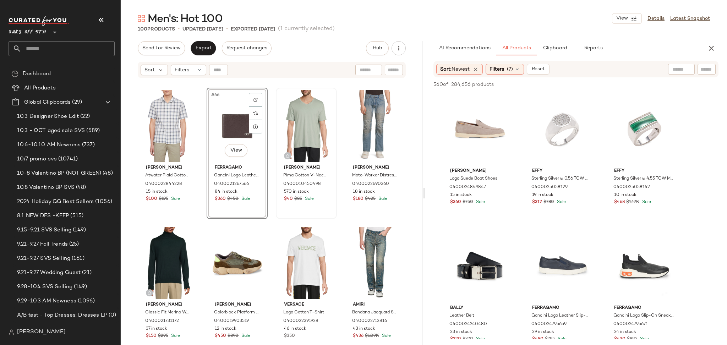
scroll to position [2200, 0]
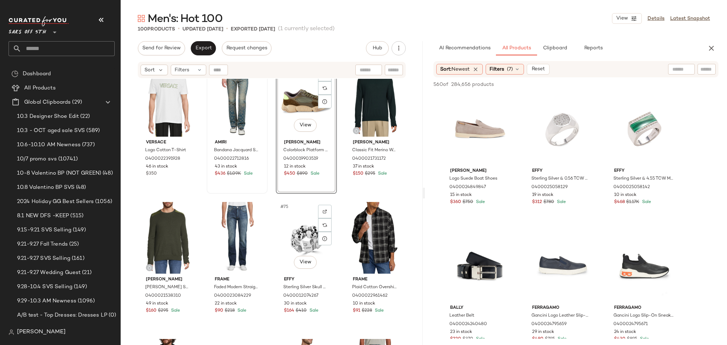
scroll to position [2369, 0]
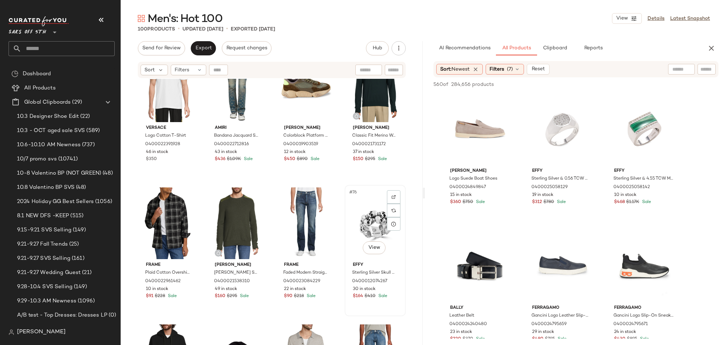
click at [373, 220] on div "#76 View" at bounding box center [375, 224] width 56 height 72
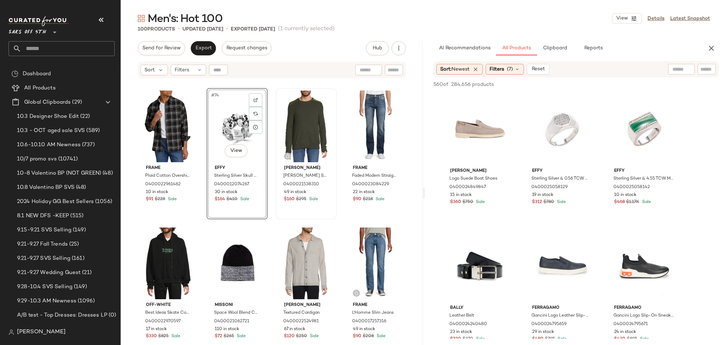
scroll to position [2482, 0]
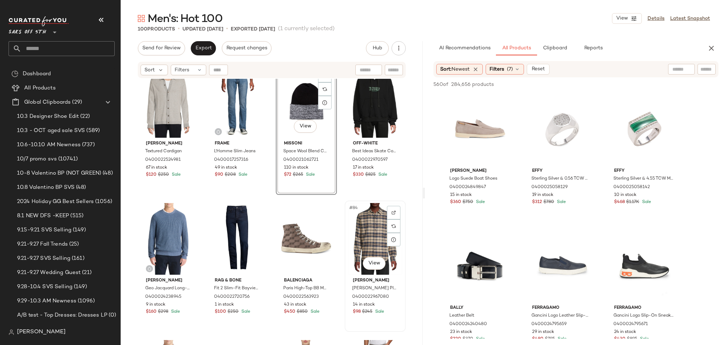
scroll to position [2627, 0]
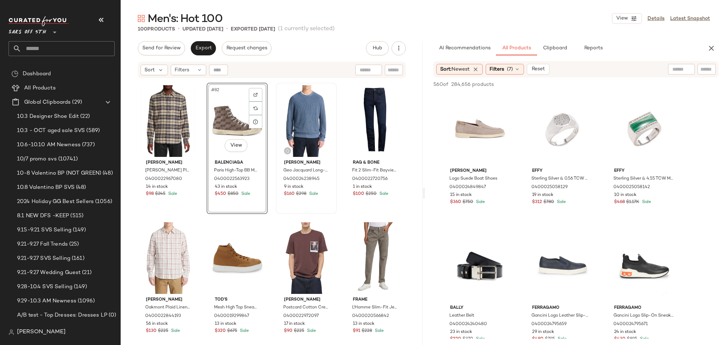
scroll to position [2748, 0]
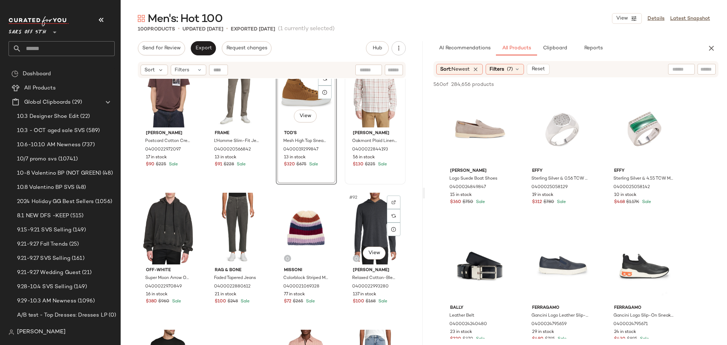
scroll to position [2913, 0]
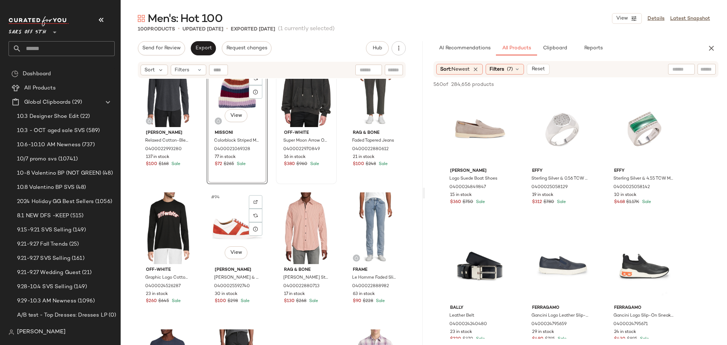
scroll to position [3056, 0]
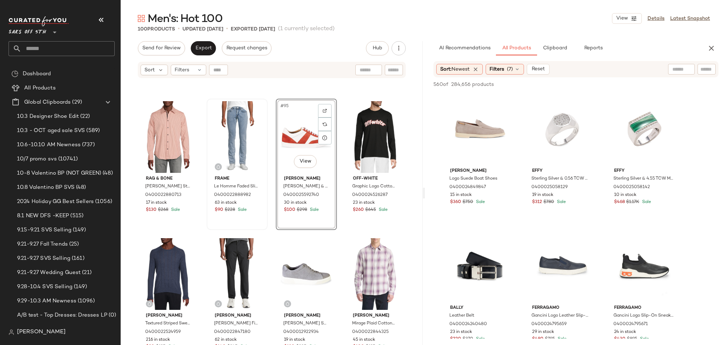
scroll to position [3144, 0]
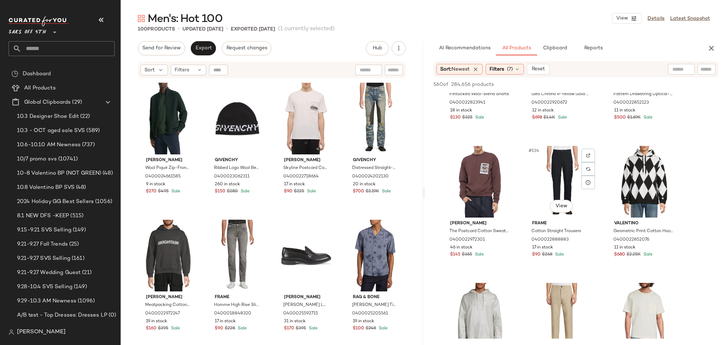
scroll to position [5981, 0]
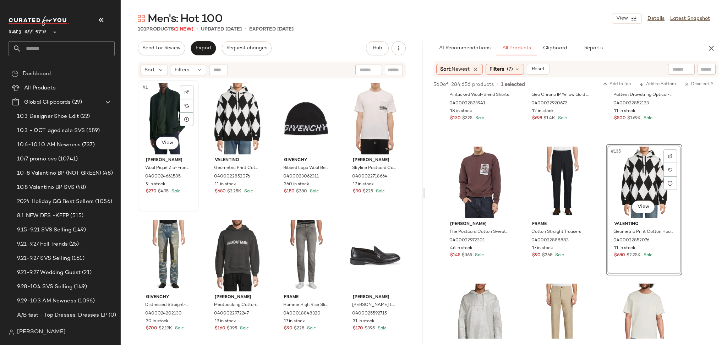
click at [156, 121] on div "#1 View" at bounding box center [168, 119] width 56 height 72
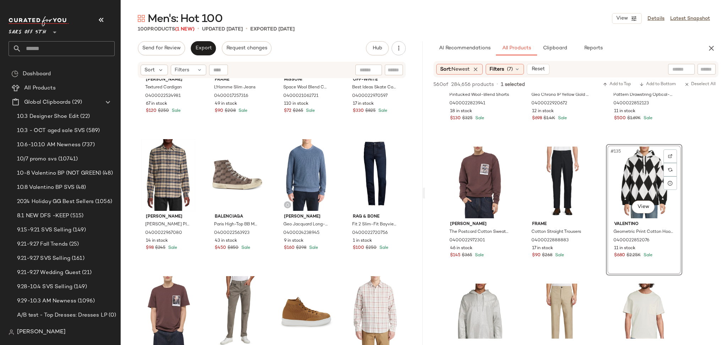
scroll to position [2696, 0]
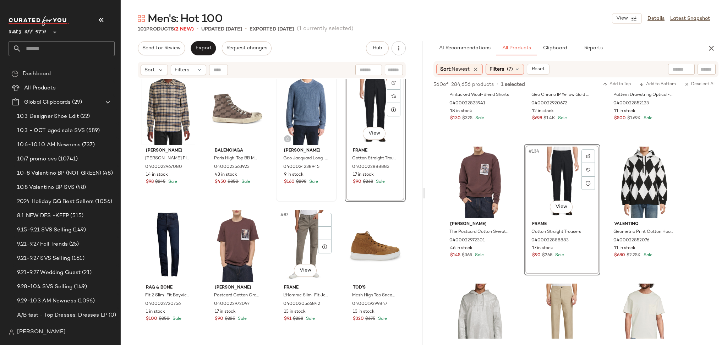
scroll to position [2775, 0]
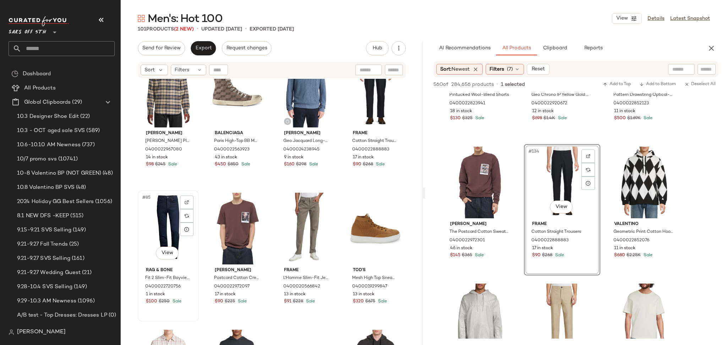
click at [144, 221] on div "#85 View" at bounding box center [168, 229] width 56 height 72
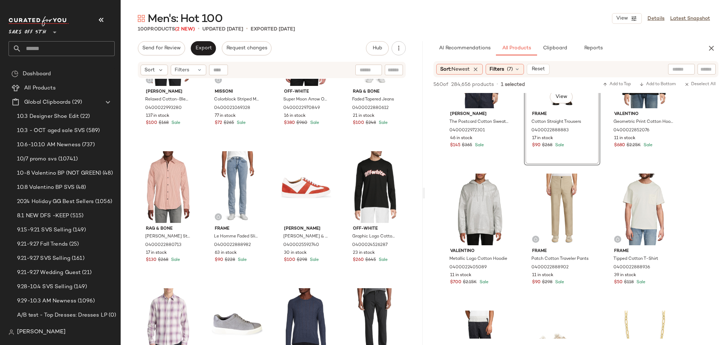
scroll to position [3144, 0]
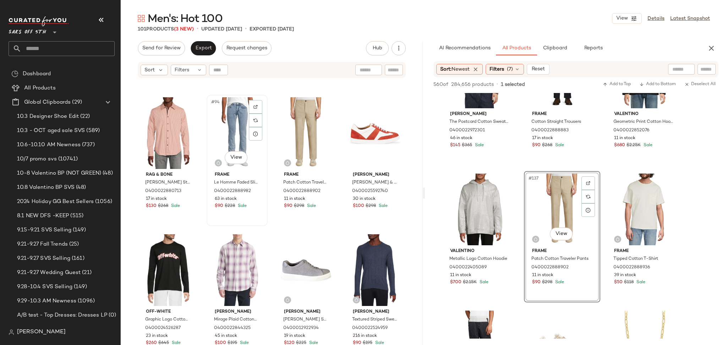
click at [229, 131] on div "#94 View" at bounding box center [237, 133] width 56 height 72
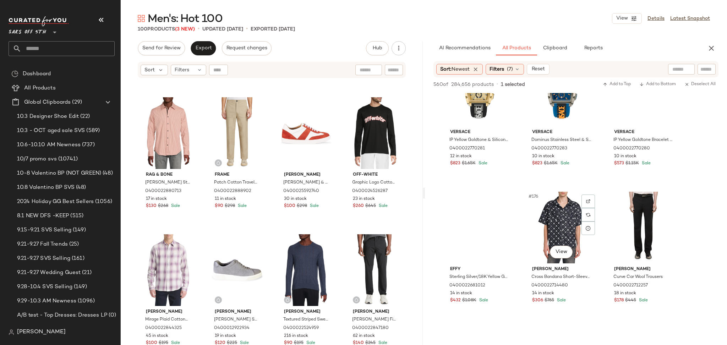
scroll to position [7857, 0]
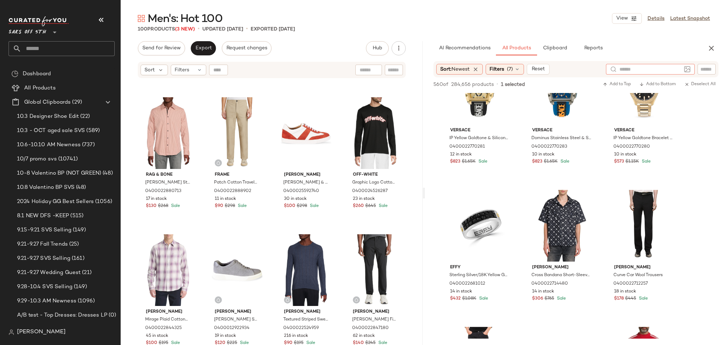
click at [682, 70] on div at bounding box center [650, 69] width 89 height 11
type input "***"
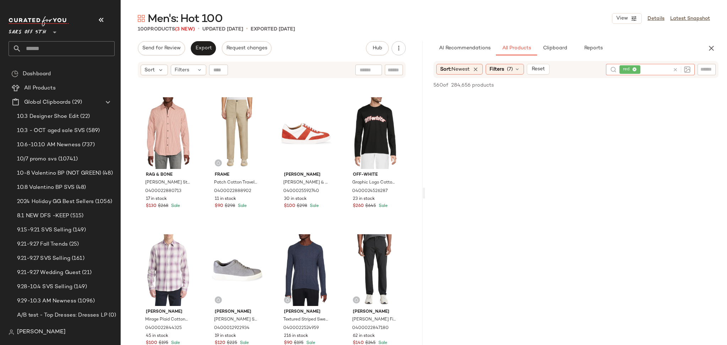
click at [674, 69] on icon at bounding box center [675, 69] width 5 height 5
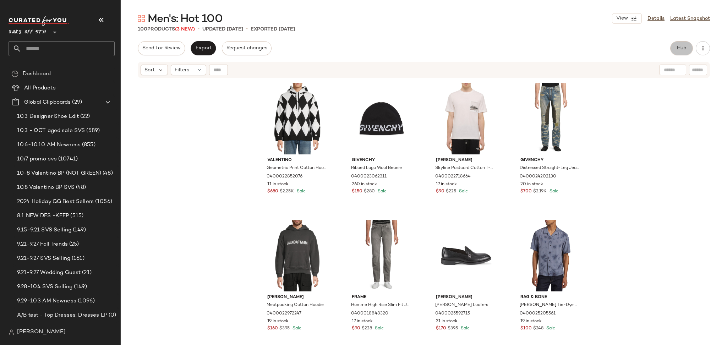
click at [683, 49] on span "Hub" at bounding box center [682, 48] width 10 height 6
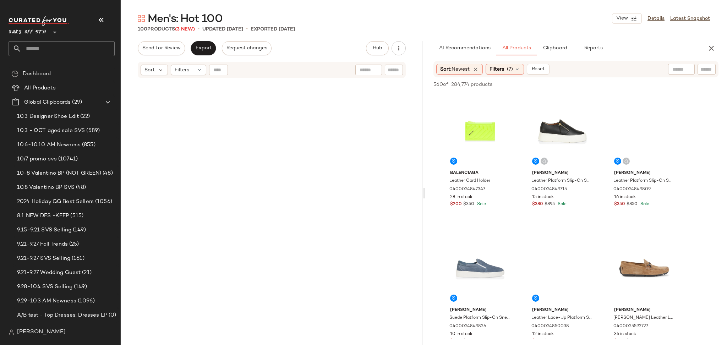
scroll to position [3144, 0]
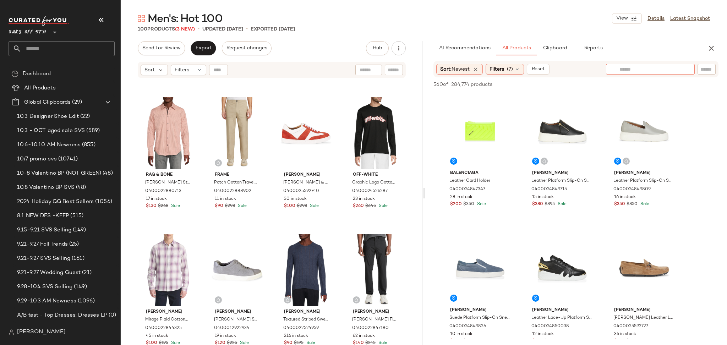
click at [686, 68] on div at bounding box center [650, 69] width 89 height 11
type input "***"
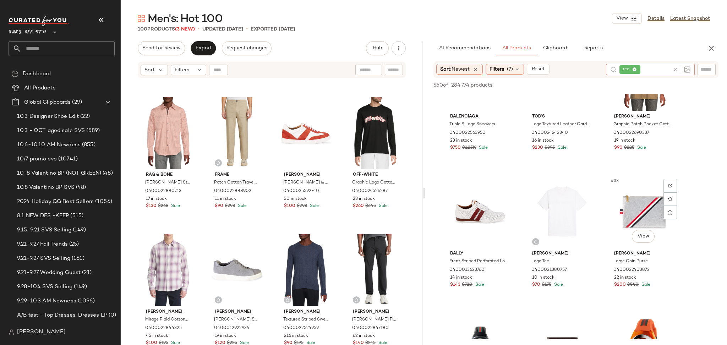
scroll to position [1339, 0]
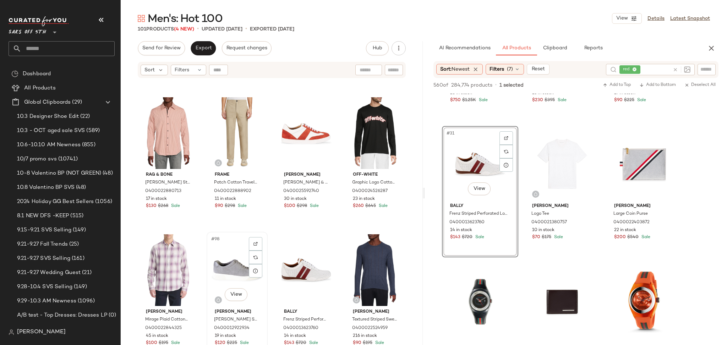
click at [223, 265] on div "#98 View" at bounding box center [237, 270] width 56 height 72
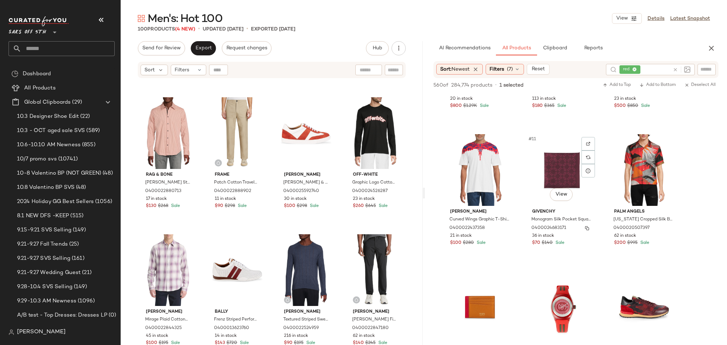
scroll to position [377, 0]
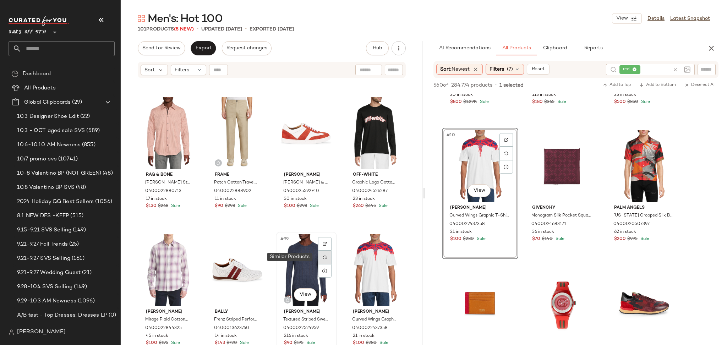
click at [318, 259] on div at bounding box center [324, 257] width 13 height 13
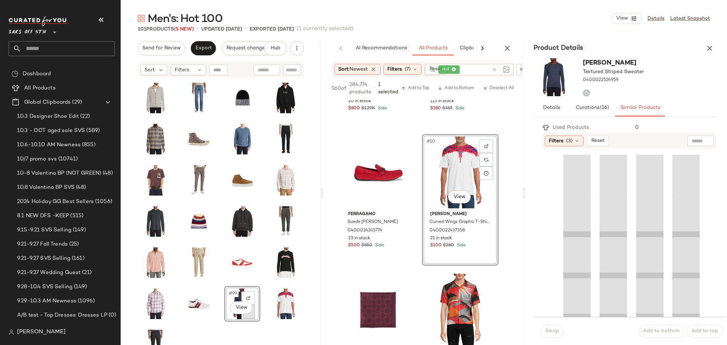
scroll to position [788, 0]
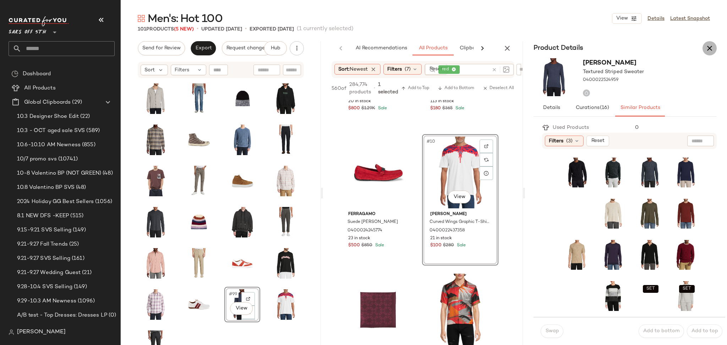
click at [709, 47] on icon "button" at bounding box center [710, 48] width 9 height 9
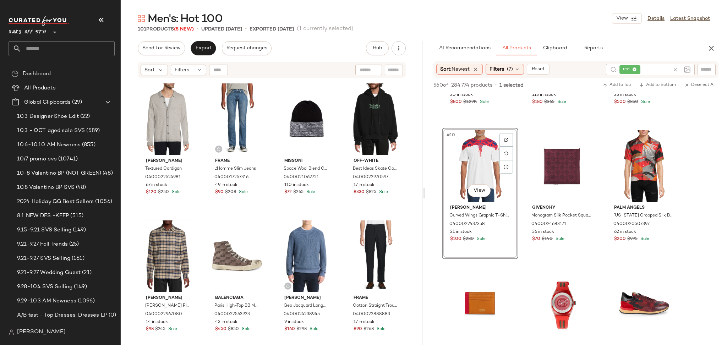
scroll to position [3281, 0]
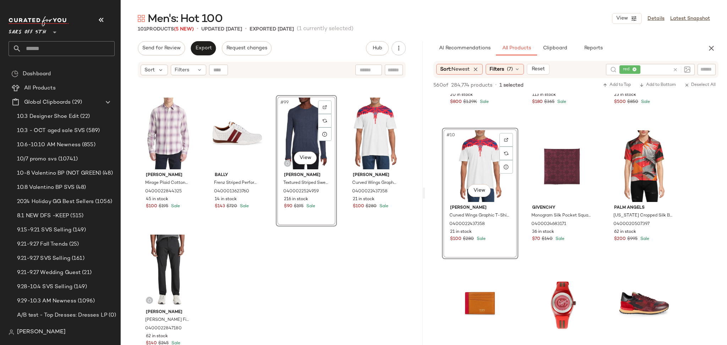
click at [294, 138] on div "#99 View" at bounding box center [306, 134] width 56 height 72
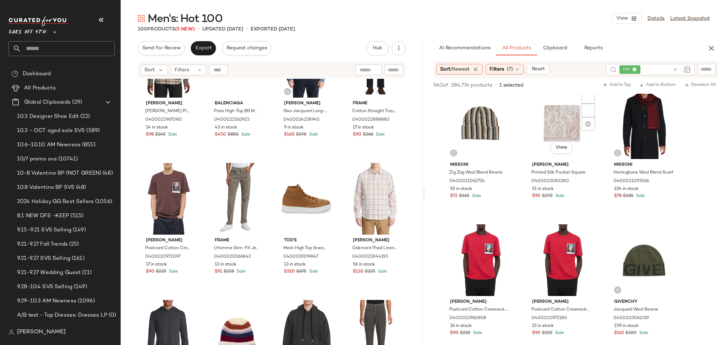
scroll to position [0, 0]
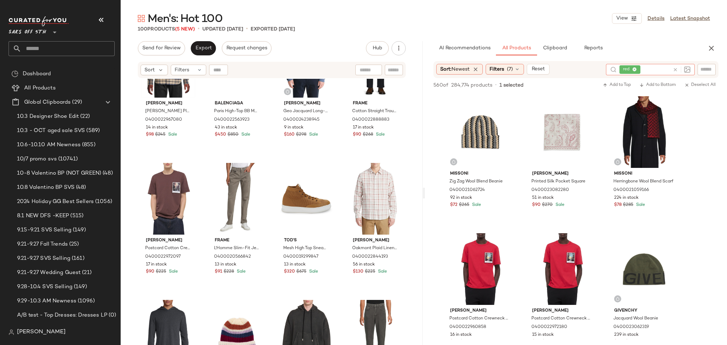
click at [673, 69] on icon at bounding box center [675, 69] width 5 height 5
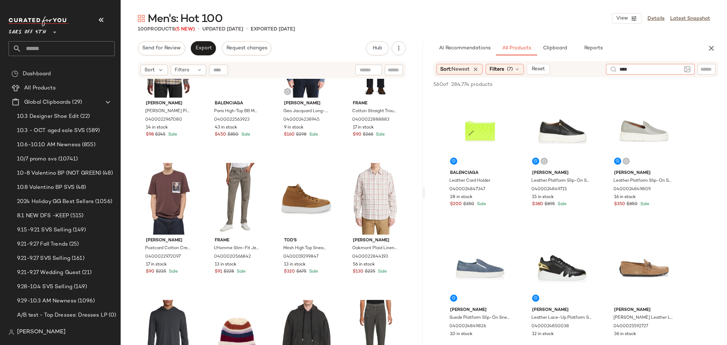
type input "*****"
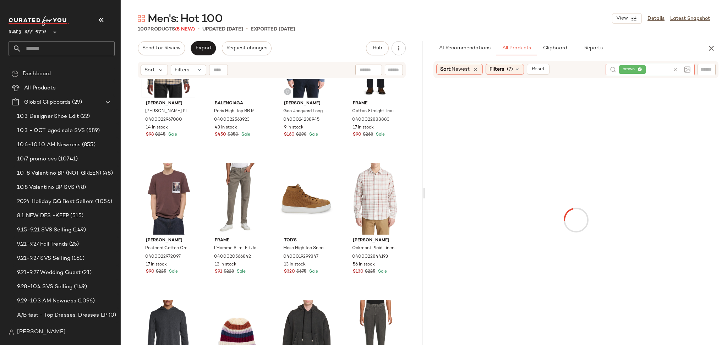
click at [673, 69] on icon at bounding box center [675, 69] width 5 height 5
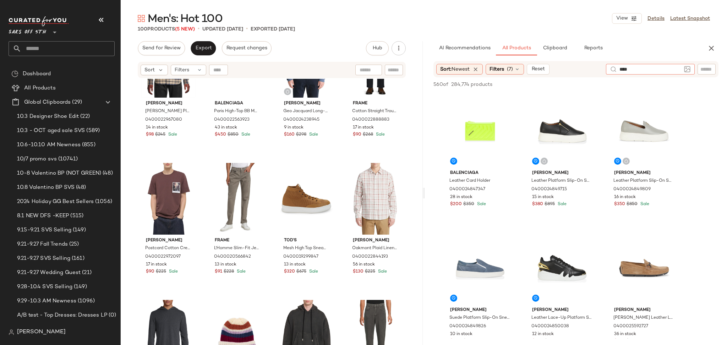
type input "*****"
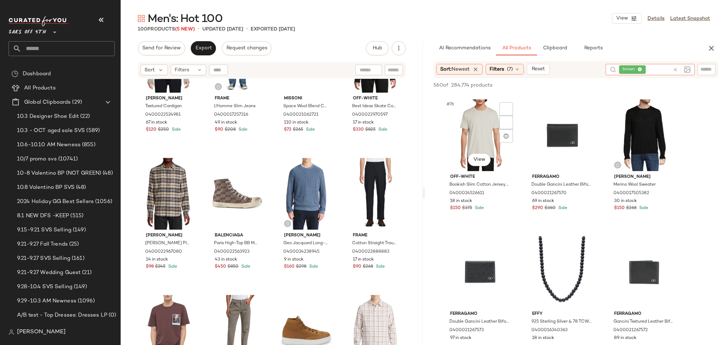
scroll to position [3424, 0]
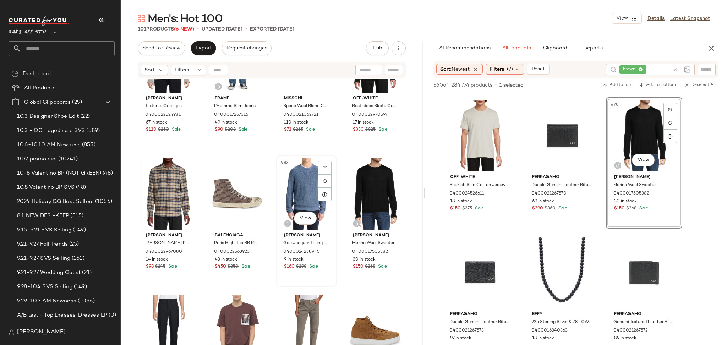
click at [303, 194] on div "#83 View" at bounding box center [306, 194] width 56 height 72
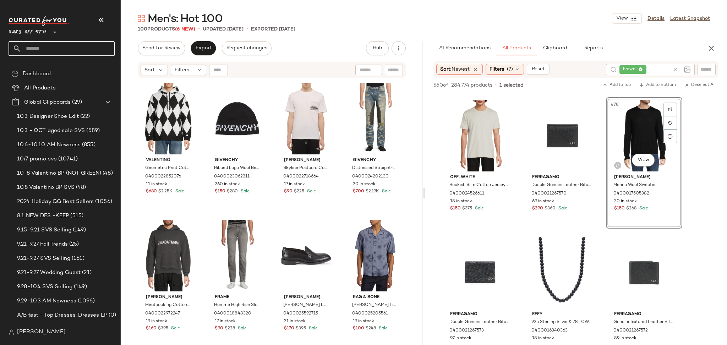
click at [54, 43] on input "text" at bounding box center [67, 48] width 93 height 15
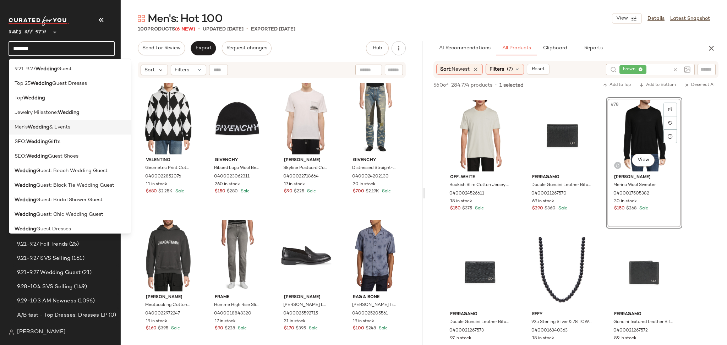
type input "*******"
click at [53, 125] on span "& Events" at bounding box center [59, 127] width 21 height 7
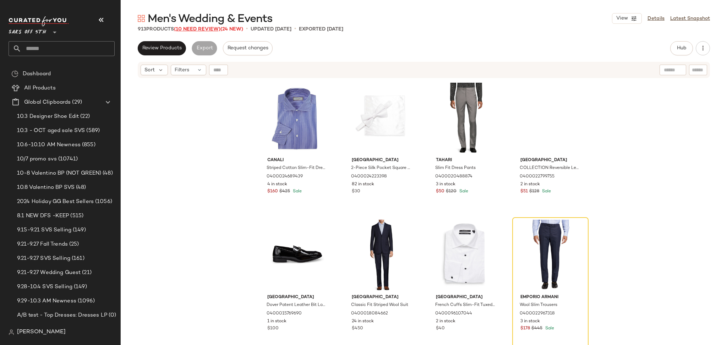
click at [188, 28] on span "(10 Need Review)" at bounding box center [197, 29] width 47 height 5
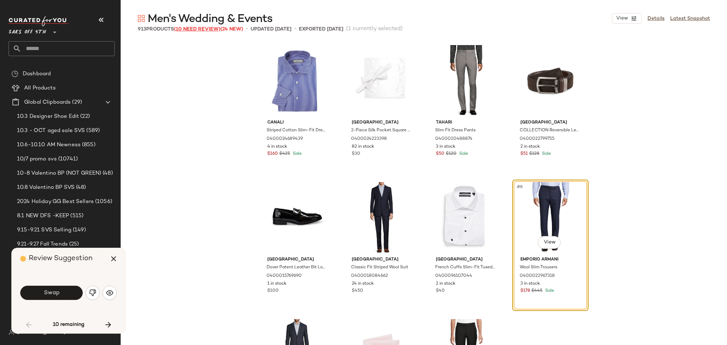
click at [188, 28] on span "(10 Need Review)" at bounding box center [197, 29] width 47 height 5
click at [47, 293] on span "Swap" at bounding box center [51, 293] width 16 height 7
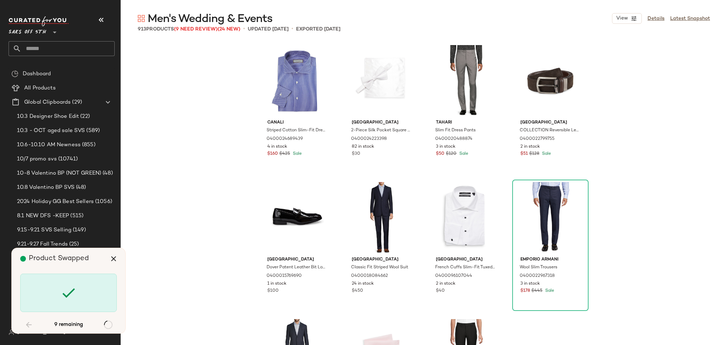
scroll to position [6306, 0]
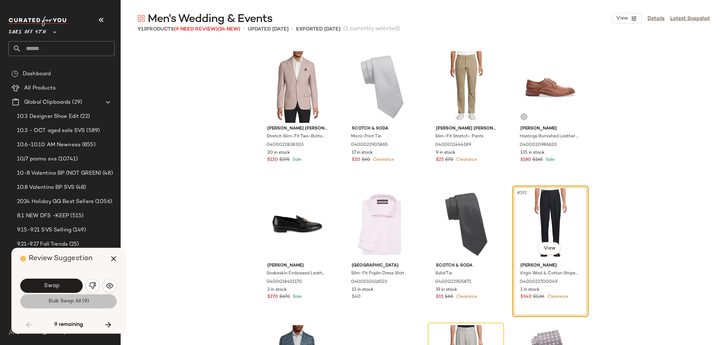
click at [54, 302] on span "Bulk Swap All (9)" at bounding box center [68, 302] width 41 height 6
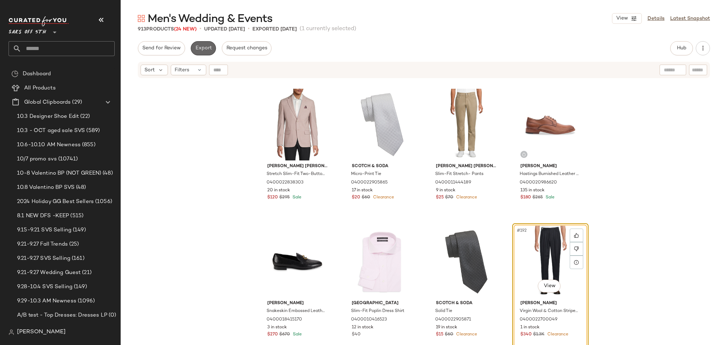
click at [200, 47] on span "Export" at bounding box center [203, 48] width 17 height 6
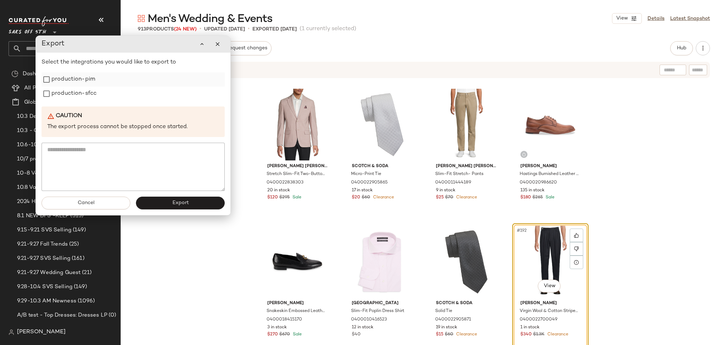
click at [61, 79] on label "production-pim" at bounding box center [73, 79] width 44 height 14
click at [64, 91] on label "production-sfcc" at bounding box center [73, 94] width 45 height 14
click at [175, 207] on button "Export" at bounding box center [180, 203] width 89 height 13
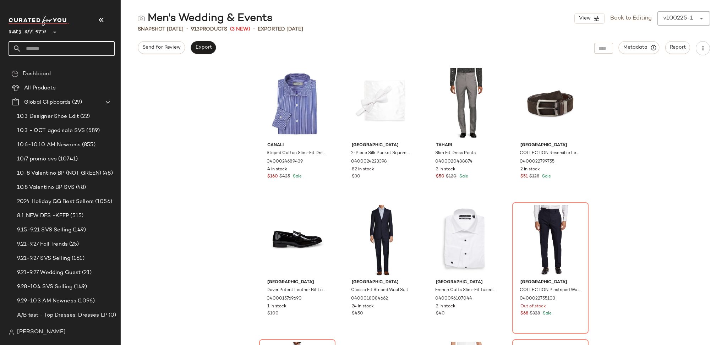
click at [65, 50] on input "text" at bounding box center [67, 48] width 93 height 15
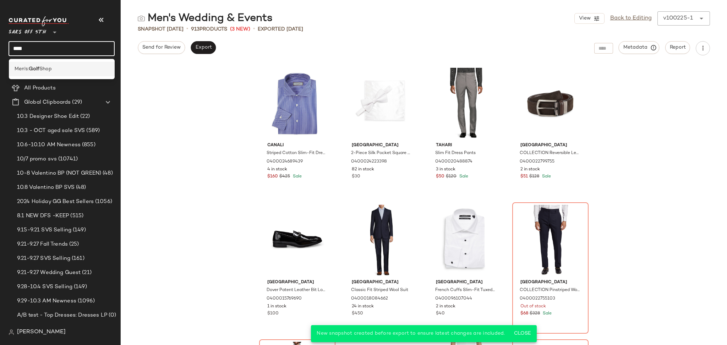
type input "****"
click at [41, 68] on span "Shop" at bounding box center [45, 68] width 12 height 7
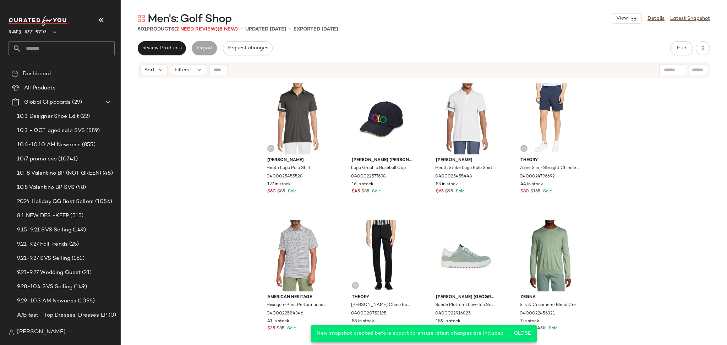
click at [197, 29] on span "(2 Need Review)" at bounding box center [195, 29] width 43 height 5
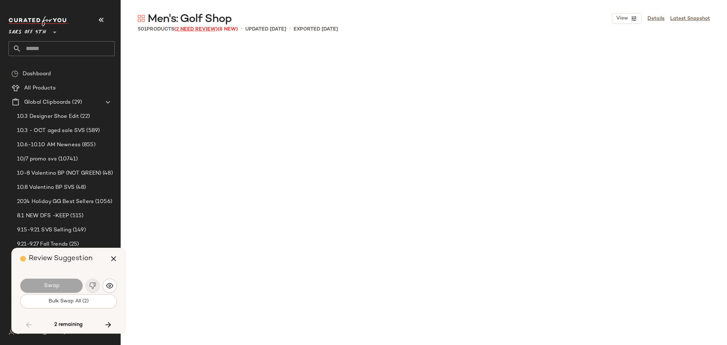
scroll to position [4249, 0]
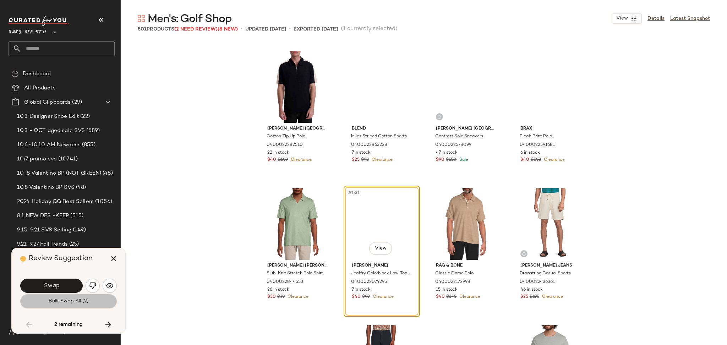
click at [72, 299] on span "Bulk Swap All (2)" at bounding box center [68, 302] width 40 height 6
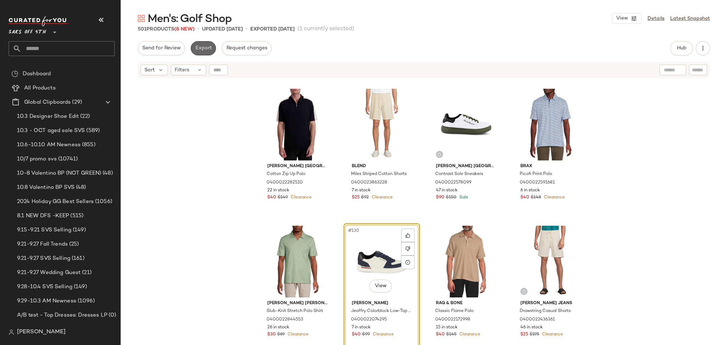
click at [203, 48] on span "Export" at bounding box center [203, 48] width 17 height 6
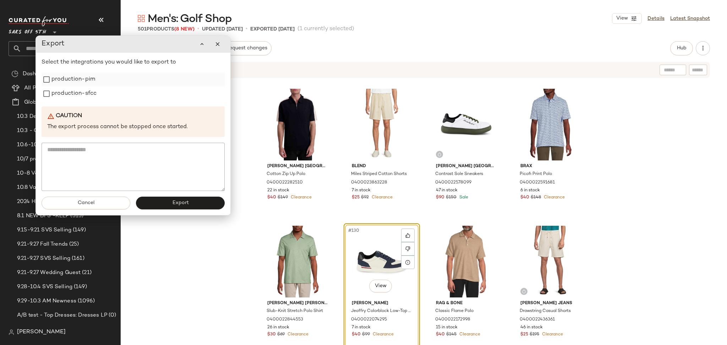
click at [83, 81] on label "production-pim" at bounding box center [73, 79] width 44 height 14
click at [76, 98] on label "production-sfcc" at bounding box center [73, 94] width 45 height 14
click at [172, 210] on div "Cancel Export" at bounding box center [133, 203] width 195 height 24
click at [177, 204] on span "Export" at bounding box center [180, 203] width 17 height 6
